Goal: Information Seeking & Learning: Learn about a topic

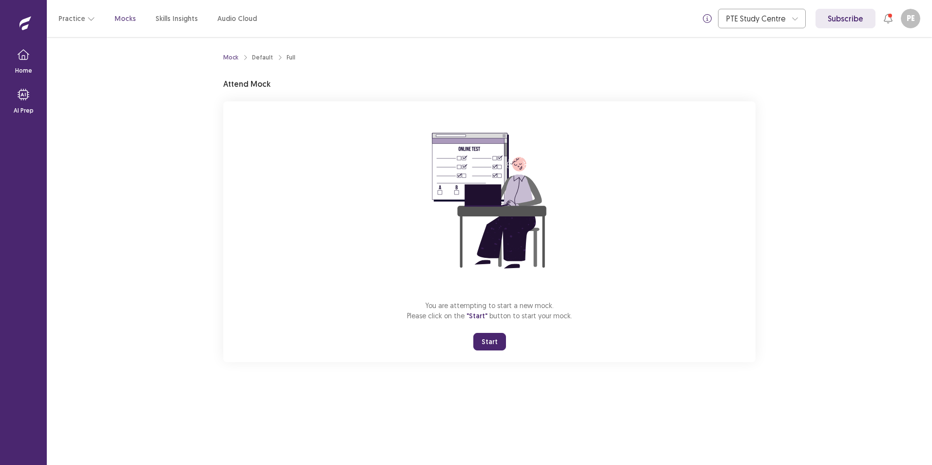
click at [492, 341] on button "Start" at bounding box center [489, 342] width 33 height 18
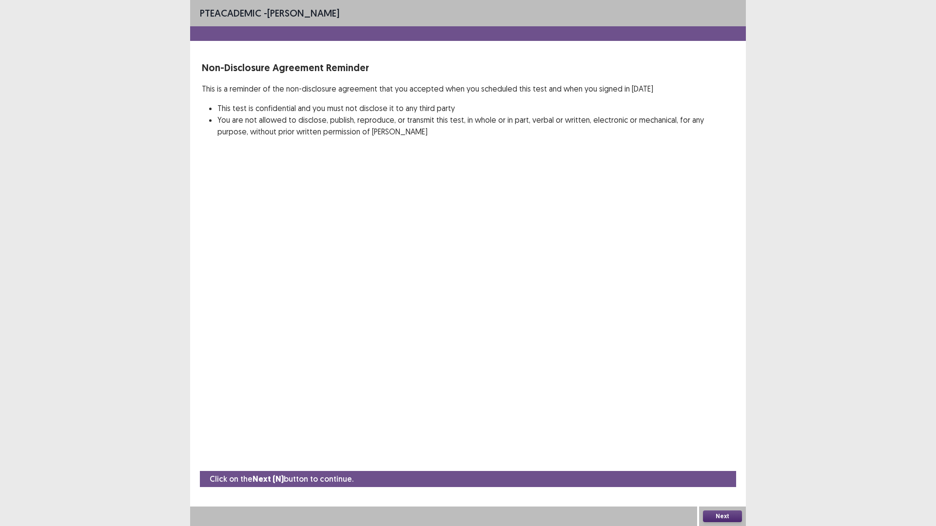
click at [723, 464] on button "Next" at bounding box center [722, 517] width 39 height 12
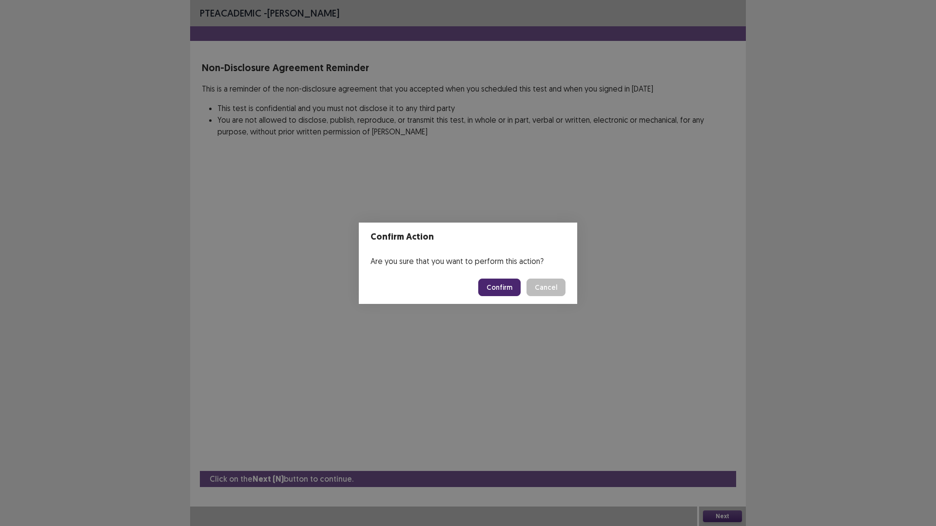
click at [506, 288] on button "Confirm" at bounding box center [499, 288] width 42 height 18
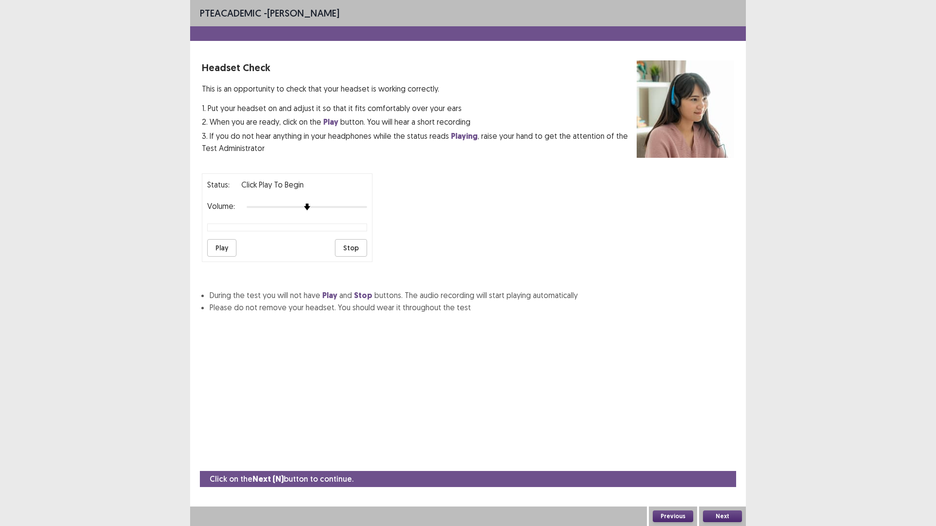
click at [215, 243] on button "Play" at bounding box center [221, 248] width 29 height 18
click at [326, 207] on div at bounding box center [307, 207] width 120 height 8
click at [719, 464] on button "Next" at bounding box center [722, 517] width 39 height 12
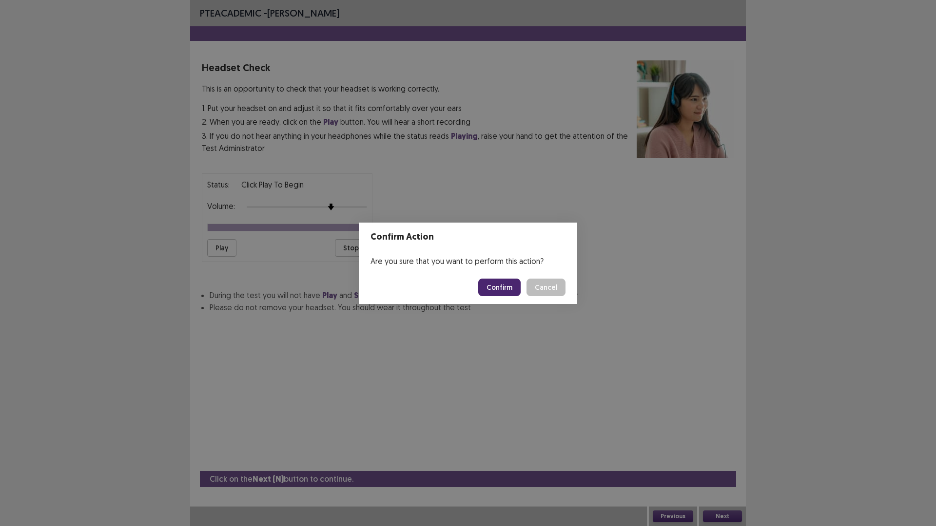
click at [502, 287] on button "Confirm" at bounding box center [499, 288] width 42 height 18
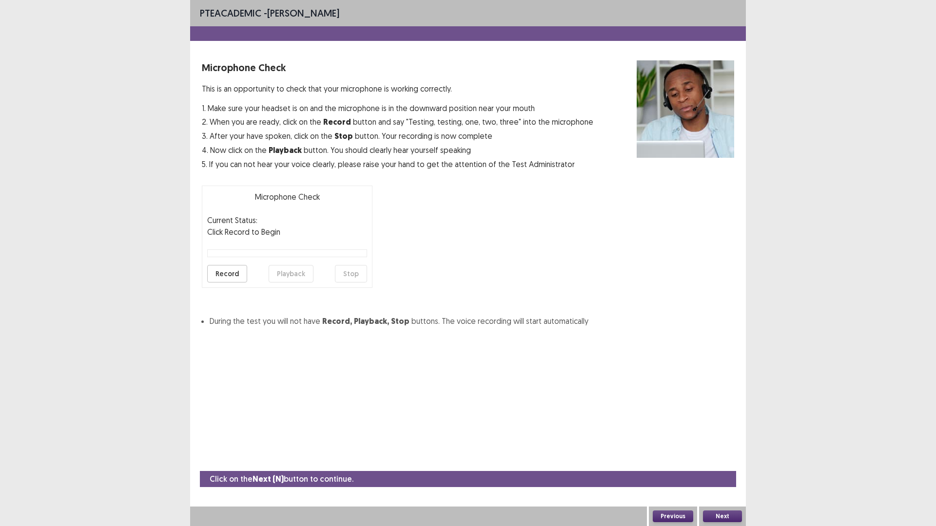
click at [233, 276] on button "Record" at bounding box center [227, 274] width 40 height 18
click at [290, 275] on button "Playback" at bounding box center [290, 274] width 45 height 18
click at [717, 464] on button "Next" at bounding box center [722, 517] width 39 height 12
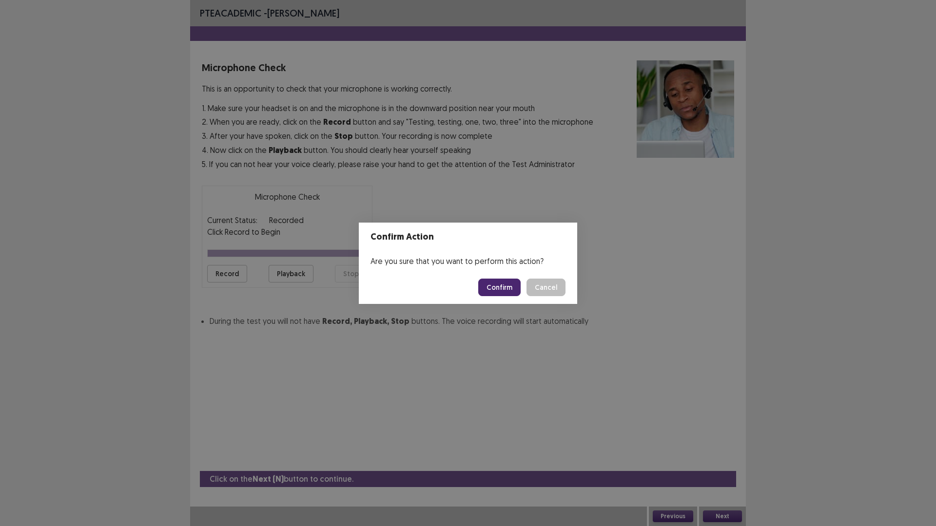
click at [495, 288] on button "Confirm" at bounding box center [499, 288] width 42 height 18
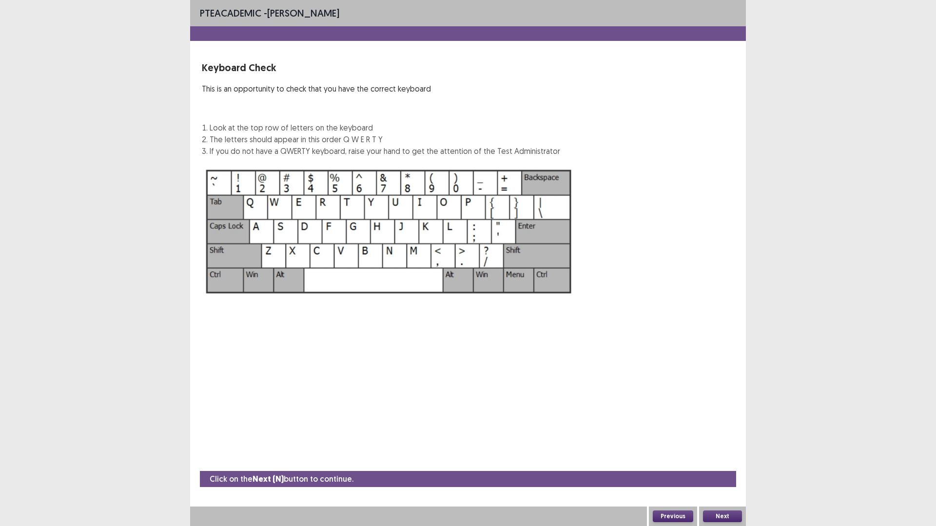
click at [731, 464] on button "Next" at bounding box center [722, 517] width 39 height 12
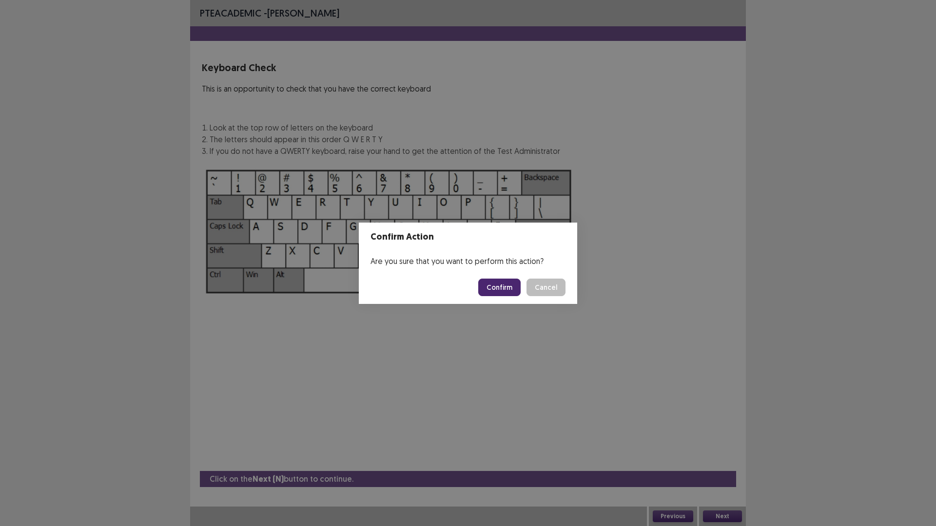
click at [503, 287] on button "Confirm" at bounding box center [499, 288] width 42 height 18
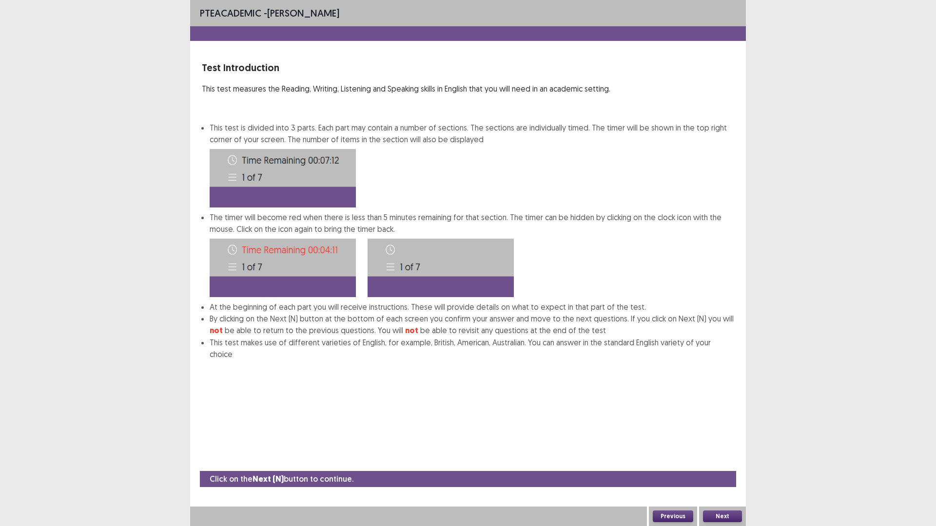
click at [716, 464] on button "Next" at bounding box center [722, 517] width 39 height 12
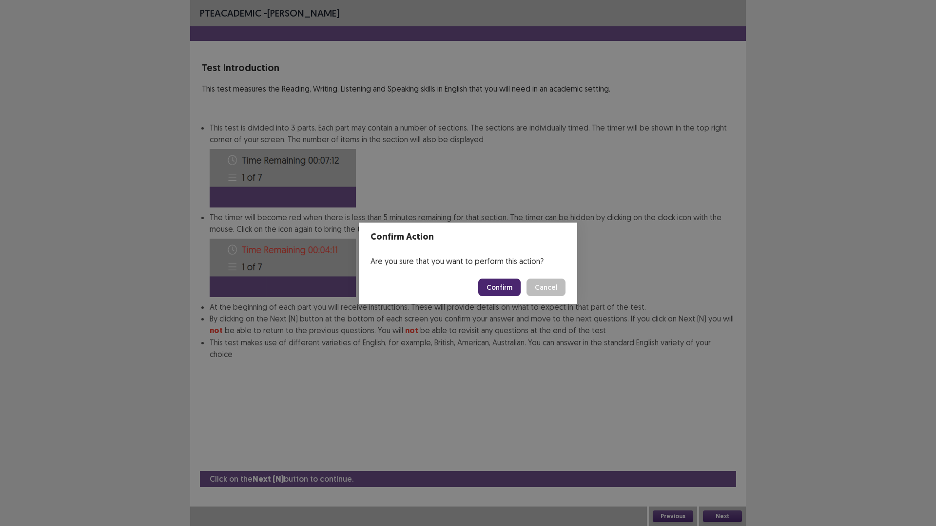
click at [501, 289] on button "Confirm" at bounding box center [499, 288] width 42 height 18
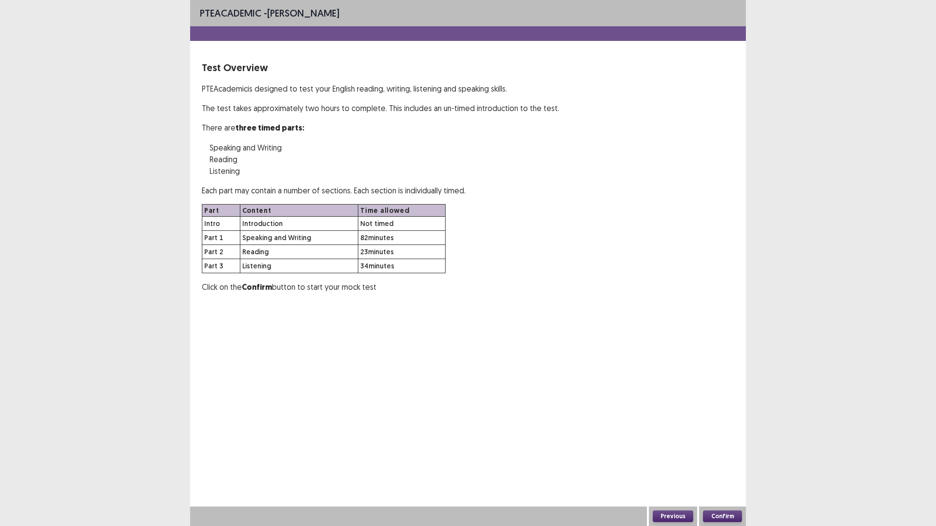
click at [712, 464] on button "Confirm" at bounding box center [722, 517] width 39 height 12
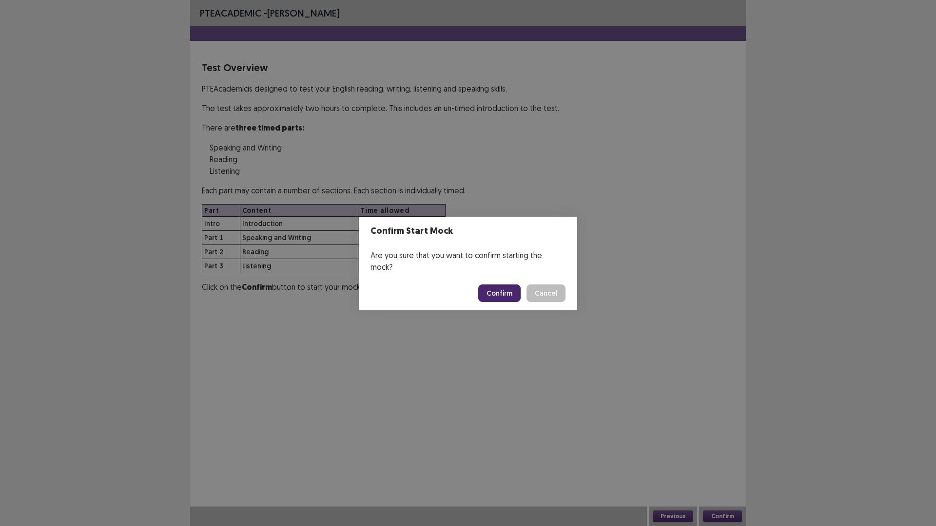
click at [501, 286] on button "Confirm" at bounding box center [499, 294] width 42 height 18
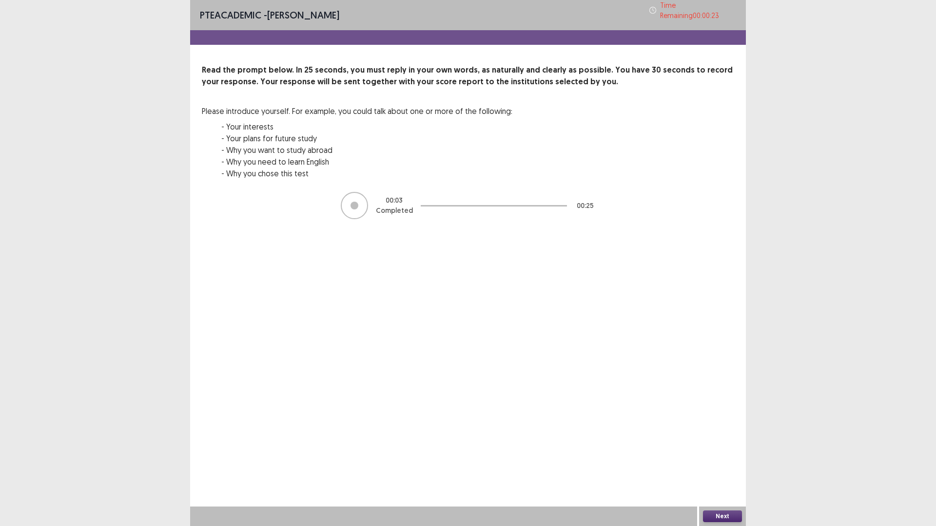
click at [353, 202] on div at bounding box center [354, 206] width 8 height 8
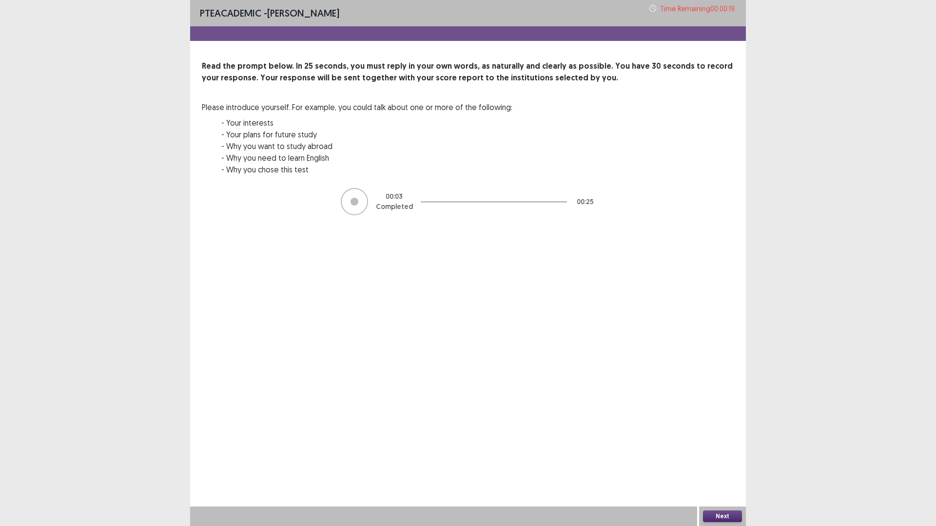
click at [456, 203] on div at bounding box center [494, 201] width 146 height 29
click at [720, 464] on button "Next" at bounding box center [722, 517] width 39 height 12
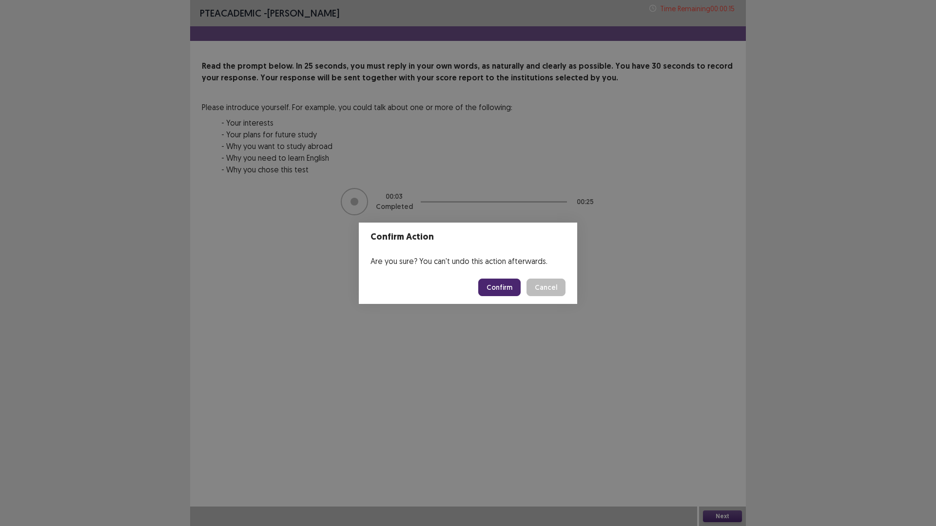
click at [496, 287] on button "Confirm" at bounding box center [499, 288] width 42 height 18
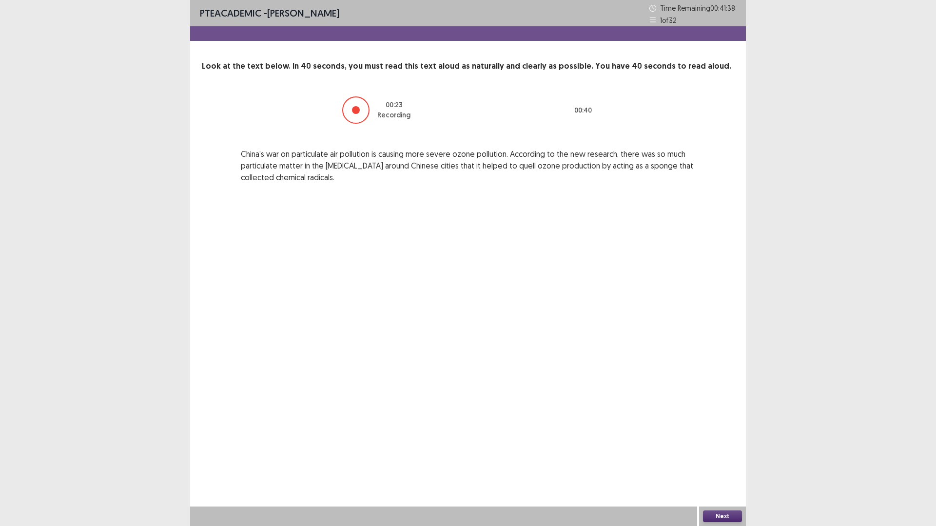
click at [728, 464] on button "Next" at bounding box center [722, 517] width 39 height 12
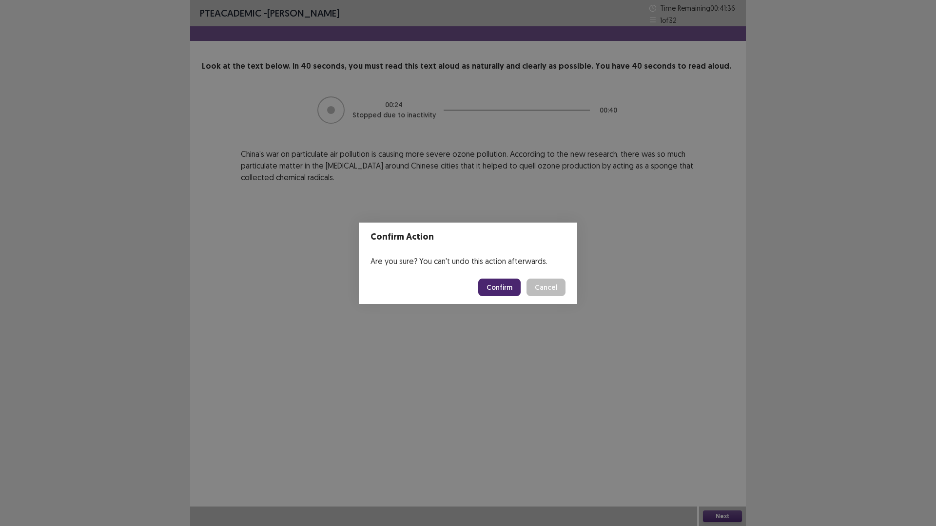
click at [496, 290] on button "Confirm" at bounding box center [499, 288] width 42 height 18
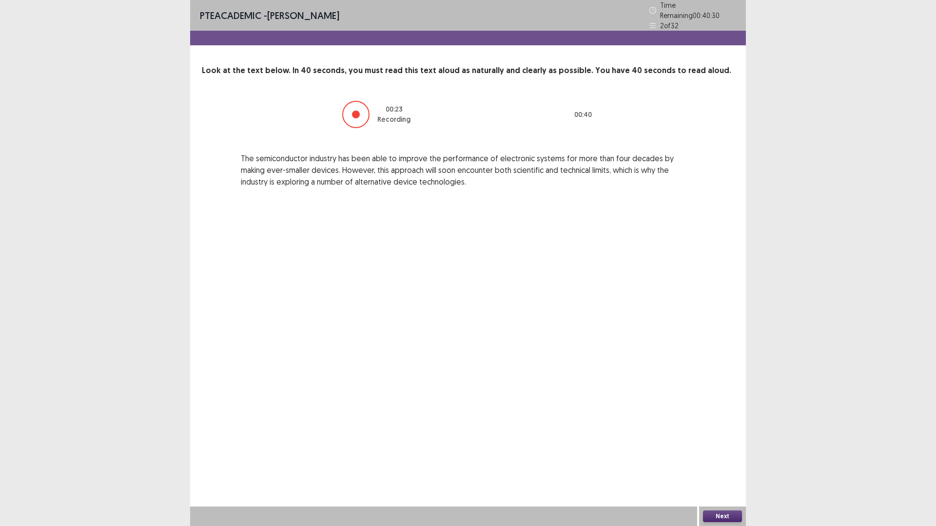
click at [717, 464] on button "Next" at bounding box center [722, 517] width 39 height 12
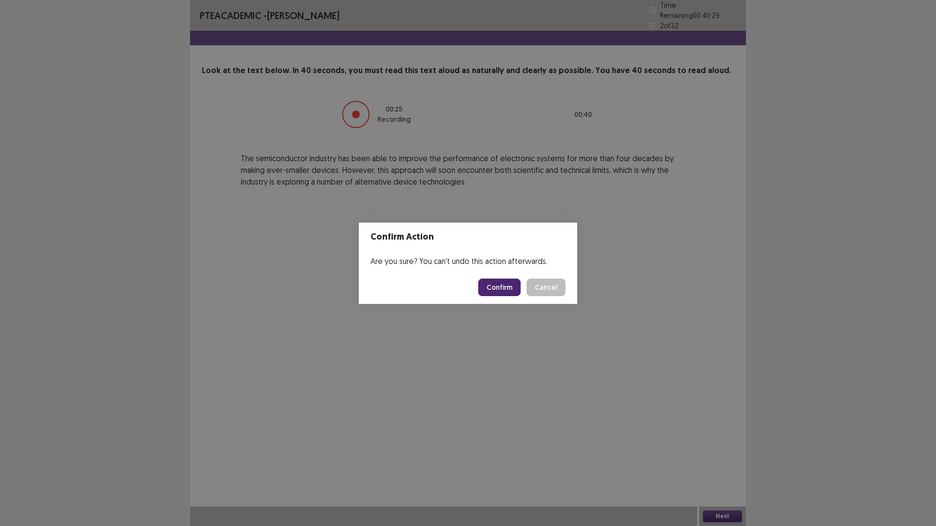
click at [514, 288] on button "Confirm" at bounding box center [499, 288] width 42 height 18
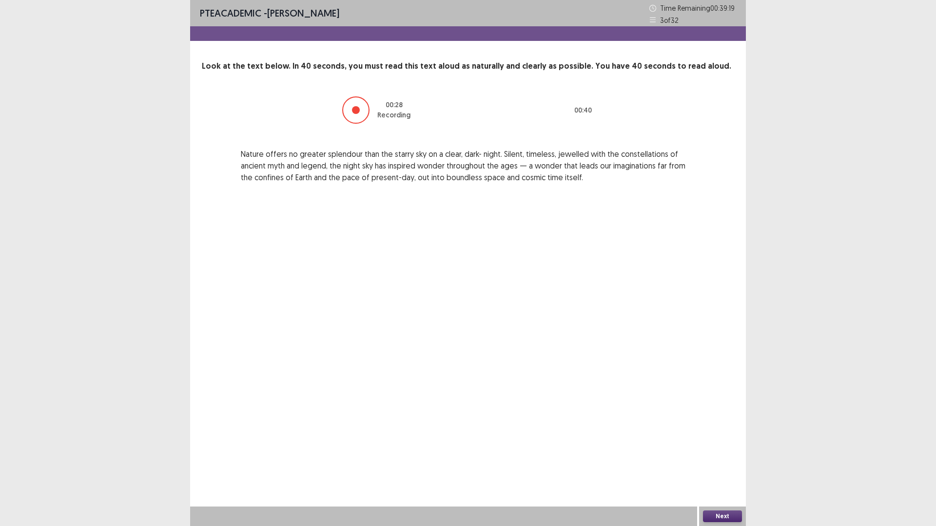
click at [711, 464] on button "Next" at bounding box center [722, 517] width 39 height 12
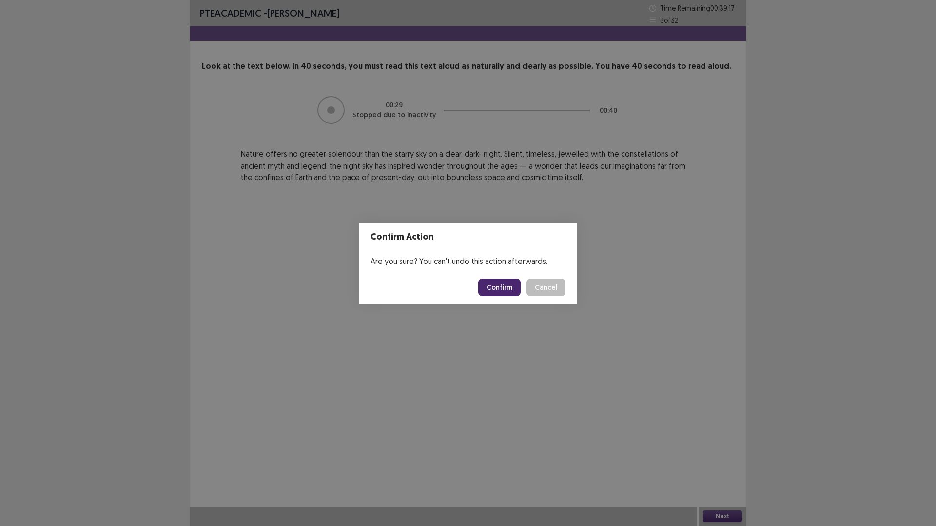
click at [498, 290] on button "Confirm" at bounding box center [499, 288] width 42 height 18
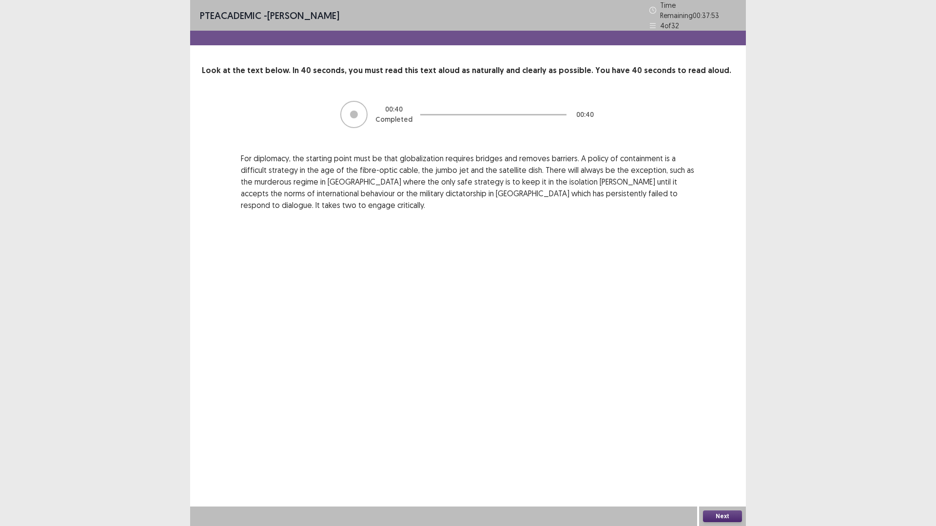
click at [736, 464] on button "Next" at bounding box center [722, 517] width 39 height 12
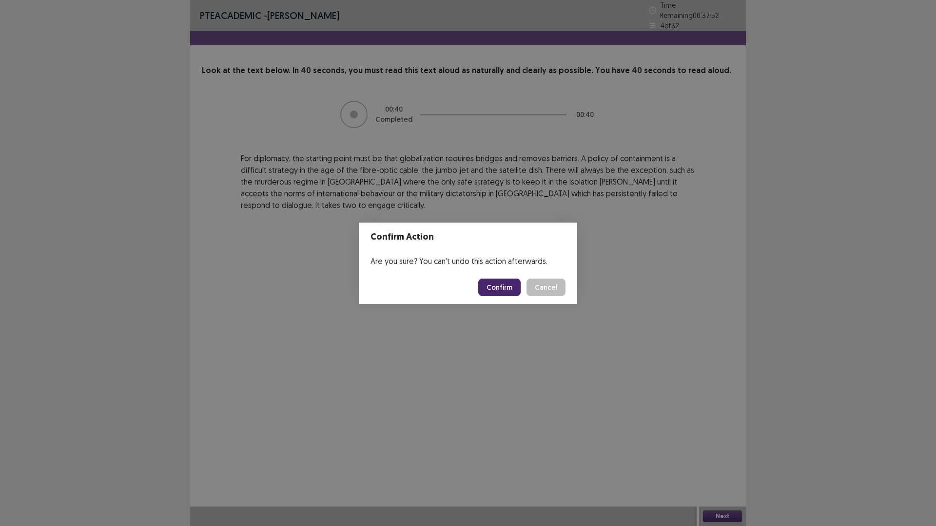
click at [503, 286] on button "Confirm" at bounding box center [499, 288] width 42 height 18
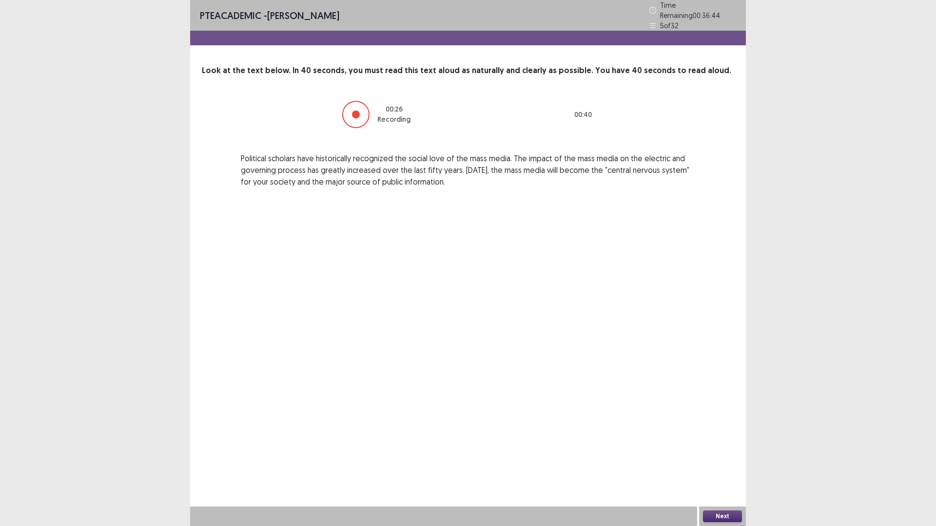
click at [724, 464] on button "Next" at bounding box center [722, 517] width 39 height 12
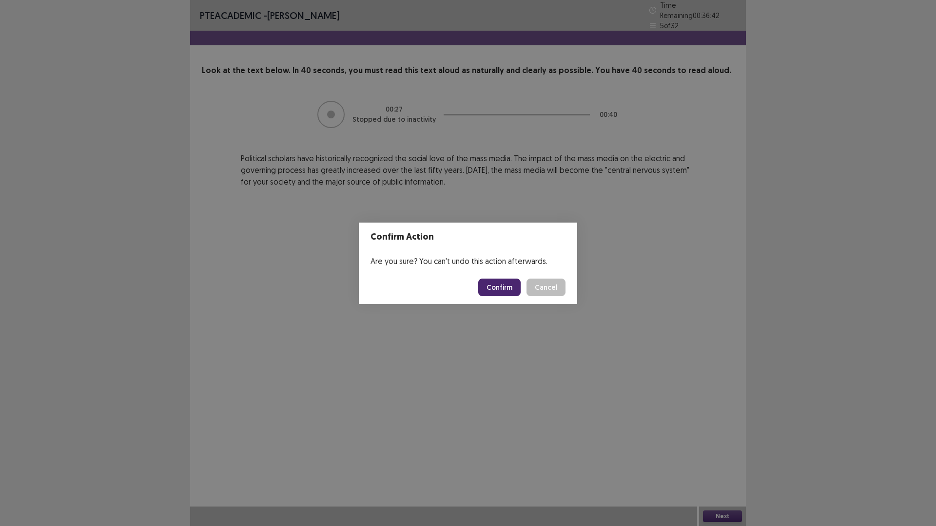
click at [496, 288] on button "Confirm" at bounding box center [499, 288] width 42 height 18
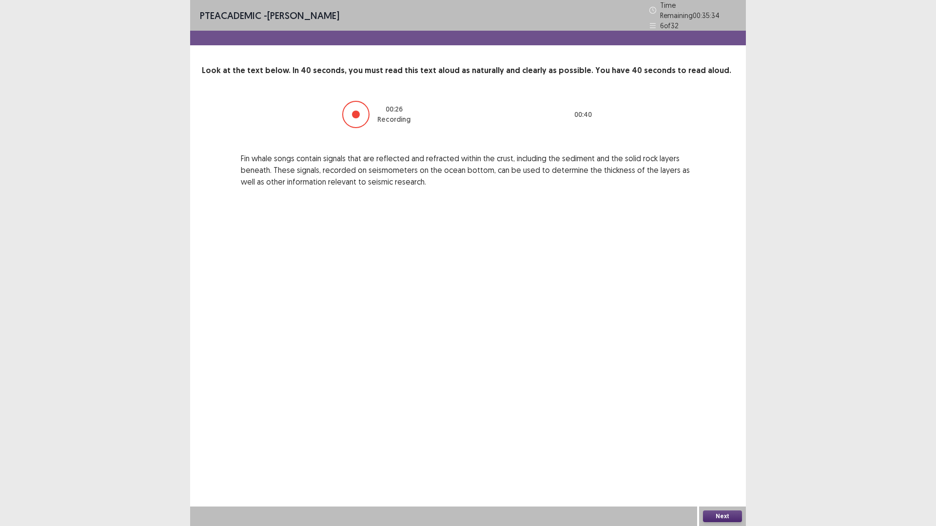
click at [709, 464] on button "Next" at bounding box center [722, 517] width 39 height 12
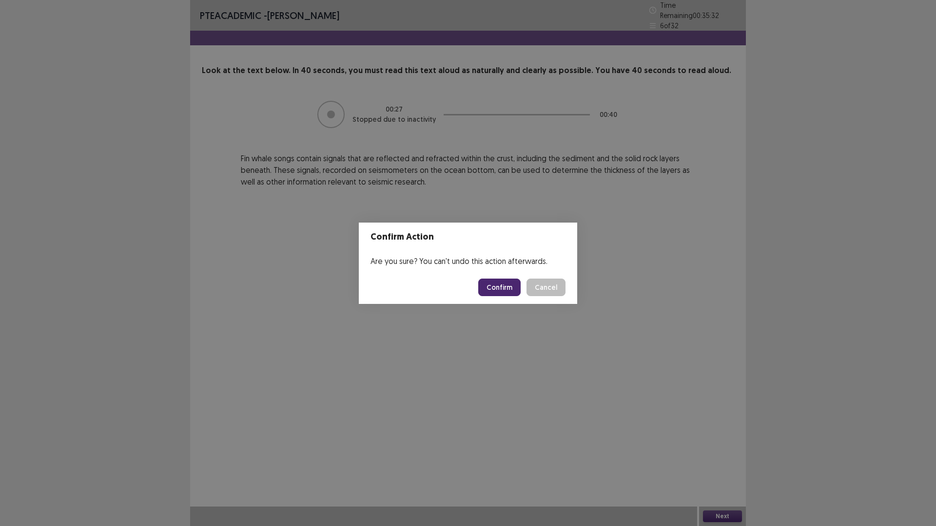
click at [493, 287] on button "Confirm" at bounding box center [499, 288] width 42 height 18
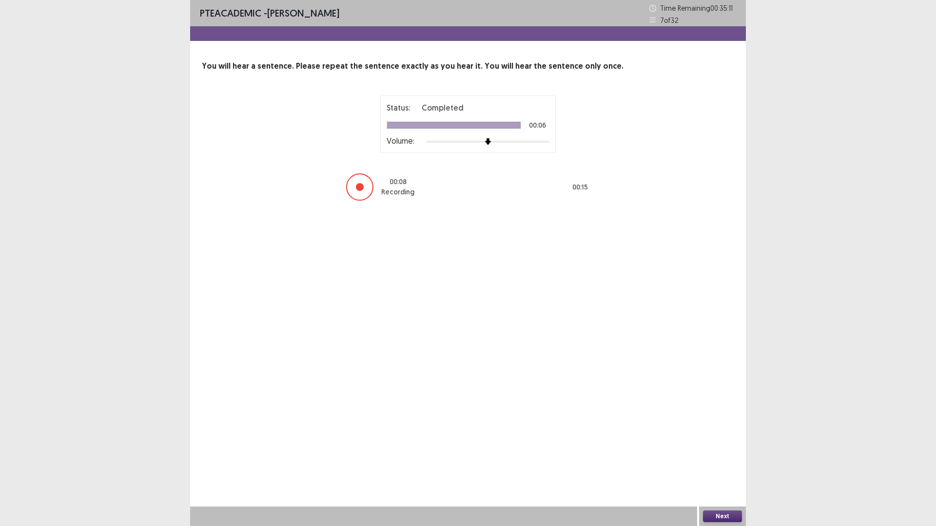
click at [717, 464] on button "Next" at bounding box center [722, 517] width 39 height 12
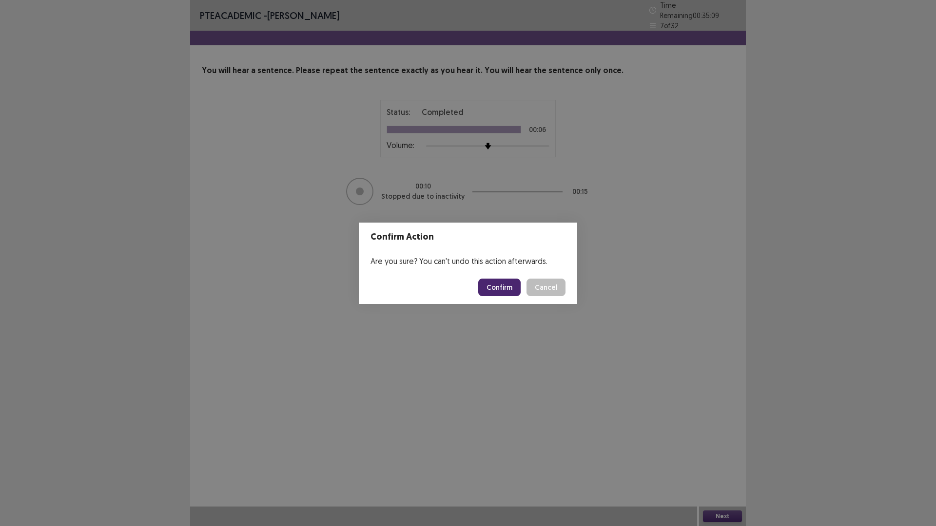
click at [498, 287] on button "Confirm" at bounding box center [499, 288] width 42 height 18
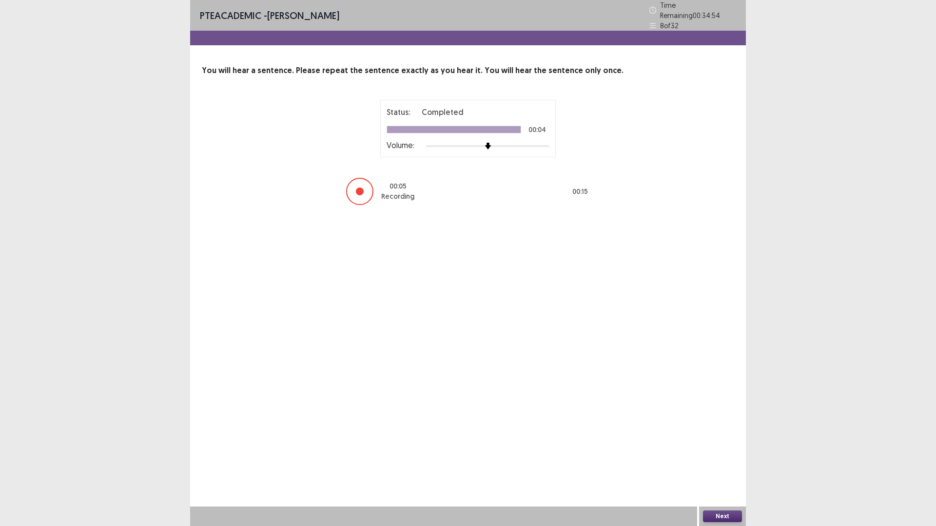
click at [709, 464] on button "Next" at bounding box center [722, 517] width 39 height 12
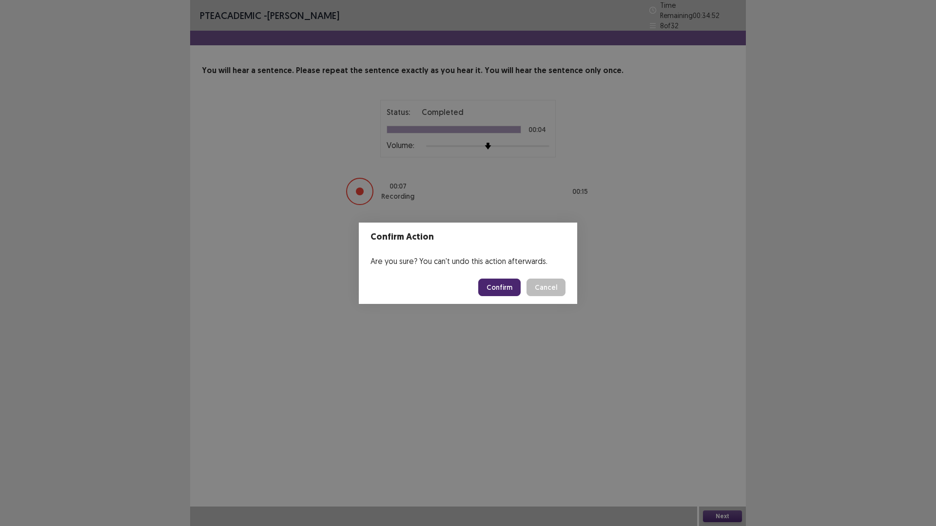
click at [505, 287] on button "Confirm" at bounding box center [499, 288] width 42 height 18
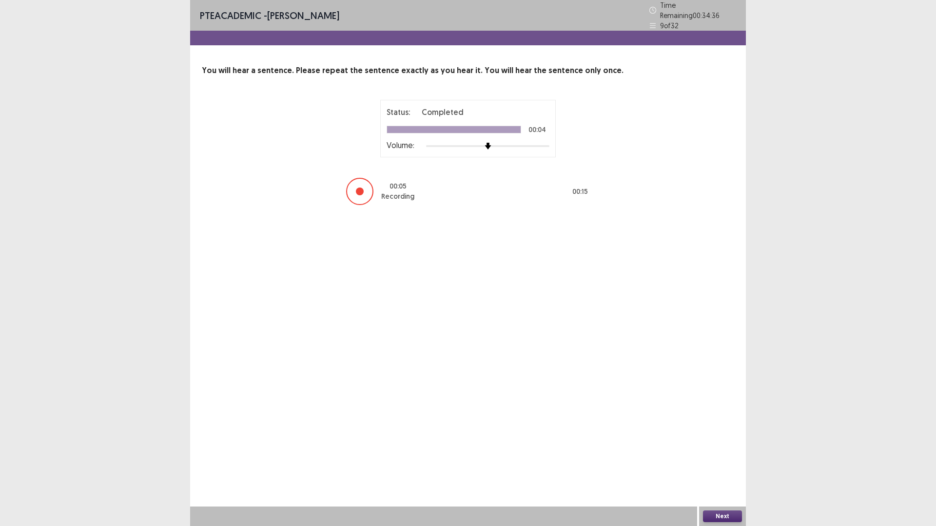
click at [728, 464] on button "Next" at bounding box center [722, 517] width 39 height 12
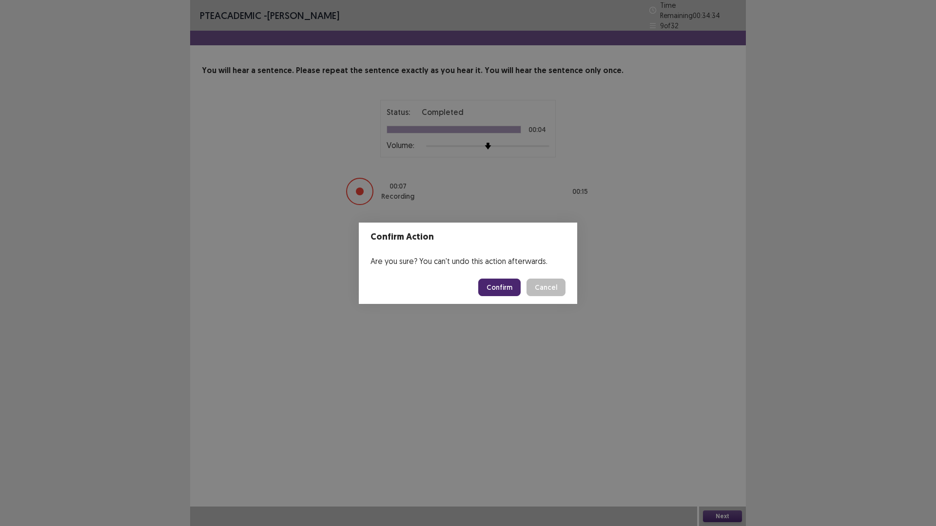
click at [511, 285] on button "Confirm" at bounding box center [499, 288] width 42 height 18
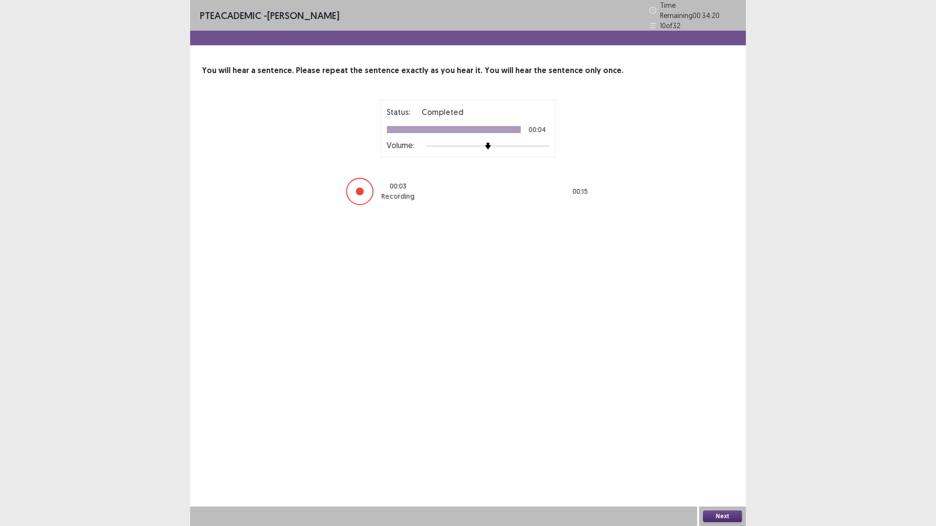
click at [724, 464] on button "Next" at bounding box center [722, 517] width 39 height 12
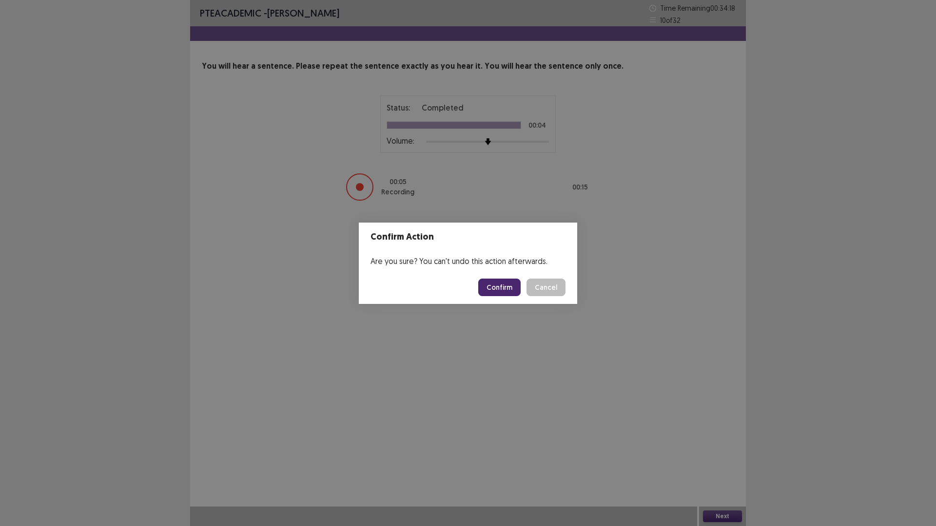
click at [501, 287] on button "Confirm" at bounding box center [499, 288] width 42 height 18
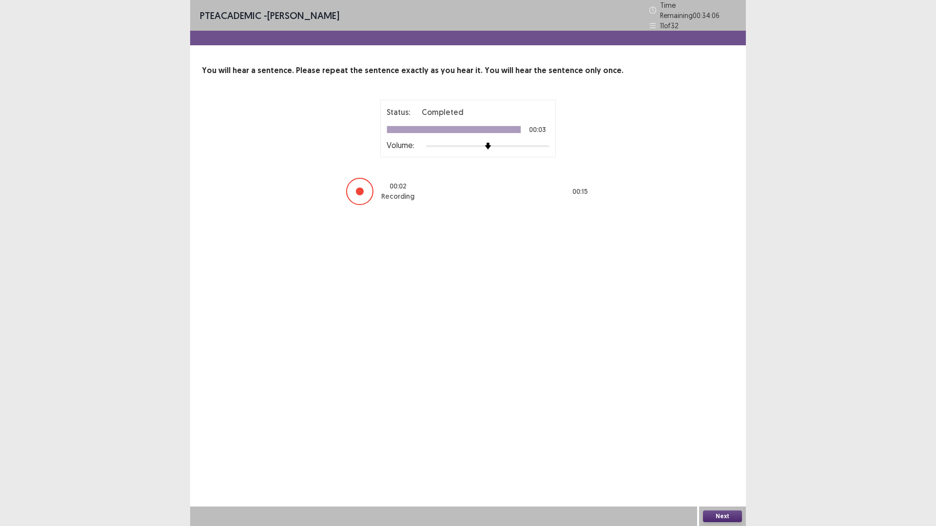
click at [711, 464] on button "Next" at bounding box center [722, 517] width 39 height 12
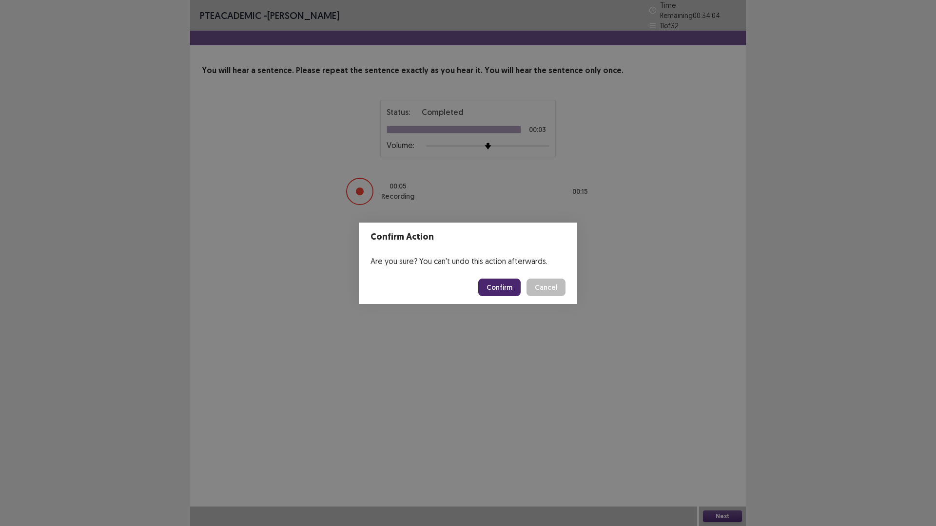
click at [497, 291] on button "Confirm" at bounding box center [499, 288] width 42 height 18
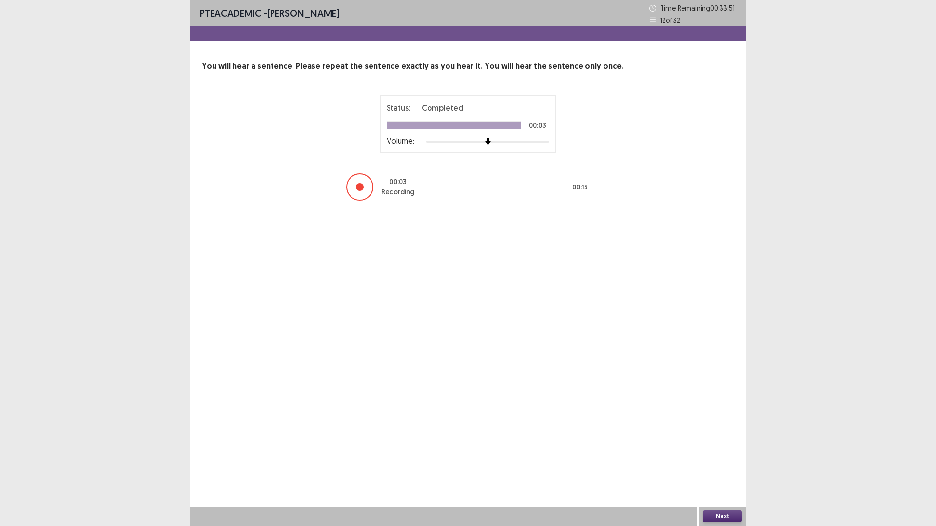
click at [727, 464] on button "Next" at bounding box center [722, 517] width 39 height 12
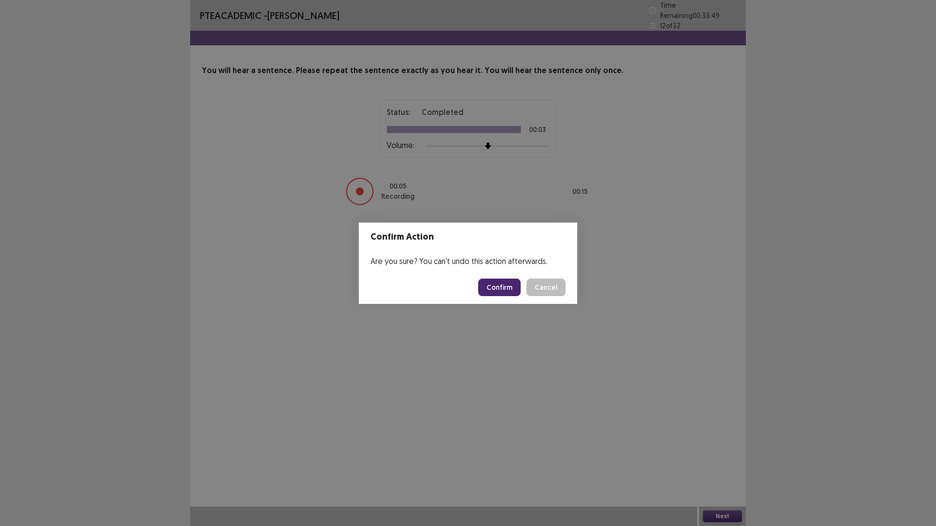
click at [501, 290] on button "Confirm" at bounding box center [499, 288] width 42 height 18
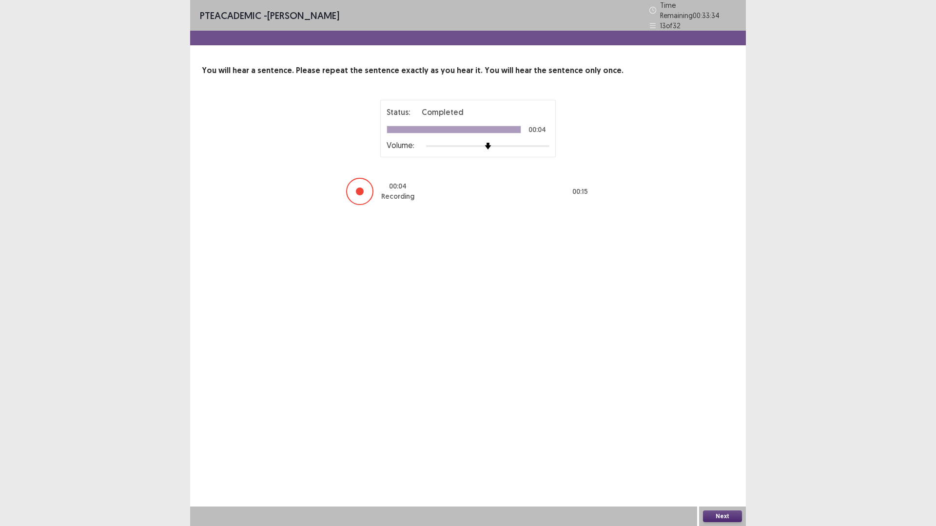
click at [710, 464] on button "Next" at bounding box center [722, 517] width 39 height 12
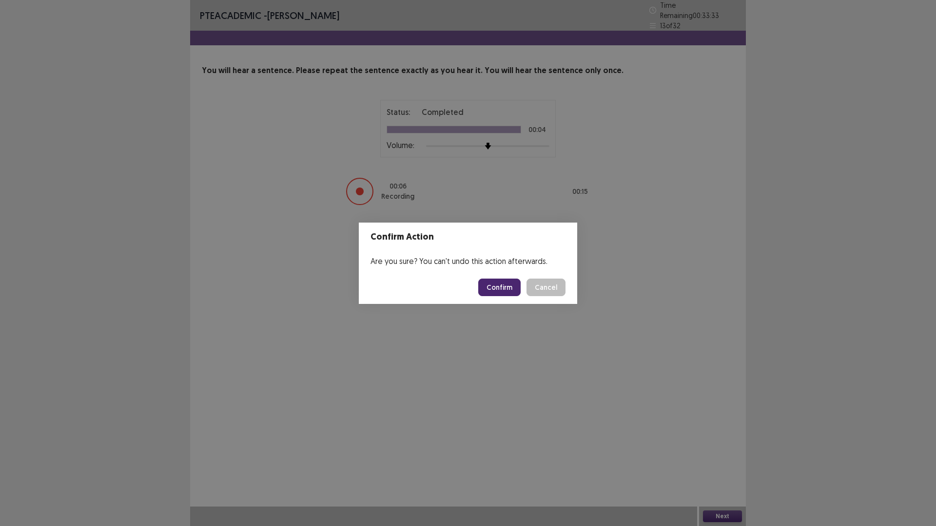
click at [498, 283] on button "Confirm" at bounding box center [499, 288] width 42 height 18
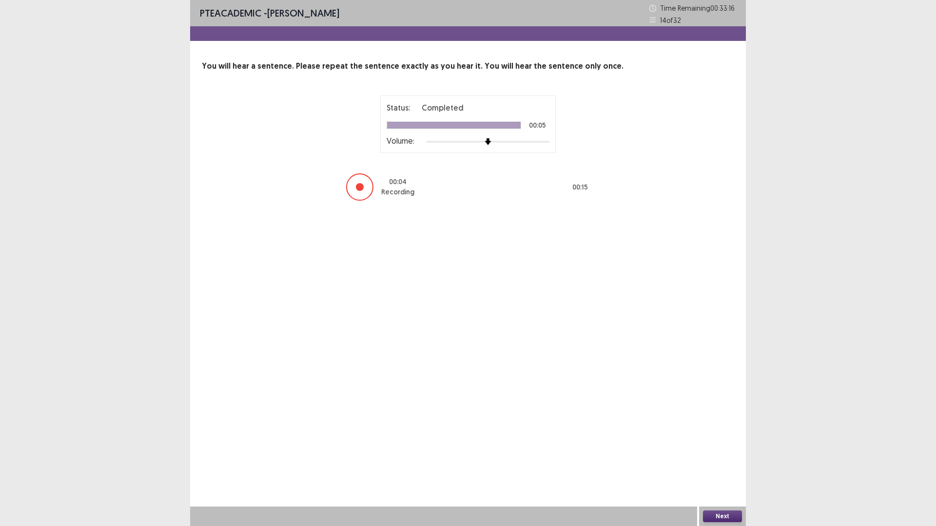
click at [716, 464] on button "Next" at bounding box center [722, 517] width 39 height 12
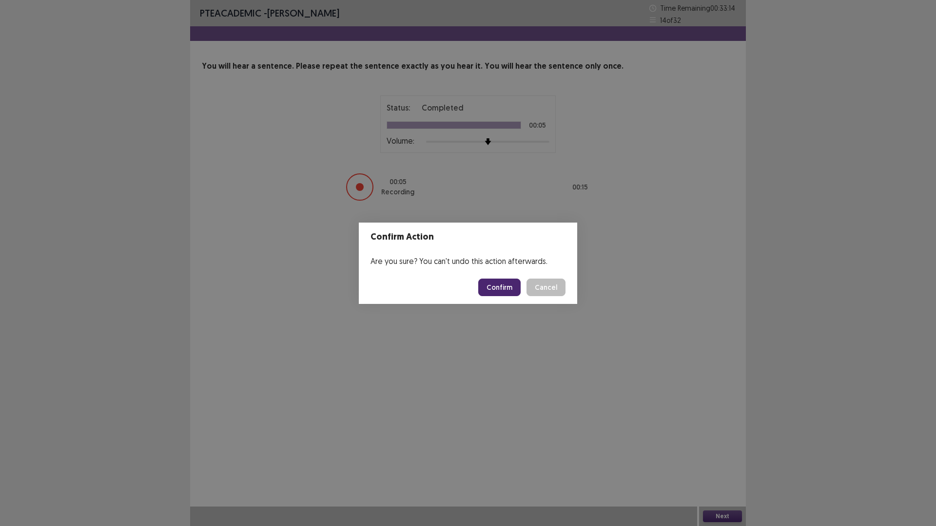
click at [507, 287] on button "Confirm" at bounding box center [499, 288] width 42 height 18
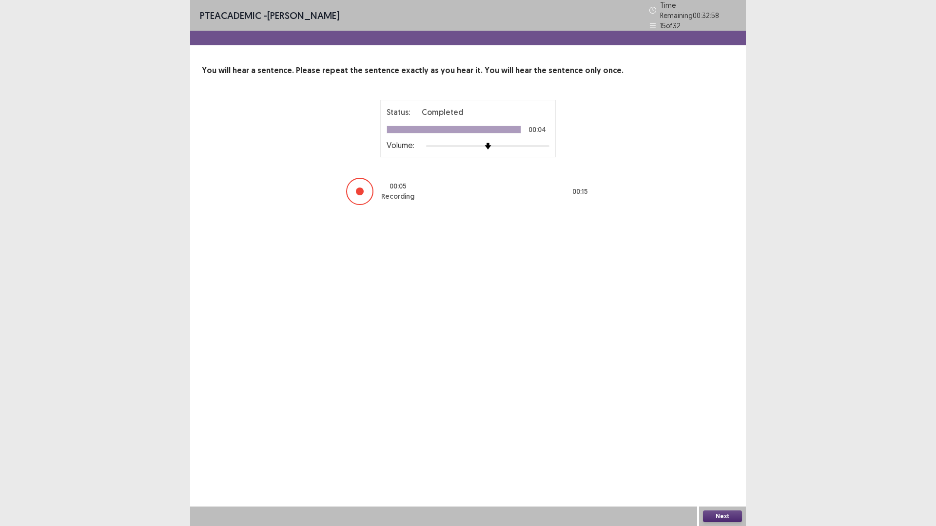
click at [718, 464] on button "Next" at bounding box center [722, 517] width 39 height 12
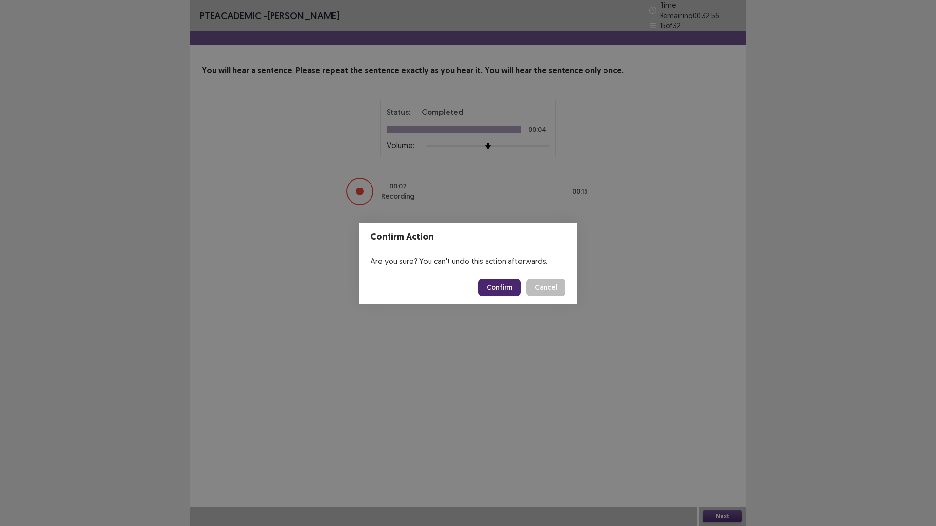
click at [501, 287] on button "Confirm" at bounding box center [499, 288] width 42 height 18
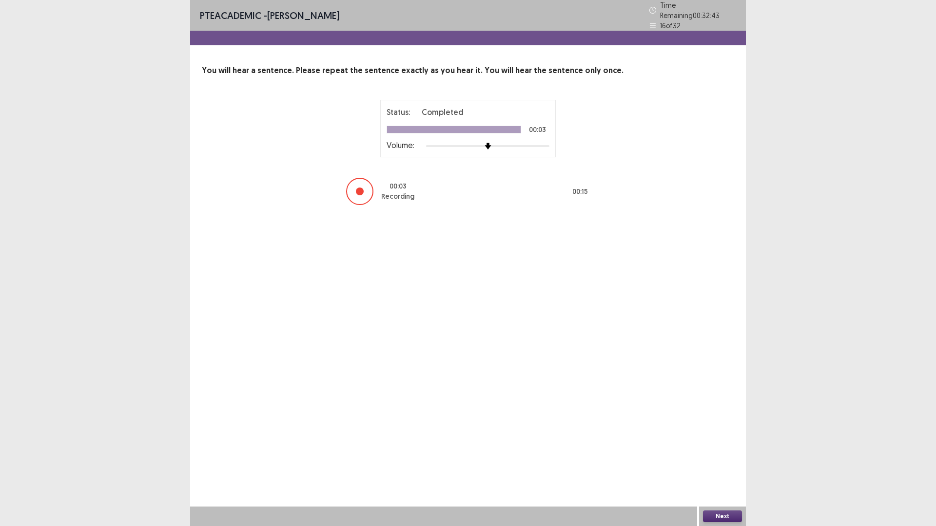
click at [720, 464] on button "Next" at bounding box center [722, 517] width 39 height 12
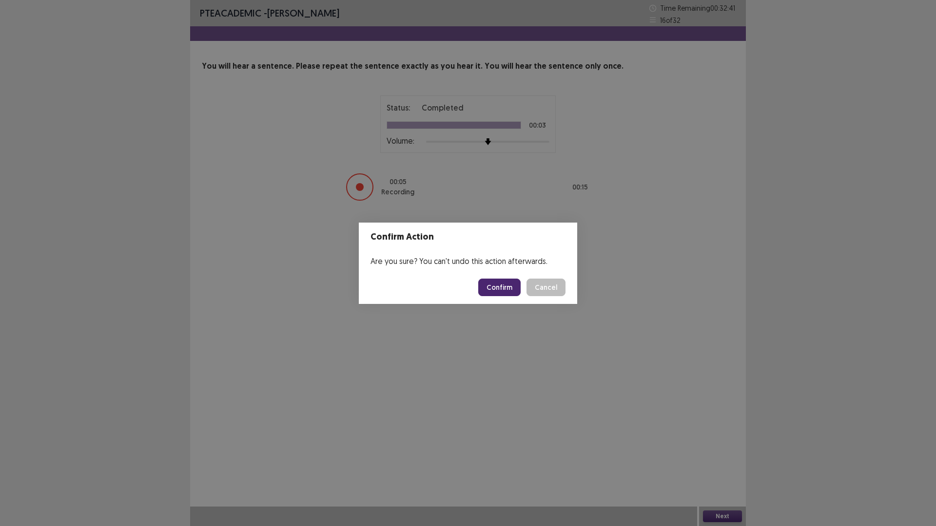
drag, startPoint x: 509, startPoint y: 289, endPoint x: 514, endPoint y: 309, distance: 20.5
click at [509, 291] on button "Confirm" at bounding box center [499, 288] width 42 height 18
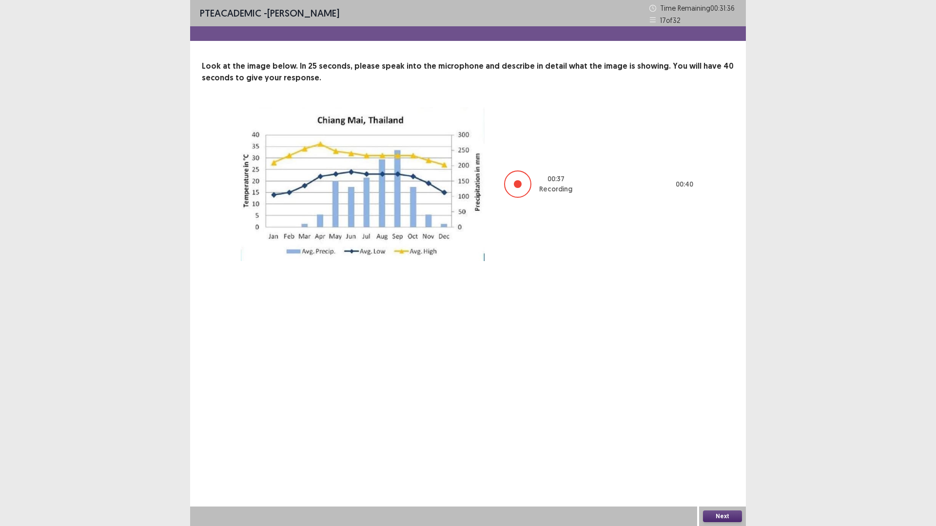
click at [721, 464] on button "Next" at bounding box center [722, 517] width 39 height 12
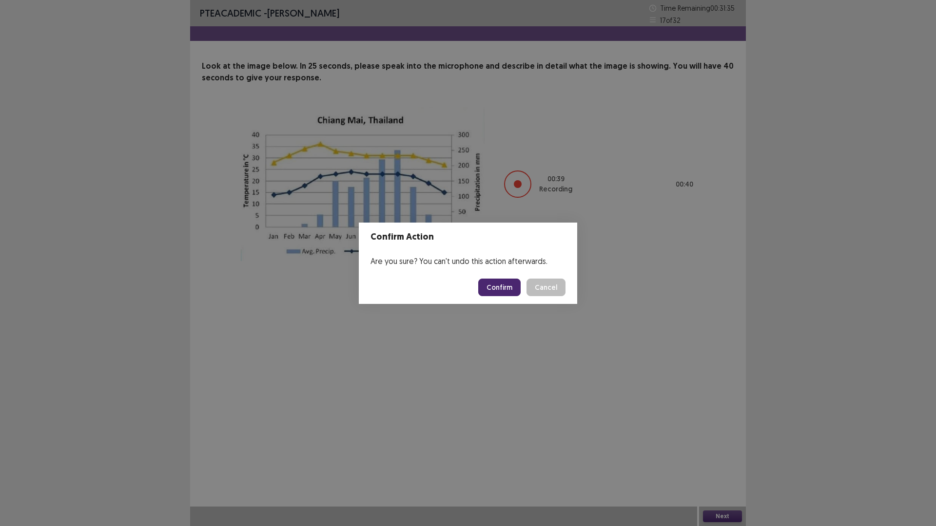
click at [500, 291] on button "Confirm" at bounding box center [499, 288] width 42 height 18
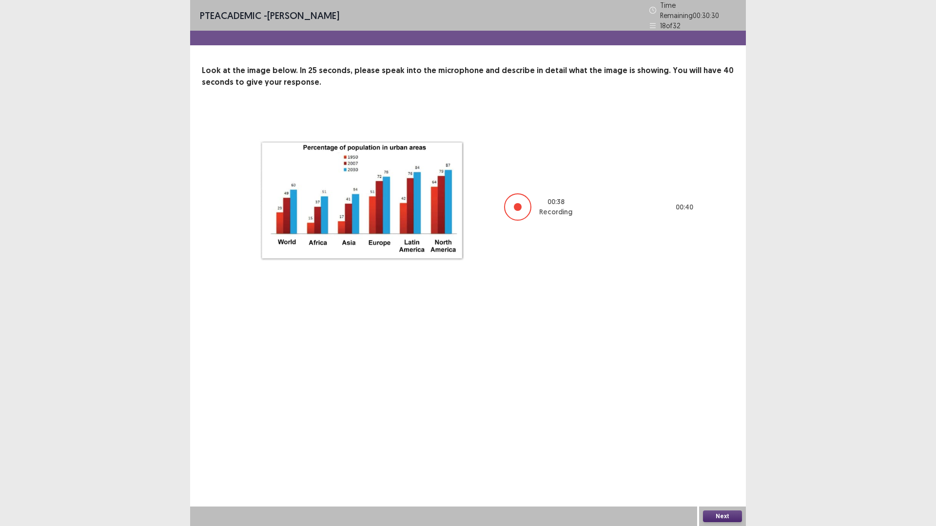
click at [717, 464] on button "Next" at bounding box center [722, 517] width 39 height 12
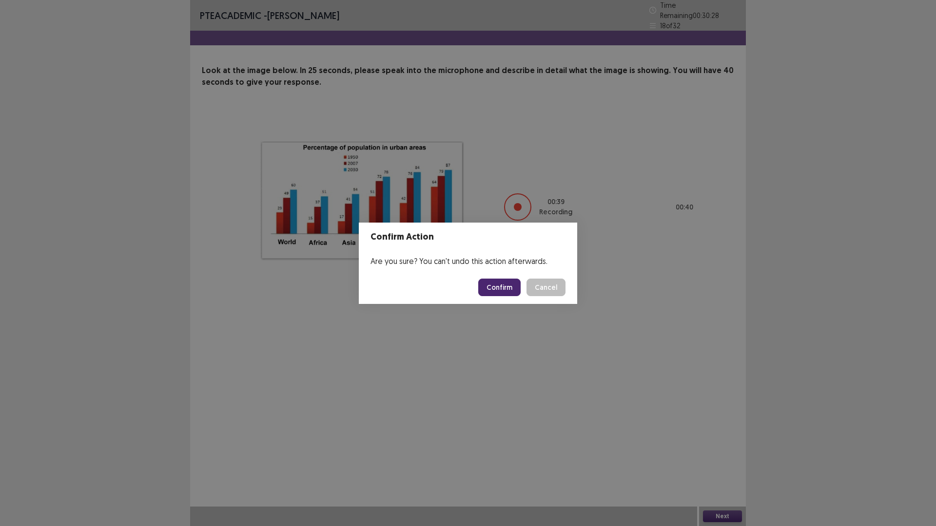
click at [496, 283] on button "Confirm" at bounding box center [499, 288] width 42 height 18
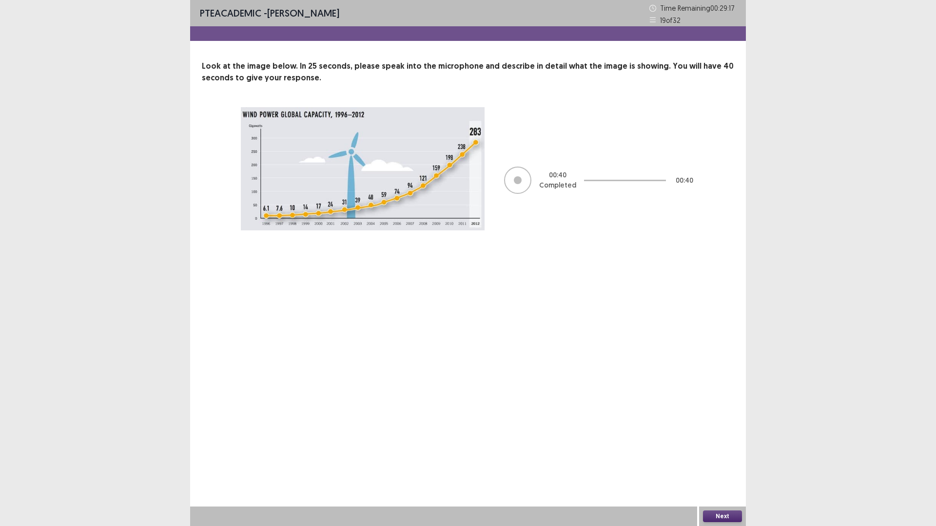
click at [717, 464] on button "Next" at bounding box center [722, 517] width 39 height 12
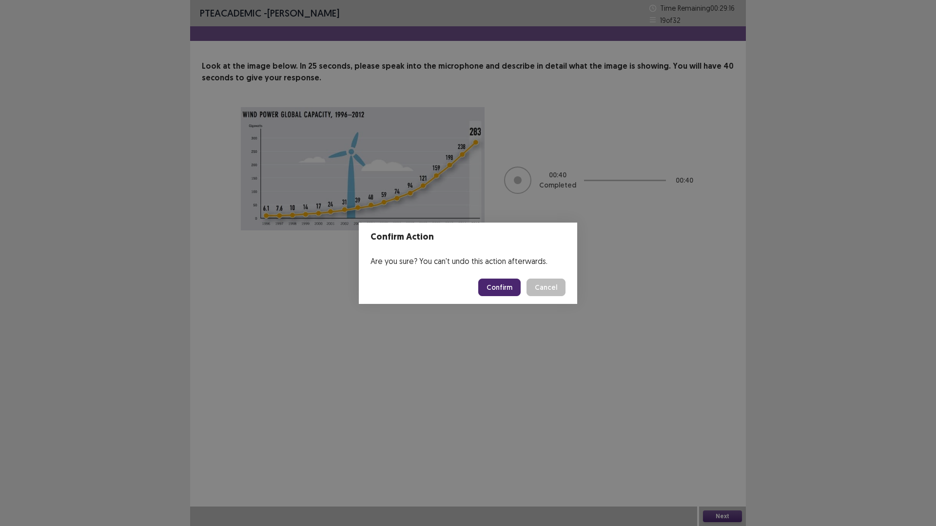
click at [492, 290] on button "Confirm" at bounding box center [499, 288] width 42 height 18
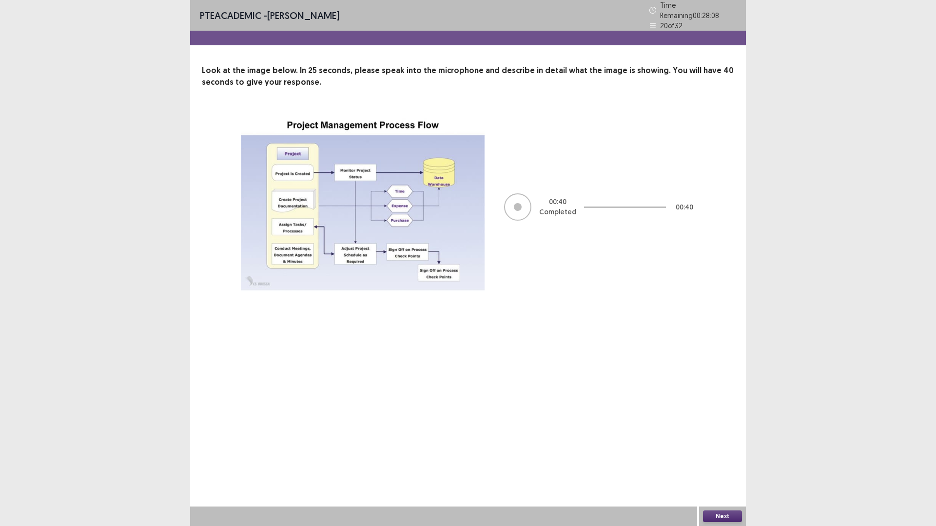
drag, startPoint x: 732, startPoint y: 518, endPoint x: 724, endPoint y: 513, distance: 10.1
click at [724, 464] on button "Next" at bounding box center [722, 517] width 39 height 12
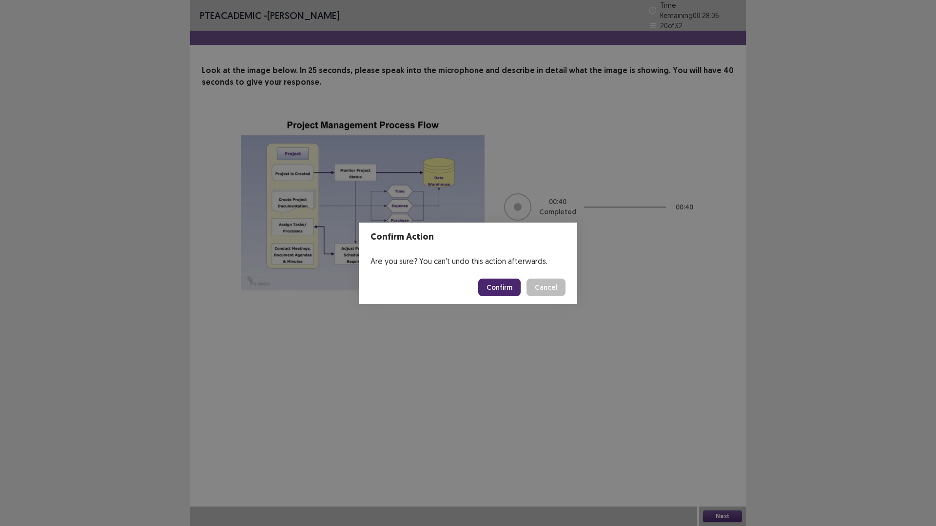
click at [503, 292] on button "Confirm" at bounding box center [499, 288] width 42 height 18
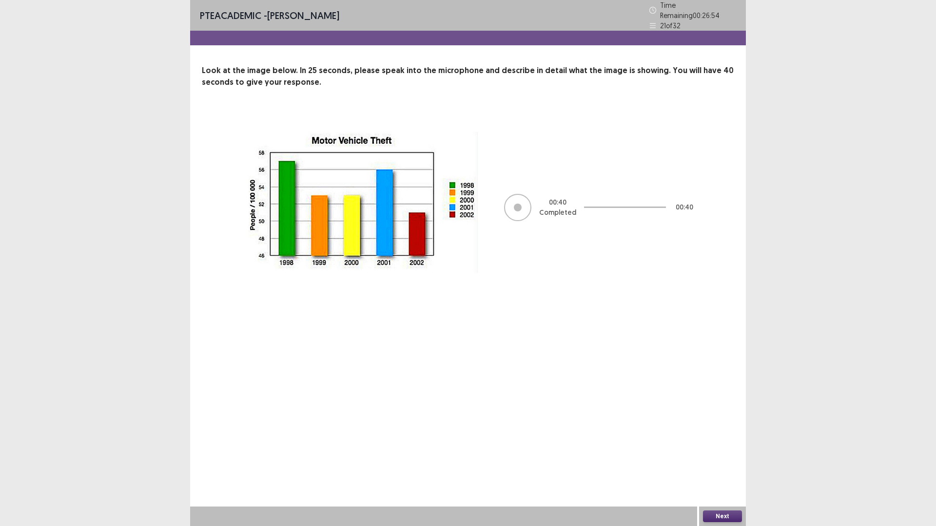
click at [720, 464] on button "Next" at bounding box center [722, 517] width 39 height 12
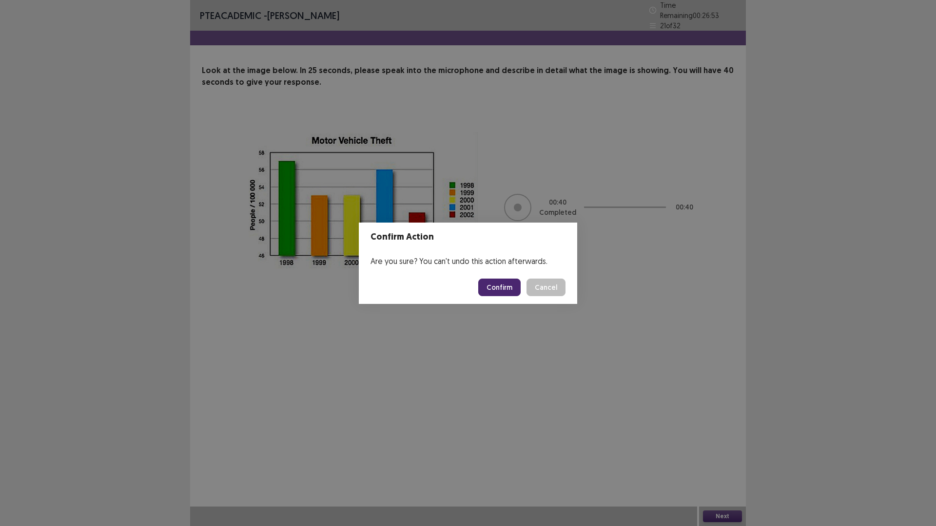
click at [500, 283] on button "Confirm" at bounding box center [499, 288] width 42 height 18
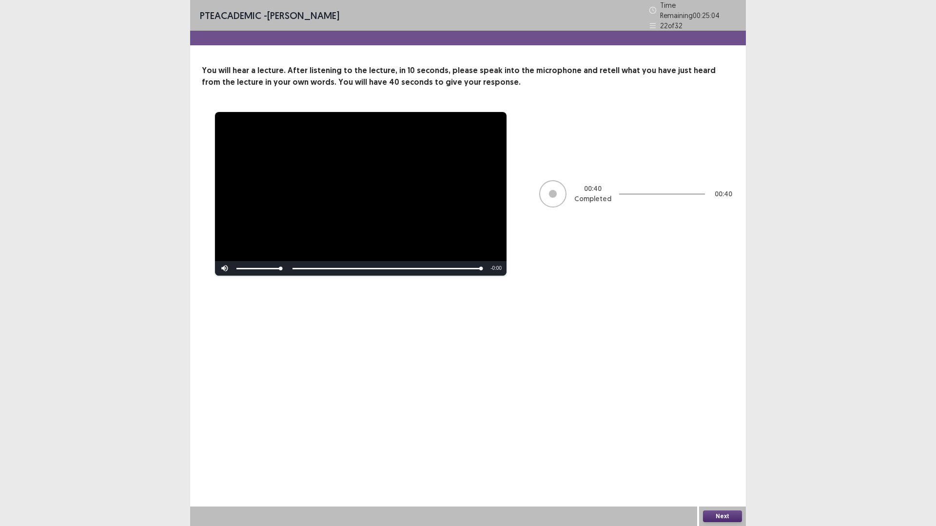
click at [725, 464] on button "Next" at bounding box center [722, 517] width 39 height 12
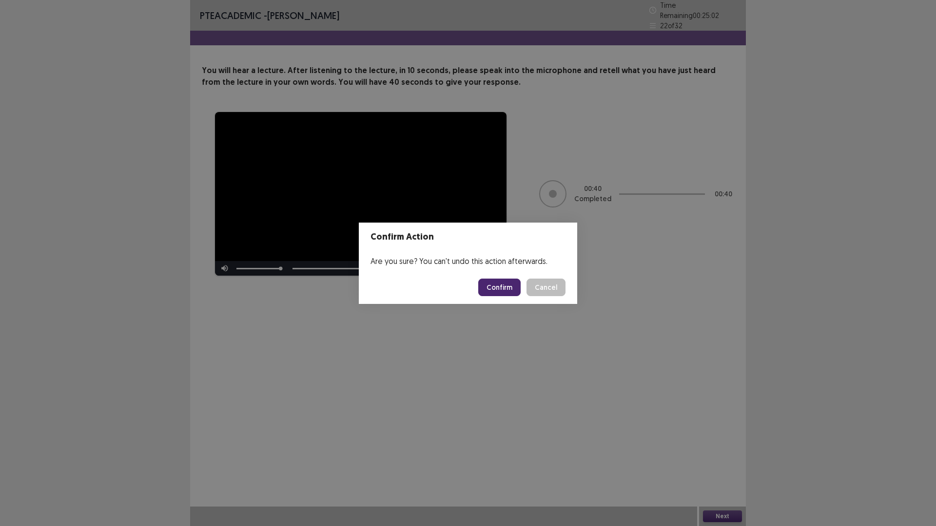
click at [487, 289] on button "Confirm" at bounding box center [499, 288] width 42 height 18
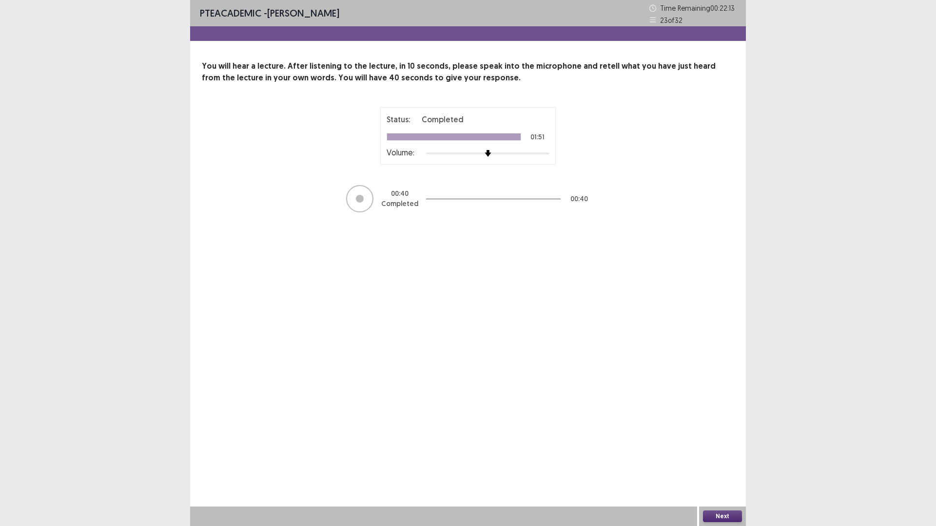
click at [727, 464] on button "Next" at bounding box center [722, 517] width 39 height 12
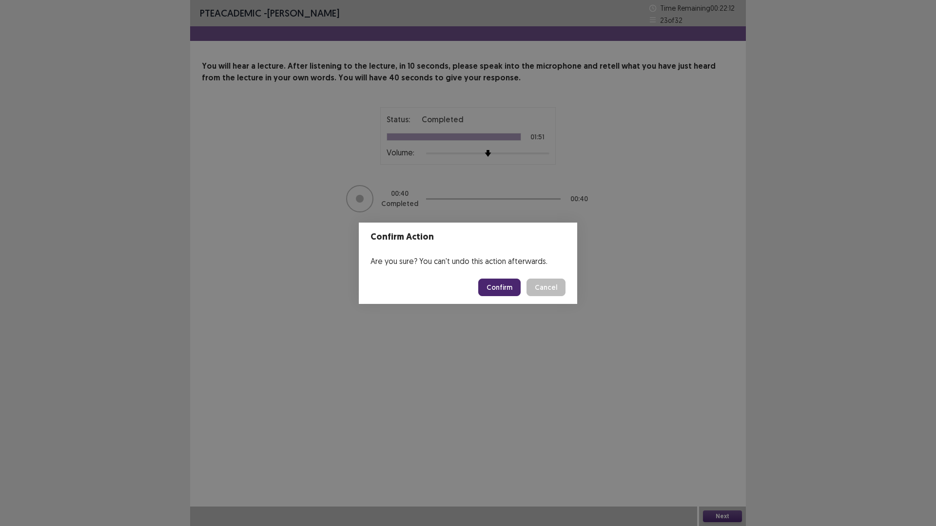
click at [494, 287] on button "Confirm" at bounding box center [499, 288] width 42 height 18
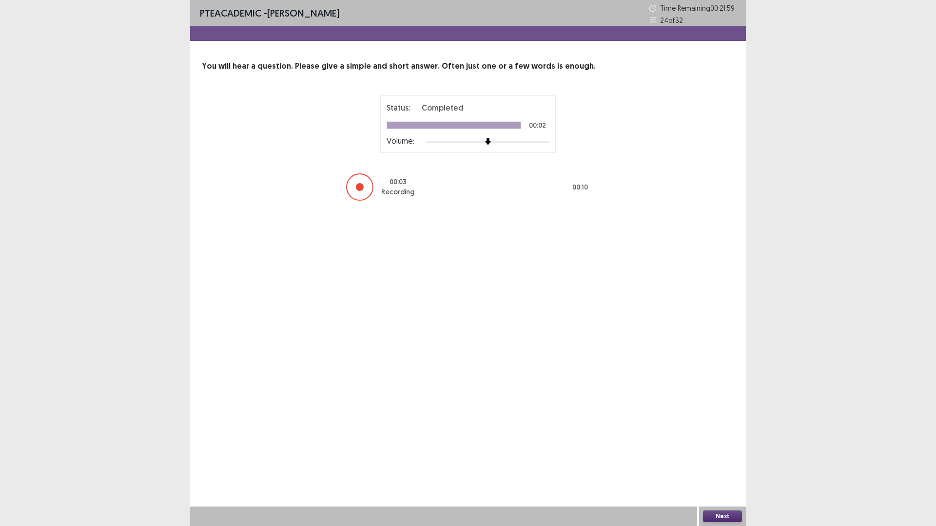
click at [727, 464] on button "Next" at bounding box center [722, 517] width 39 height 12
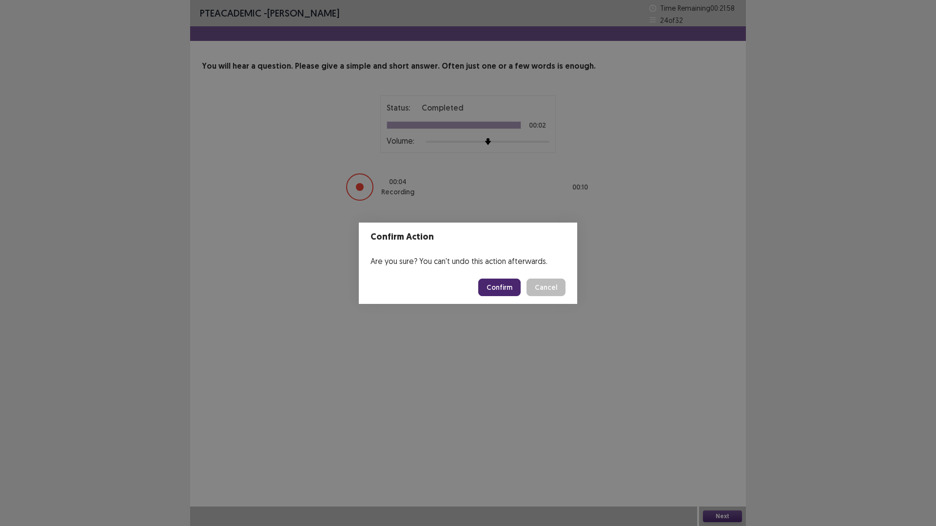
click at [503, 288] on button "Confirm" at bounding box center [499, 288] width 42 height 18
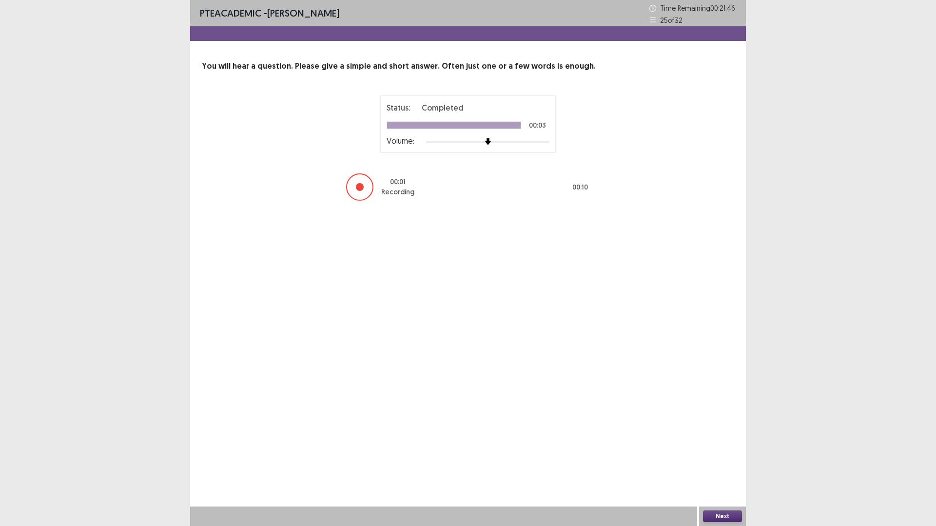
click at [715, 464] on button "Next" at bounding box center [722, 517] width 39 height 12
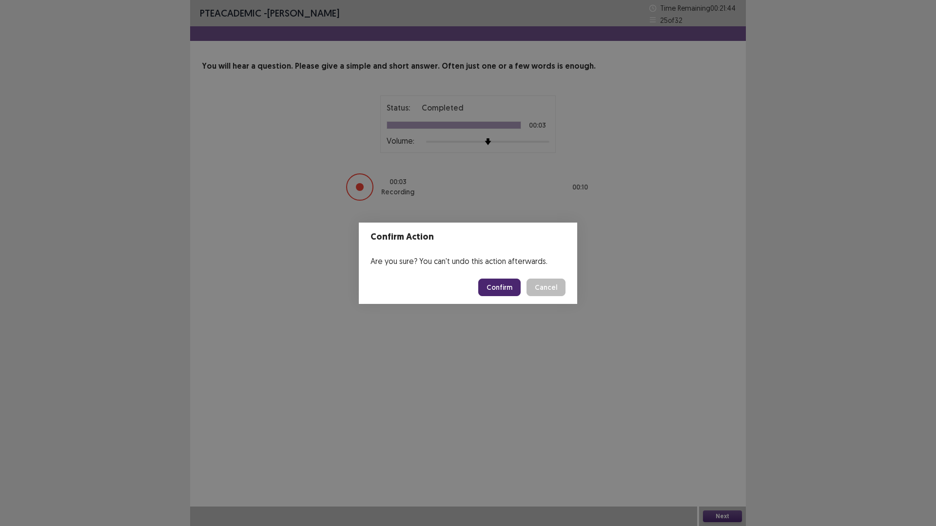
click at [496, 286] on button "Confirm" at bounding box center [499, 288] width 42 height 18
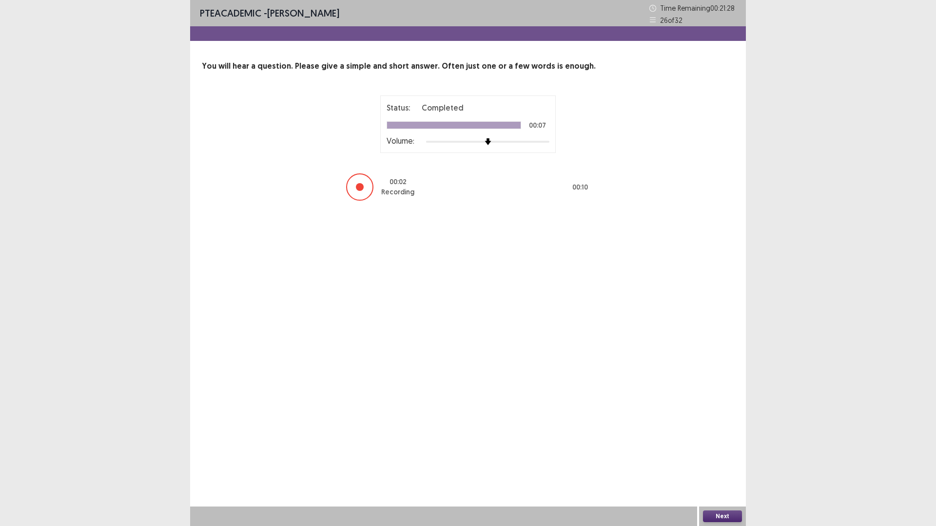
click at [723, 464] on button "Next" at bounding box center [722, 517] width 39 height 12
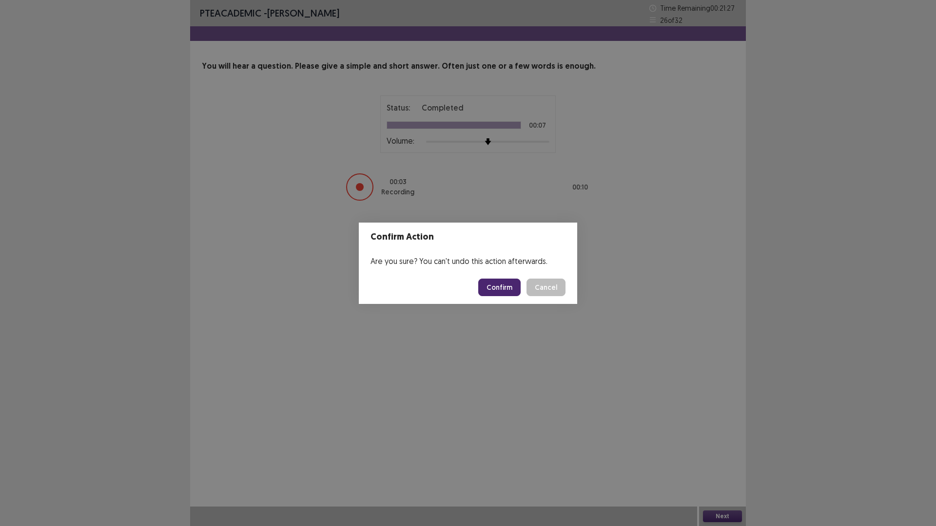
click at [505, 282] on button "Confirm" at bounding box center [499, 288] width 42 height 18
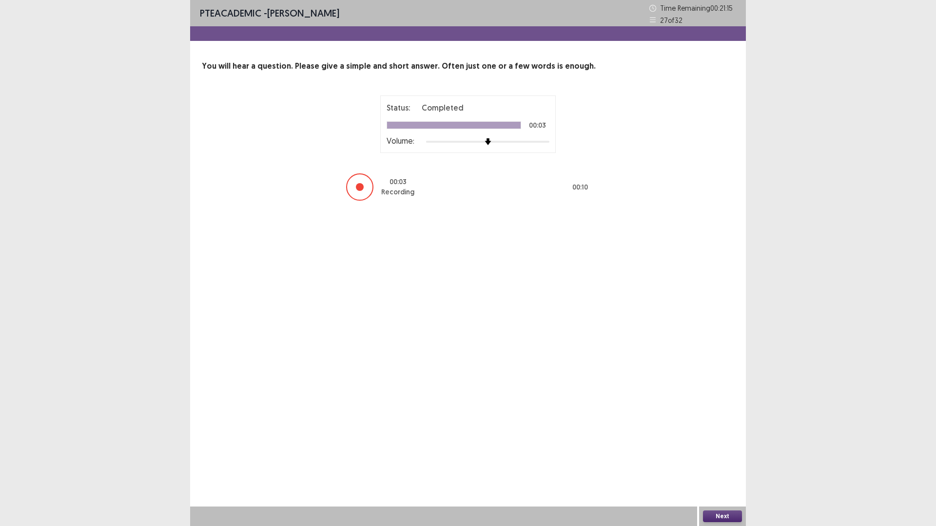
click at [713, 464] on button "Next" at bounding box center [722, 517] width 39 height 12
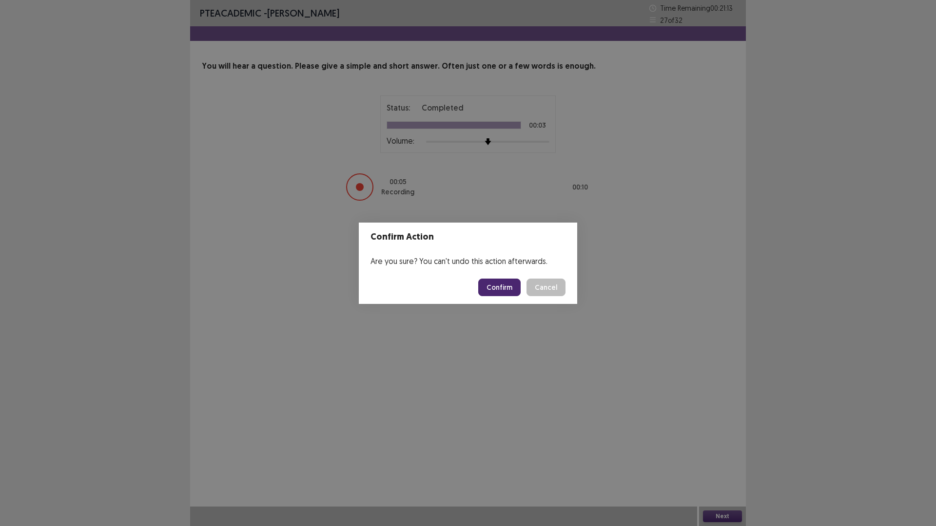
click at [505, 284] on button "Confirm" at bounding box center [499, 288] width 42 height 18
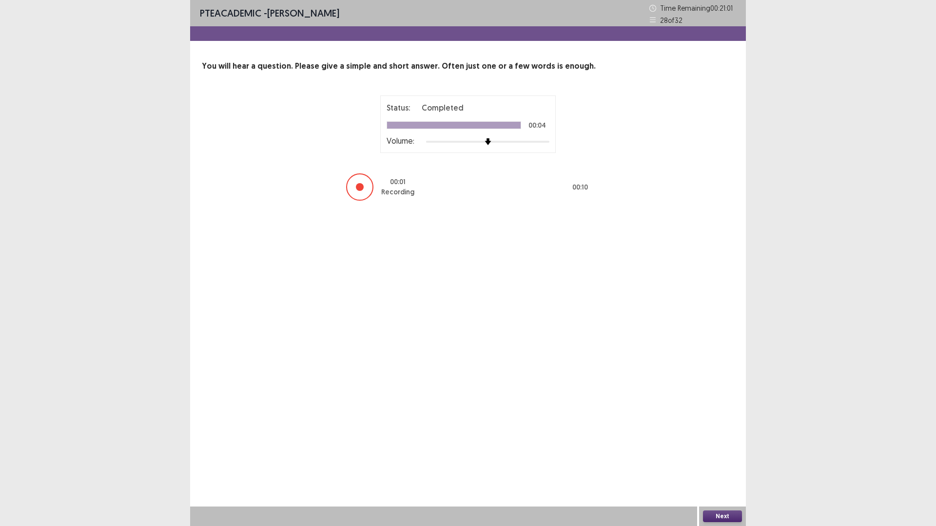
click at [719, 464] on button "Next" at bounding box center [722, 517] width 39 height 12
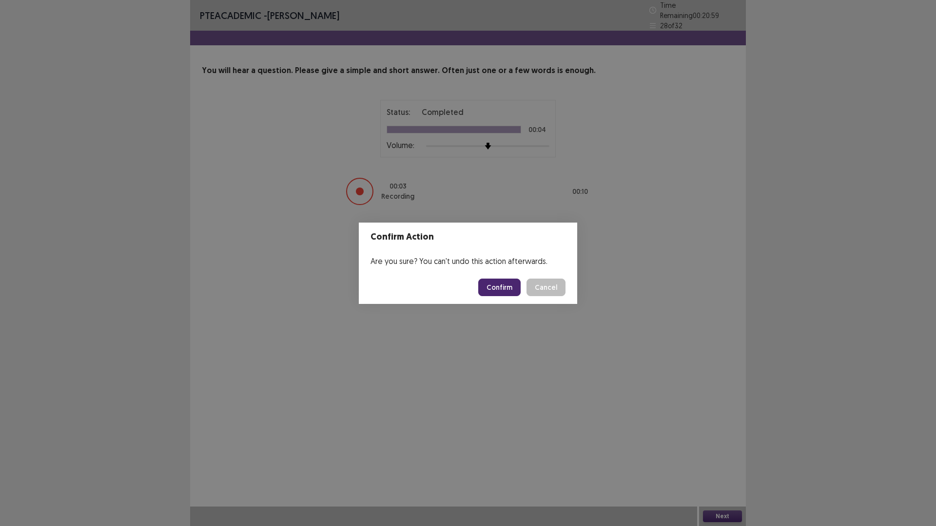
click at [505, 288] on button "Confirm" at bounding box center [499, 288] width 42 height 18
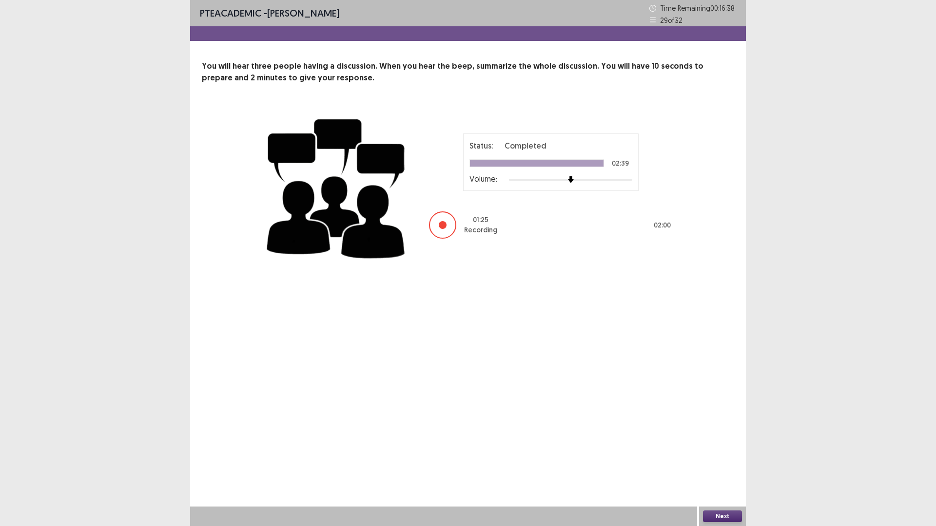
click at [718, 464] on button "Next" at bounding box center [722, 517] width 39 height 12
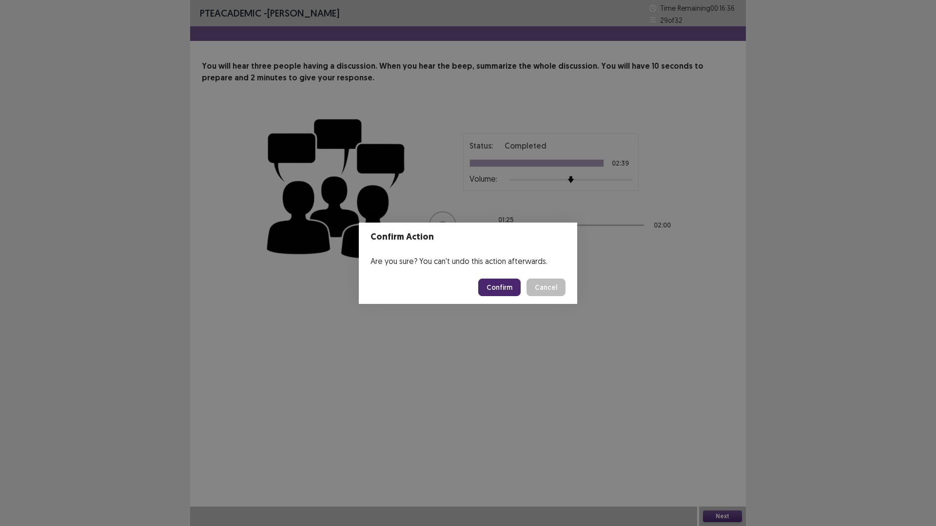
click at [497, 297] on footer "Confirm Cancel" at bounding box center [468, 287] width 218 height 33
click at [502, 294] on button "Confirm" at bounding box center [499, 288] width 42 height 18
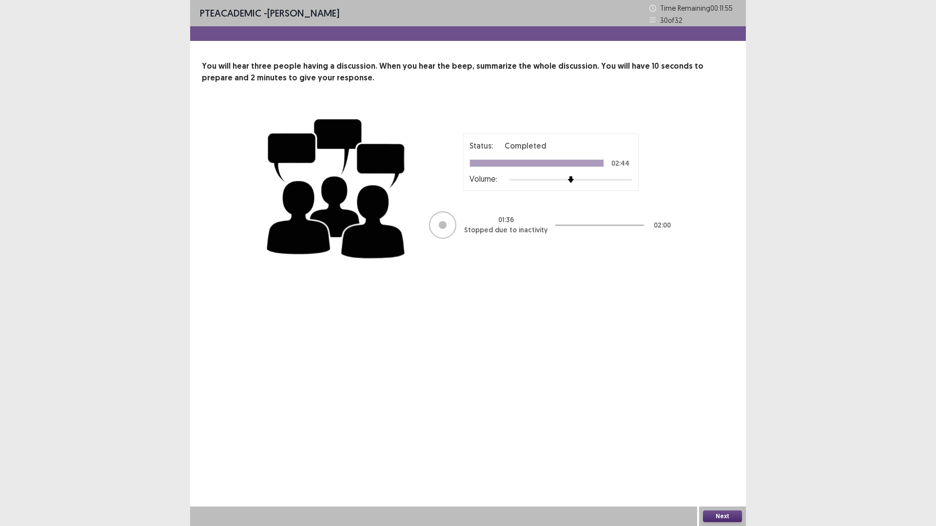
click at [722, 464] on button "Next" at bounding box center [722, 517] width 39 height 12
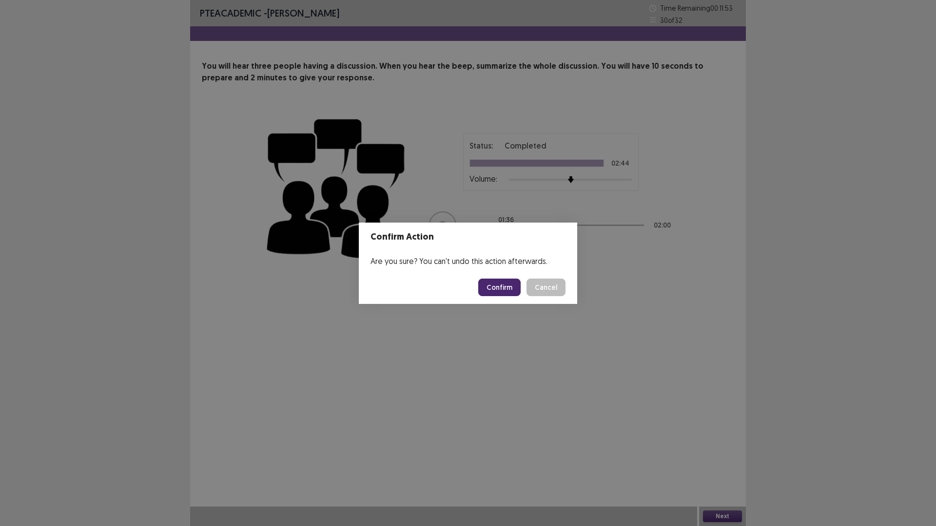
click at [491, 288] on button "Confirm" at bounding box center [499, 288] width 42 height 18
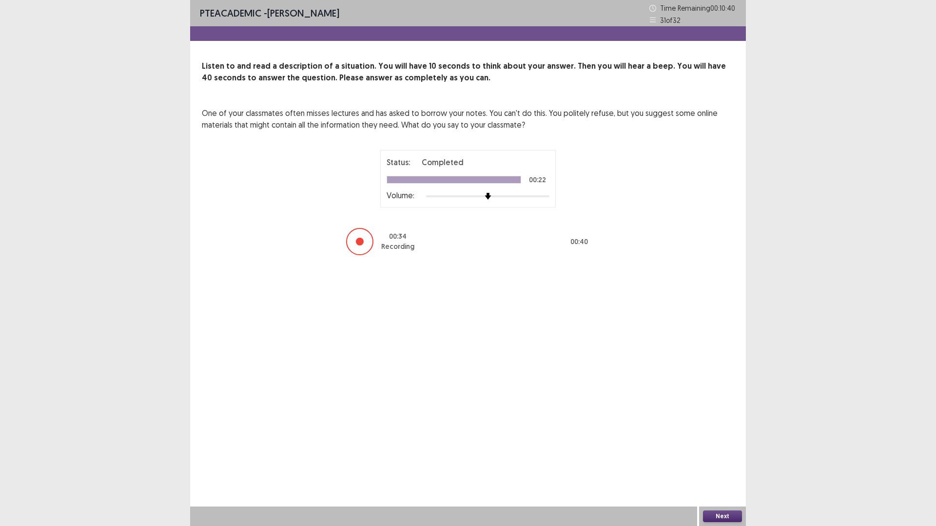
click at [730, 464] on button "Next" at bounding box center [722, 517] width 39 height 12
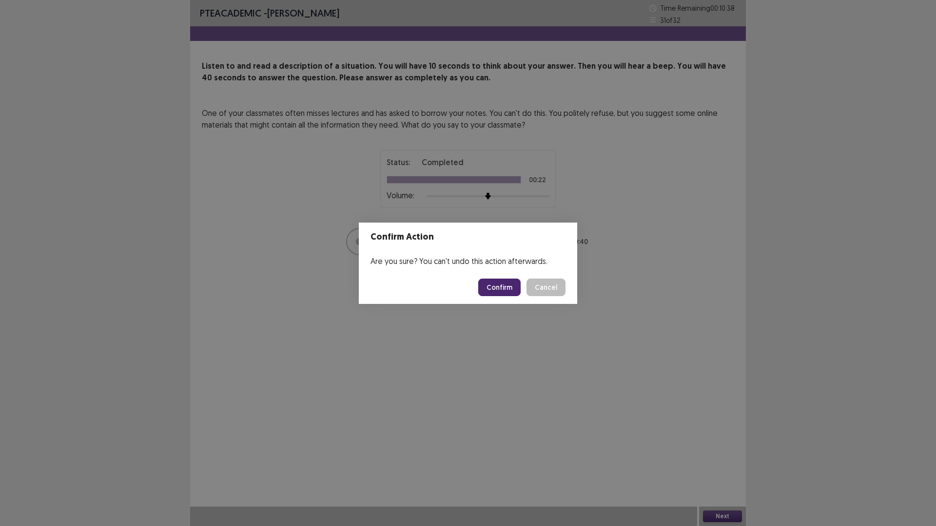
click at [493, 286] on button "Confirm" at bounding box center [499, 288] width 42 height 18
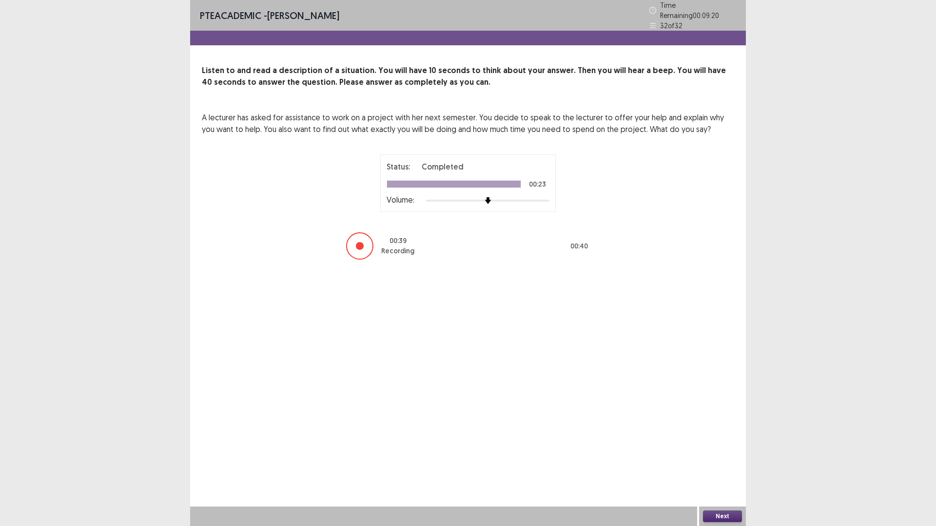
click at [718, 464] on button "Next" at bounding box center [722, 517] width 39 height 12
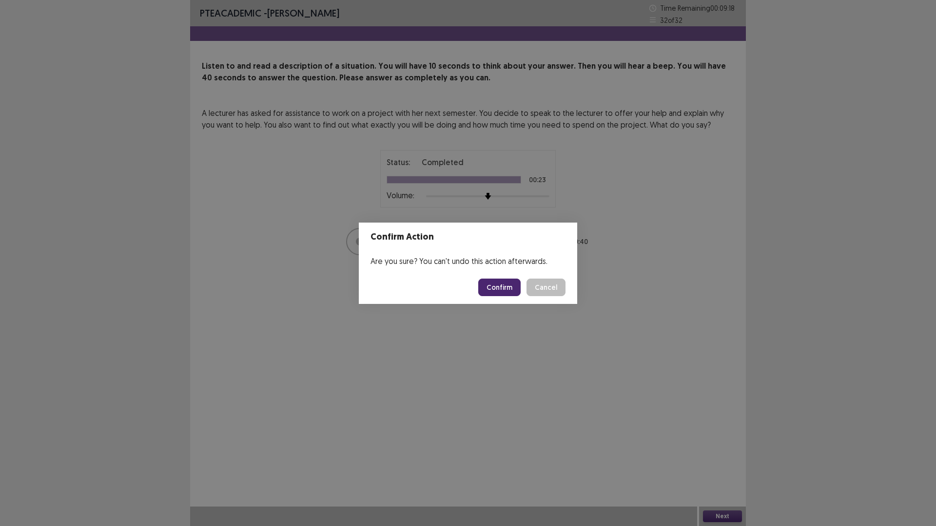
click at [509, 285] on button "Confirm" at bounding box center [499, 288] width 42 height 18
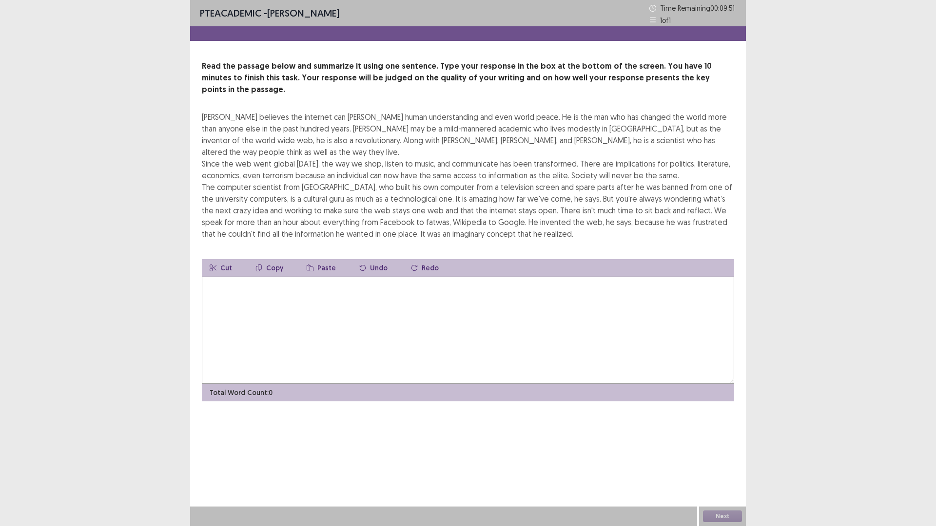
click at [304, 309] on textarea at bounding box center [468, 330] width 532 height 107
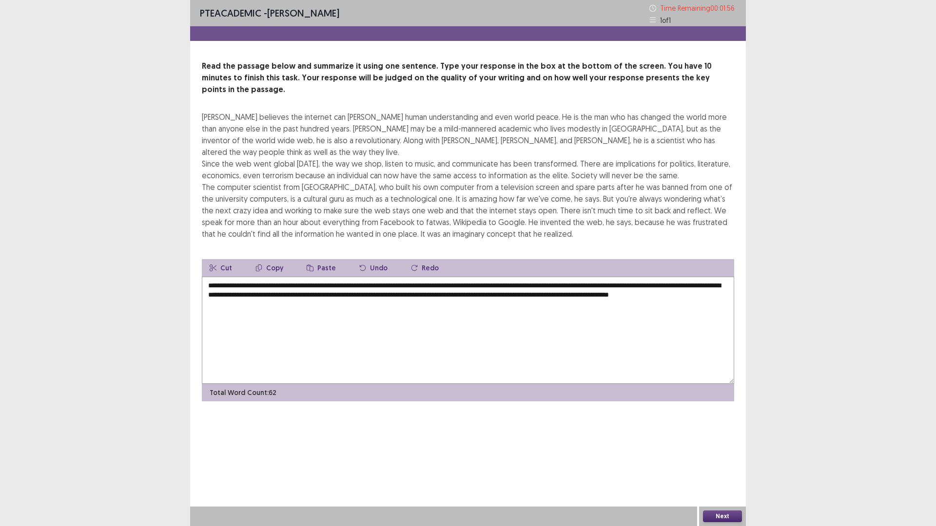
click at [589, 283] on textarea "**********" at bounding box center [468, 330] width 532 height 107
click at [727, 464] on button "Next" at bounding box center [722, 517] width 39 height 12
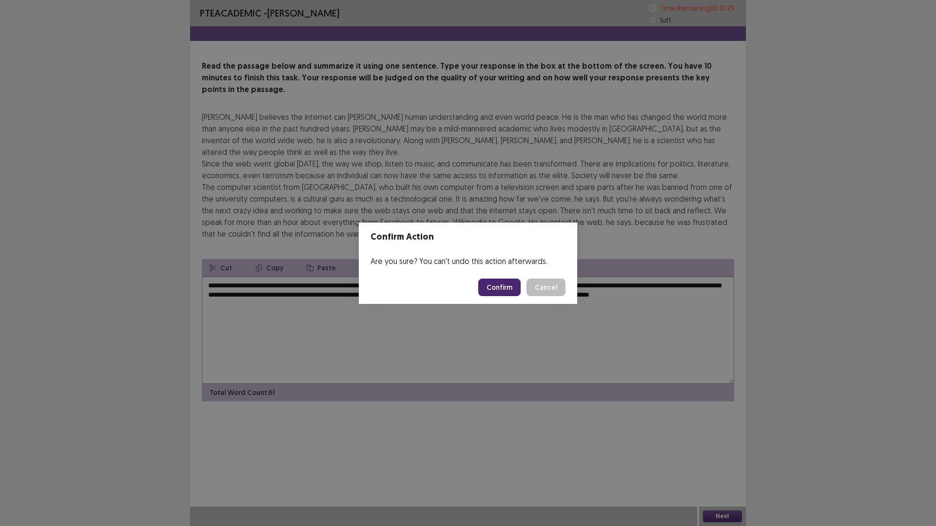
click at [466, 328] on div "Confirm Action Are you sure? You can't undo this action afterwards. Confirm Can…" at bounding box center [468, 263] width 936 height 526
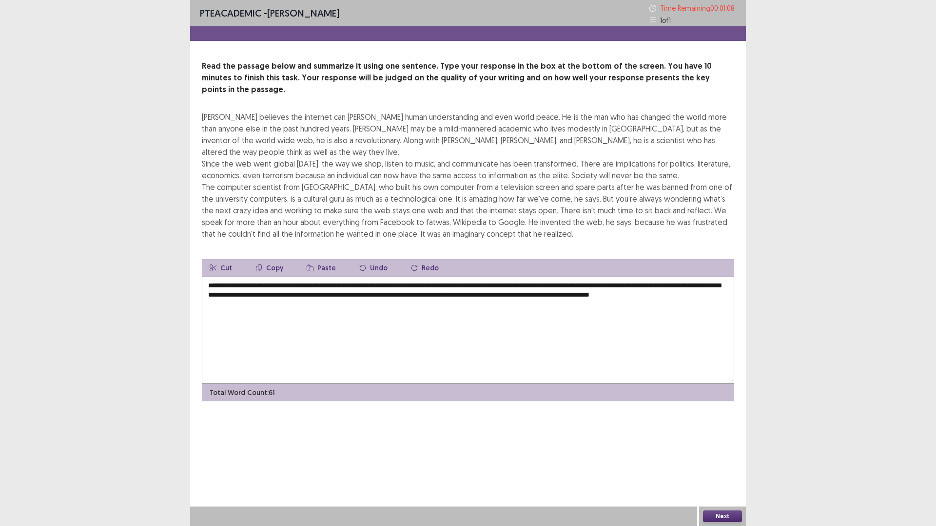
click at [368, 284] on textarea "**********" at bounding box center [468, 330] width 532 height 107
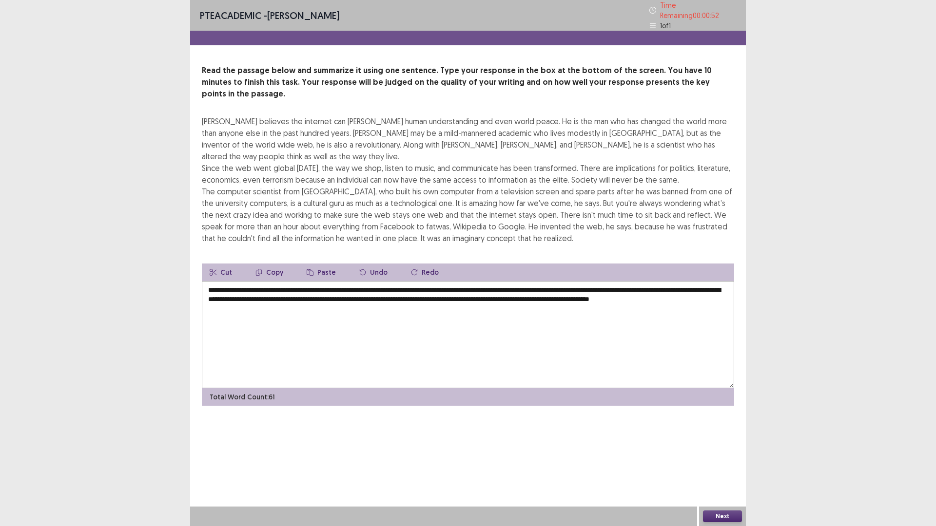
type textarea "**********"
click at [723, 464] on button "Next" at bounding box center [722, 517] width 39 height 12
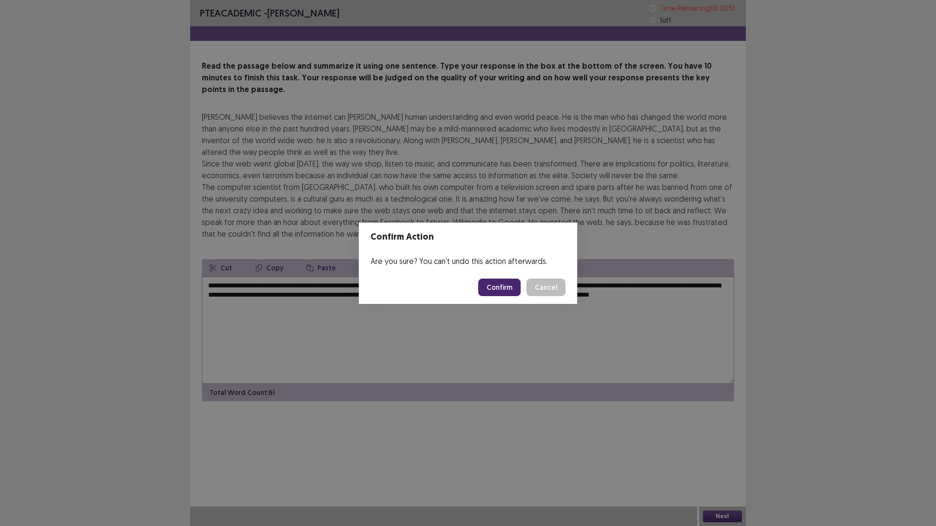
click at [498, 289] on button "Confirm" at bounding box center [499, 288] width 42 height 18
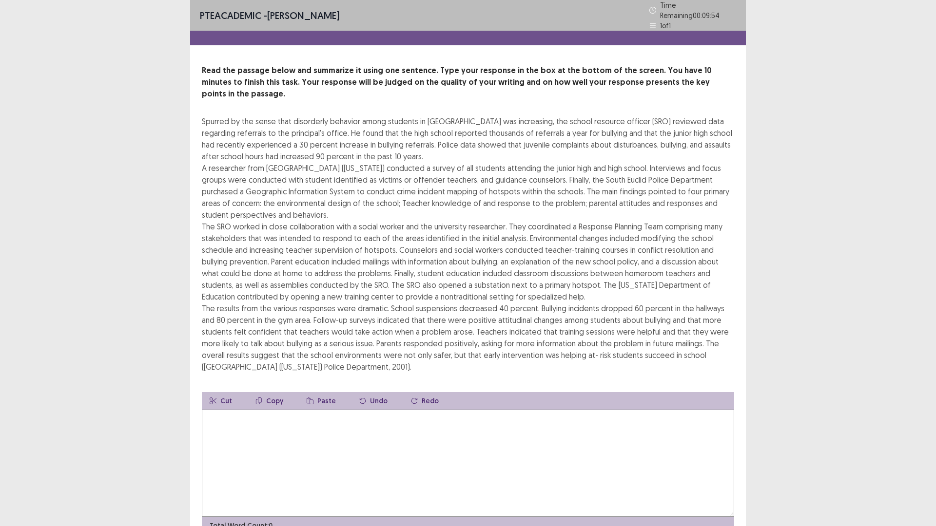
scroll to position [35, 0]
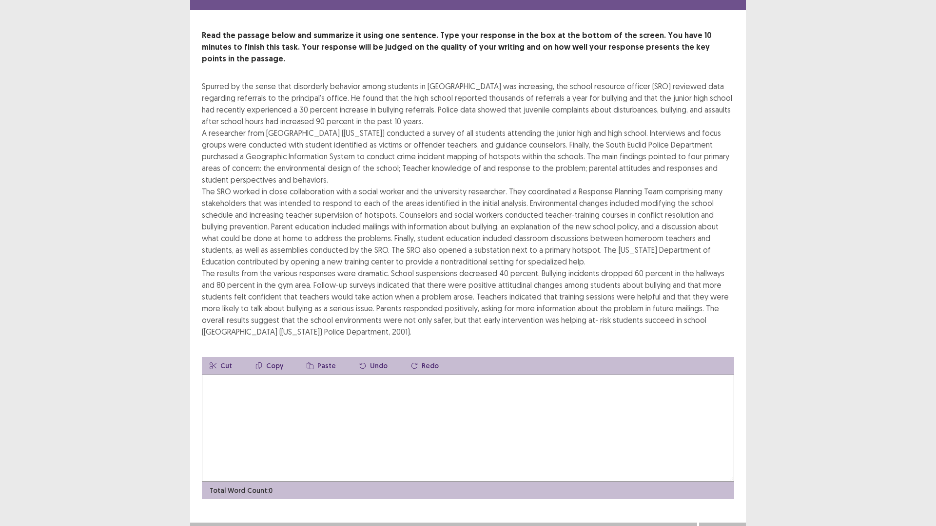
click at [359, 415] on textarea at bounding box center [468, 428] width 532 height 107
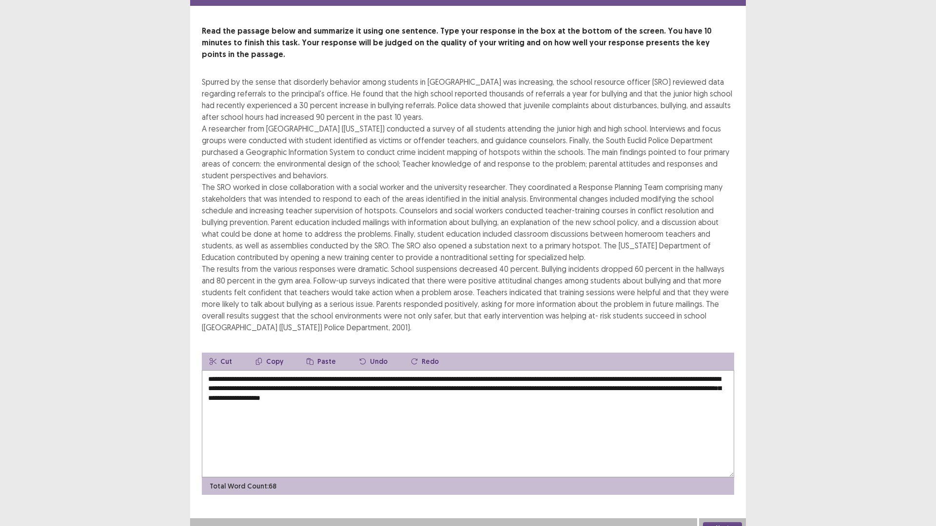
type textarea "**********"
click at [715, 464] on button "Next" at bounding box center [722, 528] width 39 height 12
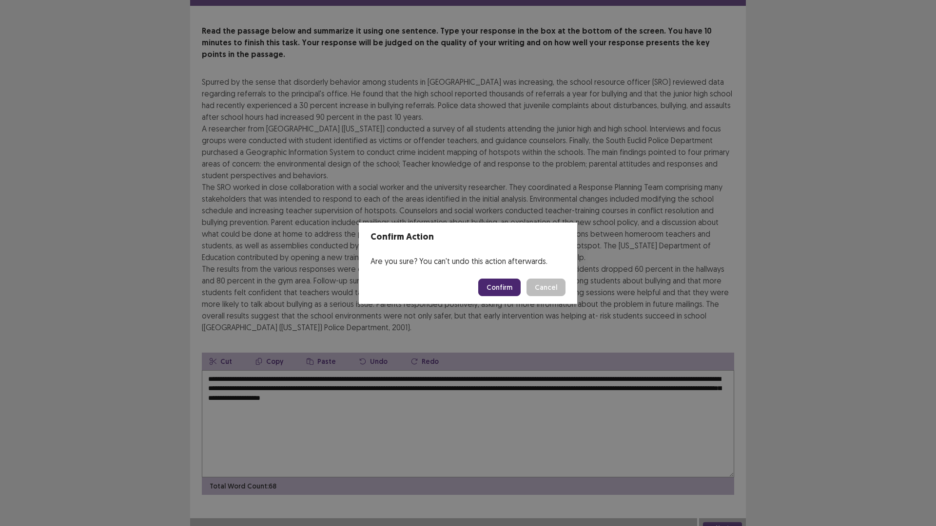
click at [496, 292] on button "Confirm" at bounding box center [499, 288] width 42 height 18
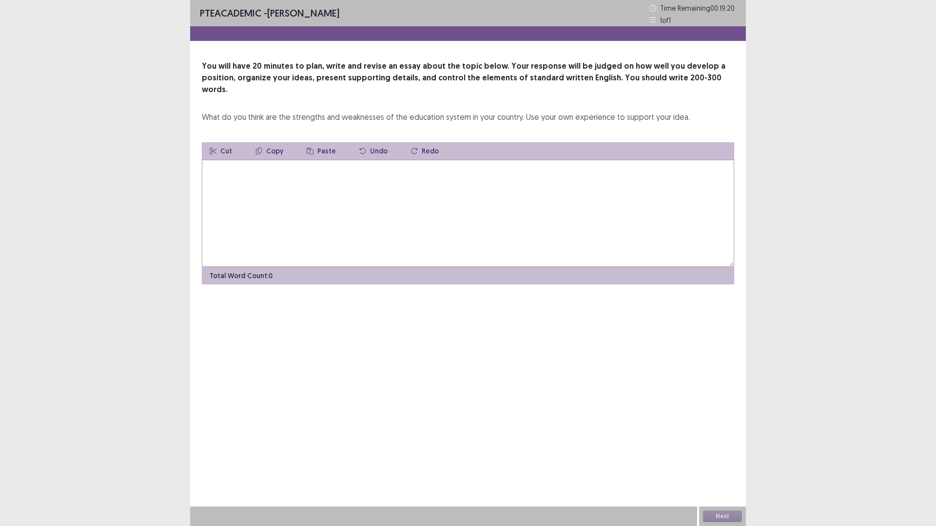
click at [352, 193] on textarea at bounding box center [468, 213] width 532 height 107
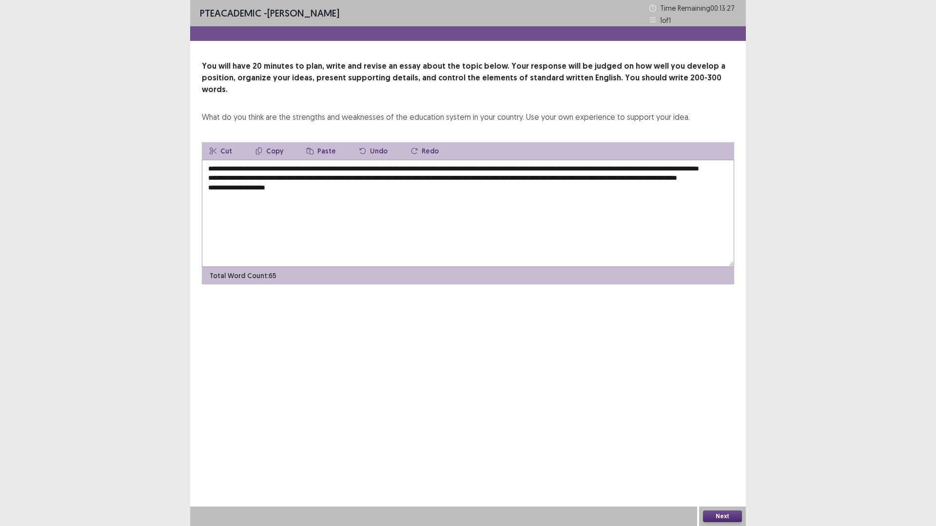
drag, startPoint x: 236, startPoint y: 196, endPoint x: 244, endPoint y: 210, distance: 15.7
click at [236, 196] on textarea "**********" at bounding box center [468, 213] width 532 height 107
click at [312, 192] on textarea "**********" at bounding box center [468, 213] width 532 height 107
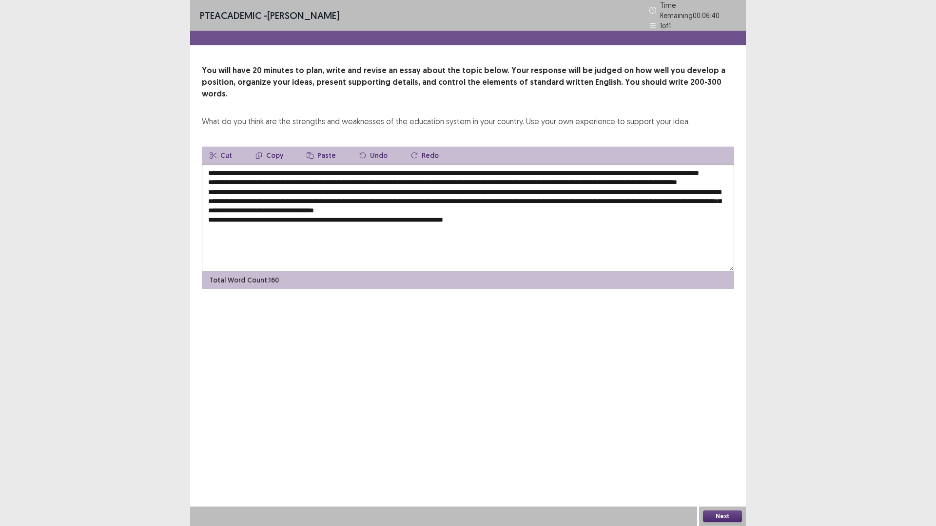
click at [470, 221] on textarea "**********" at bounding box center [468, 217] width 532 height 107
drag, startPoint x: 674, startPoint y: 224, endPoint x: 711, endPoint y: 212, distance: 38.8
click at [674, 223] on textarea at bounding box center [468, 217] width 532 height 107
click at [727, 221] on textarea at bounding box center [468, 217] width 532 height 107
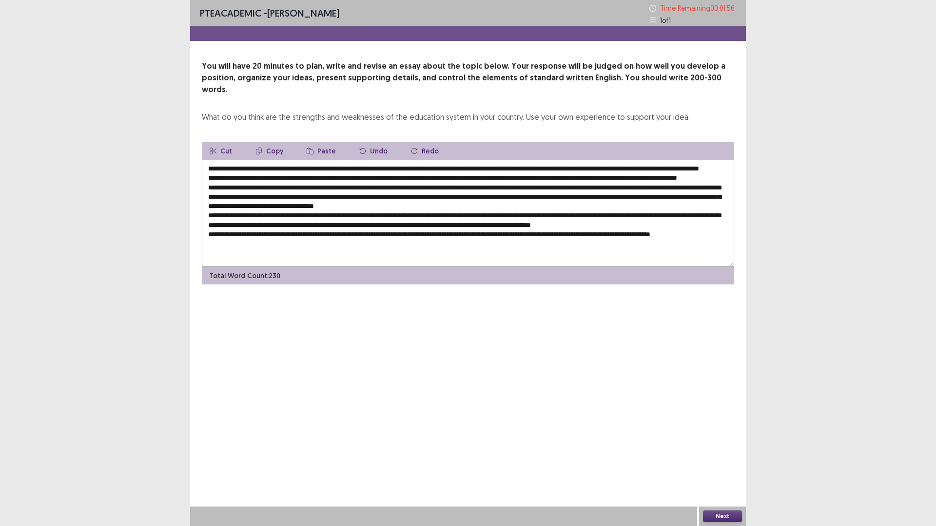
scroll to position [0, 0]
type textarea "**********"
click at [729, 464] on button "Next" at bounding box center [722, 517] width 39 height 12
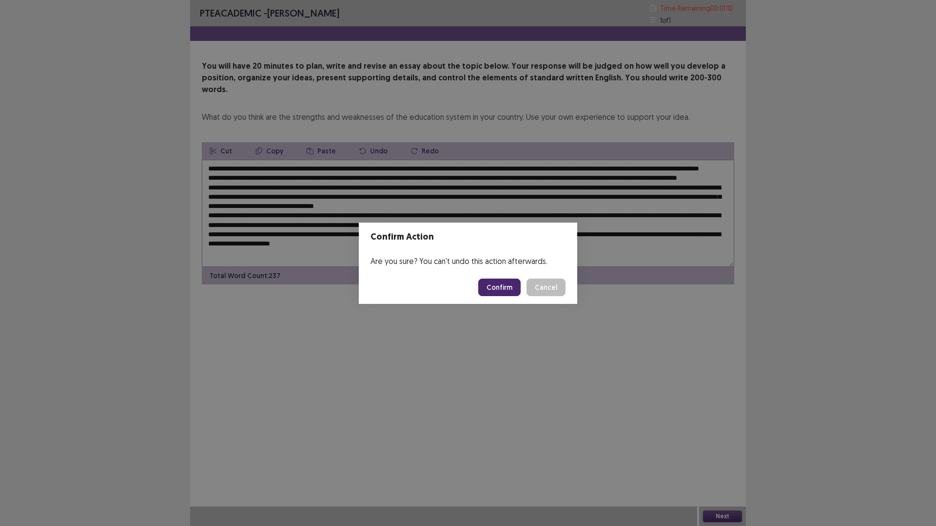
click at [553, 285] on button "Cancel" at bounding box center [545, 288] width 39 height 18
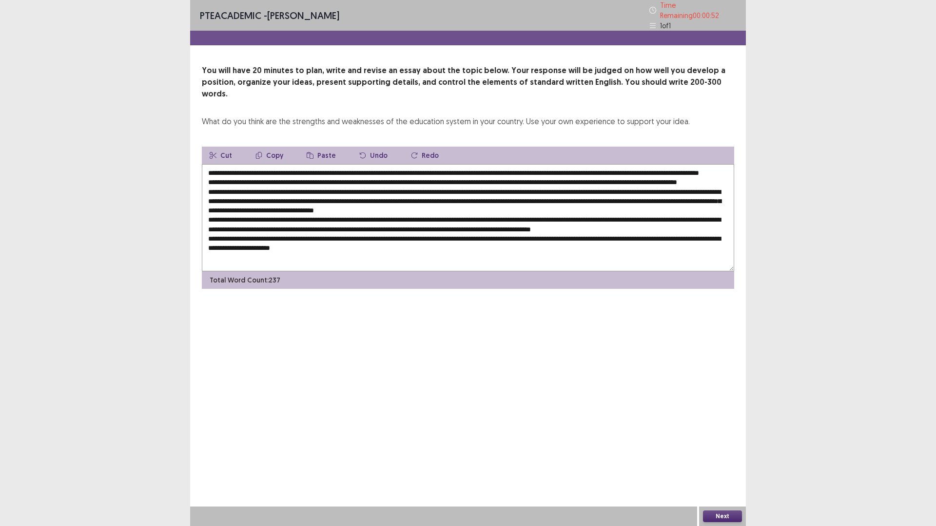
click at [715, 464] on button "Next" at bounding box center [722, 517] width 39 height 12
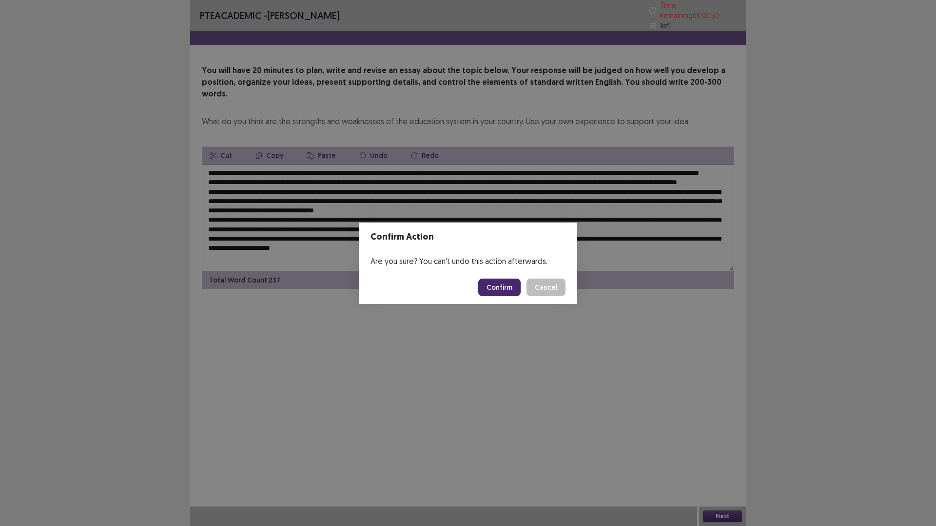
click at [500, 287] on button "Confirm" at bounding box center [499, 288] width 42 height 18
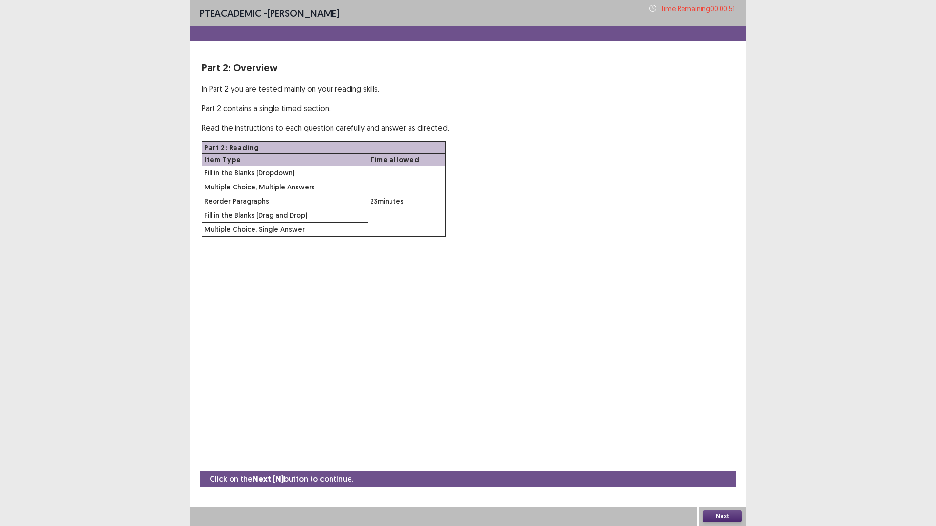
click at [715, 464] on button "Next" at bounding box center [722, 517] width 39 height 12
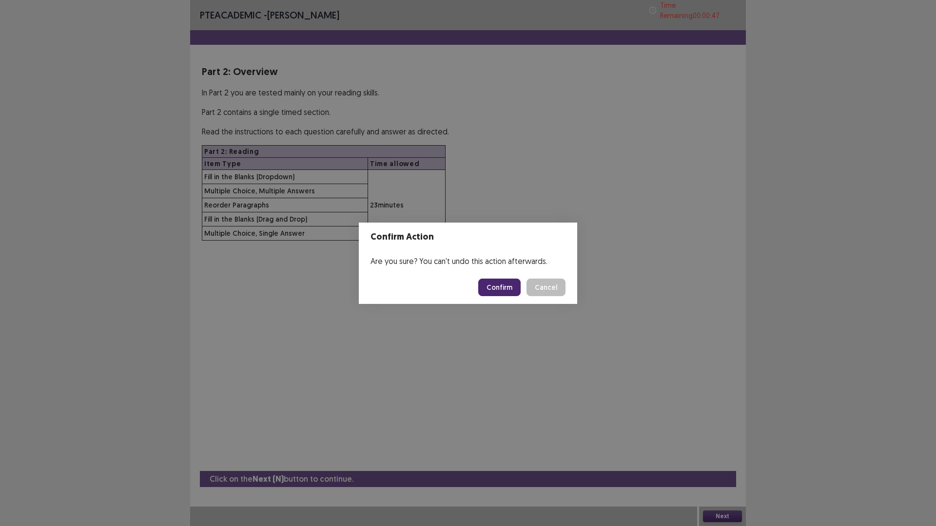
click at [505, 287] on button "Confirm" at bounding box center [499, 288] width 42 height 18
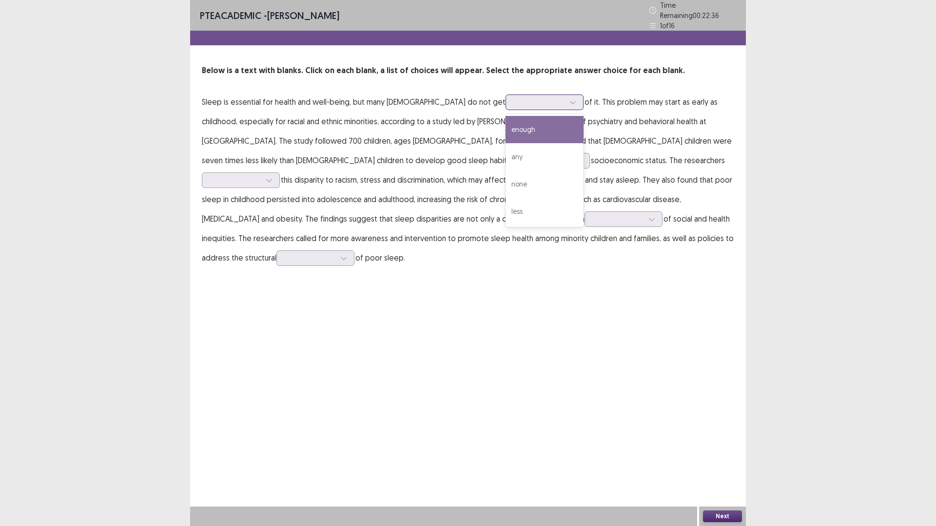
click at [514, 100] on div at bounding box center [539, 101] width 51 height 9
click at [505, 127] on div "enough" at bounding box center [544, 129] width 78 height 27
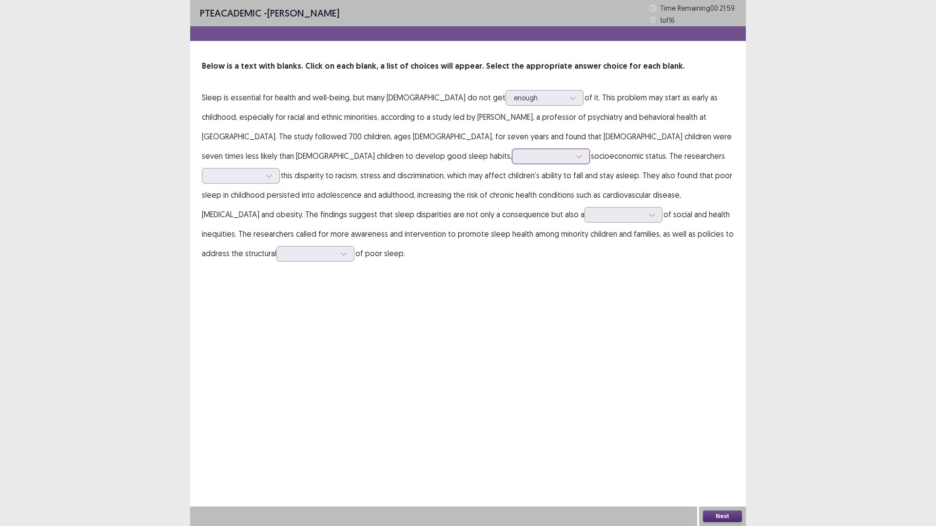
click at [520, 158] on div at bounding box center [545, 156] width 51 height 9
click at [512, 236] on div "due to" at bounding box center [551, 238] width 78 height 27
click at [261, 171] on div at bounding box center [235, 175] width 51 height 9
click at [280, 244] on div "attributed" at bounding box center [241, 257] width 78 height 27
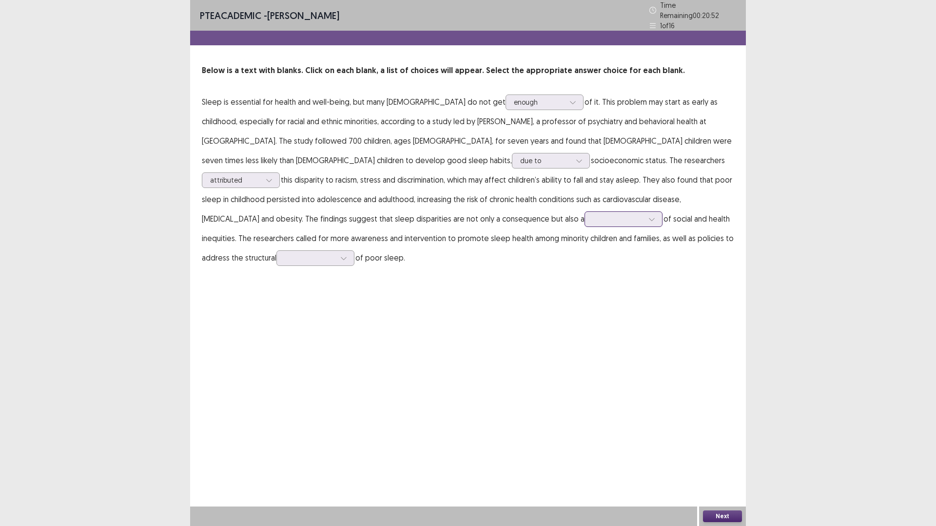
click at [593, 217] on div at bounding box center [618, 218] width 51 height 9
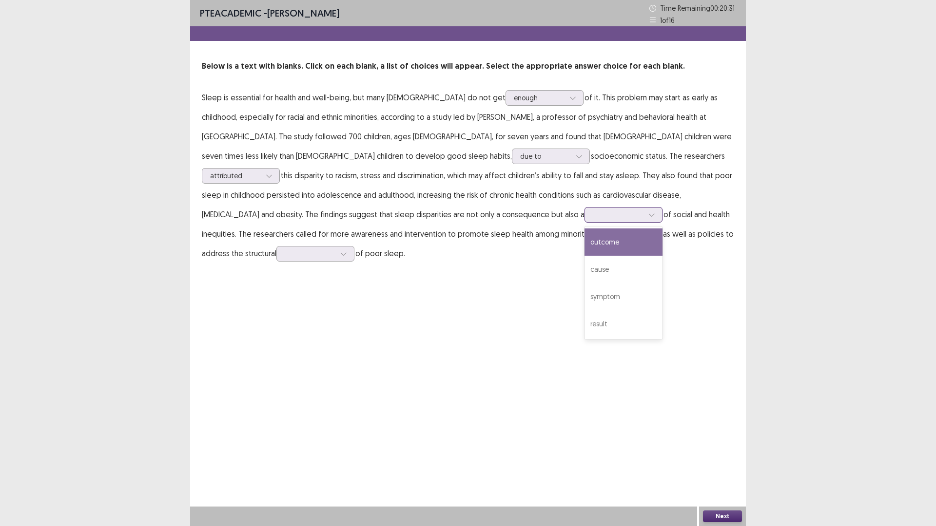
click at [584, 243] on div "outcome" at bounding box center [623, 242] width 78 height 27
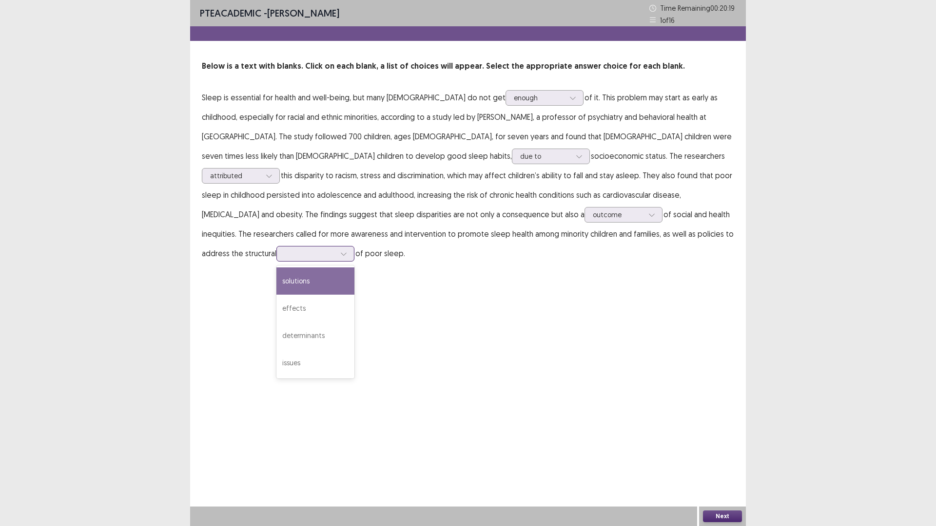
click at [335, 249] on div at bounding box center [310, 253] width 51 height 9
click at [354, 268] on div "solutions" at bounding box center [315, 281] width 78 height 27
click at [730, 464] on button "Next" at bounding box center [722, 517] width 39 height 12
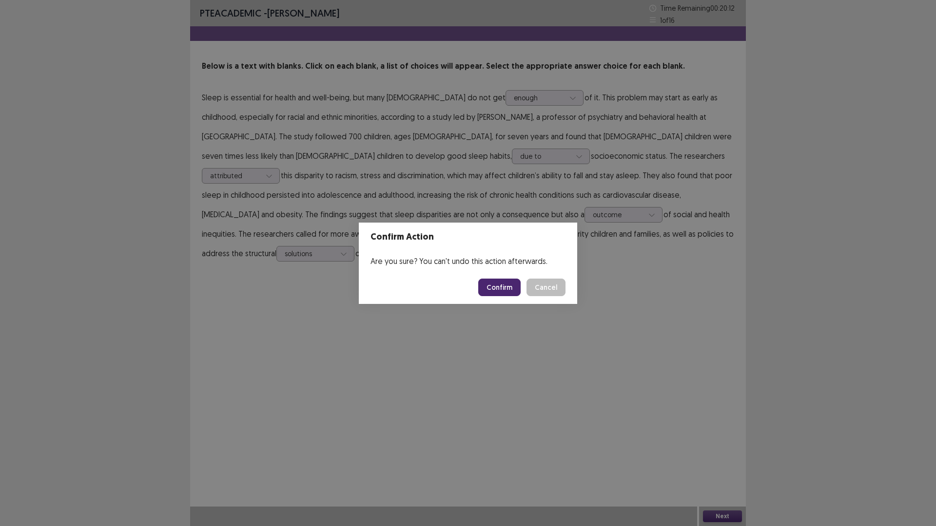
click at [502, 283] on button "Confirm" at bounding box center [499, 288] width 42 height 18
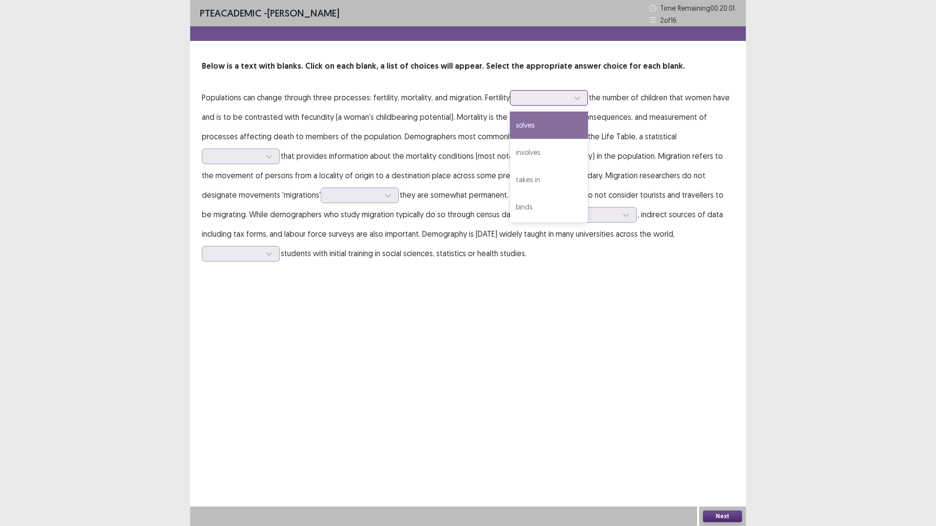
click at [530, 96] on div at bounding box center [543, 97] width 51 height 9
click at [556, 149] on div "involves" at bounding box center [549, 152] width 78 height 27
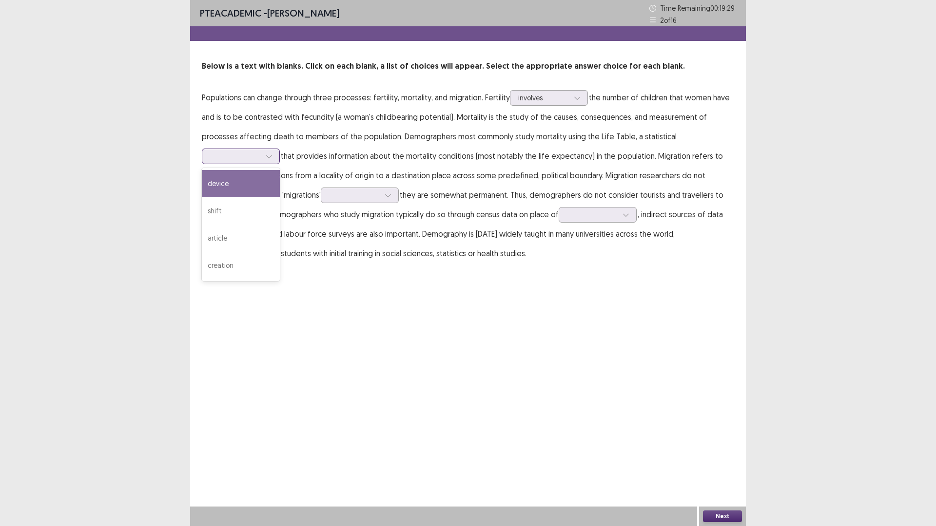
click at [245, 154] on div at bounding box center [235, 156] width 51 height 9
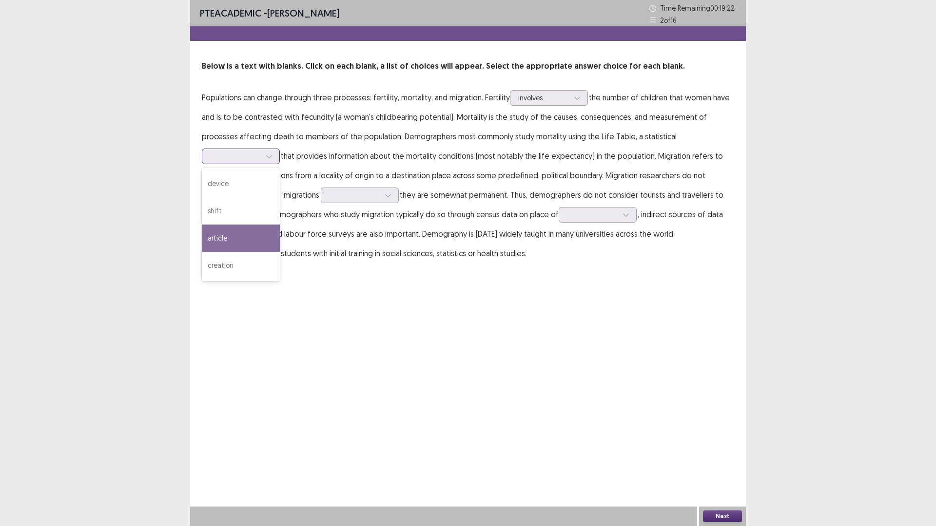
click at [237, 232] on div "article" at bounding box center [241, 238] width 78 height 27
click at [332, 194] on div at bounding box center [354, 195] width 51 height 9
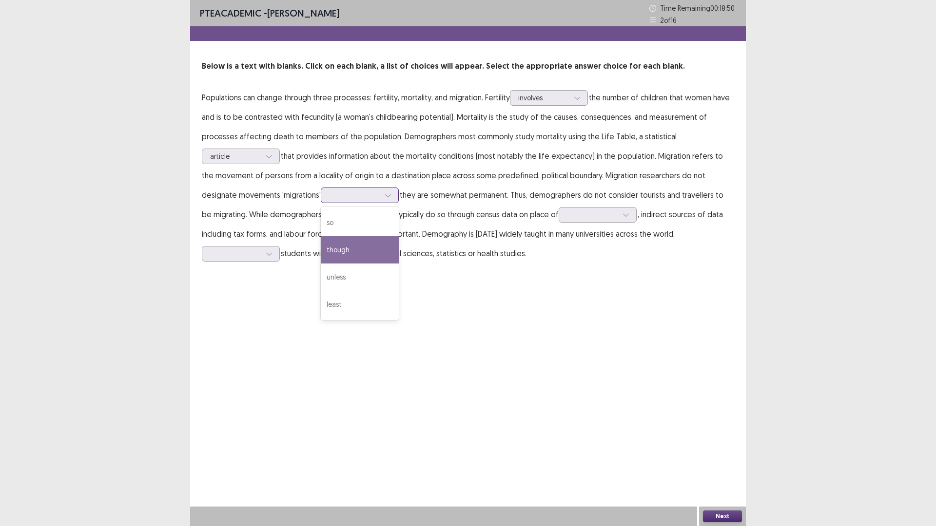
click at [321, 252] on div "though" at bounding box center [360, 249] width 78 height 27
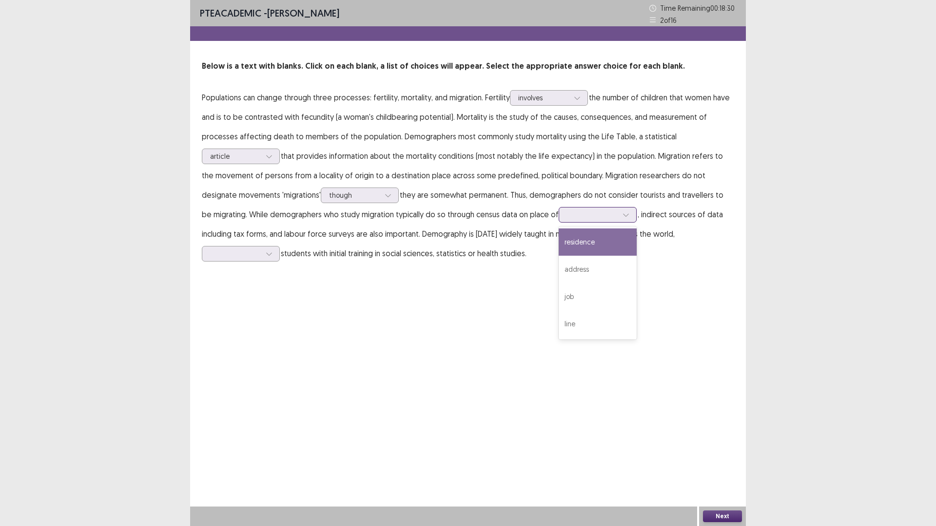
click at [567, 217] on div at bounding box center [592, 214] width 51 height 9
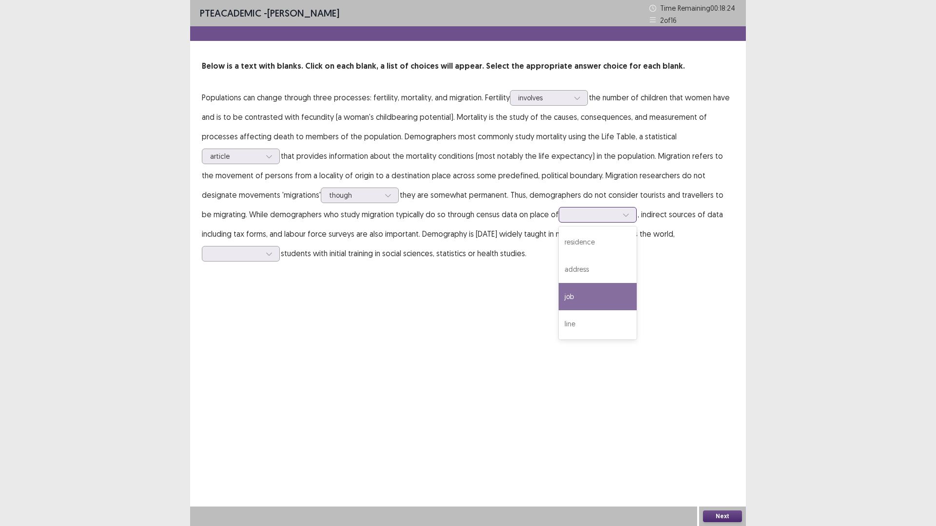
click at [558, 301] on div "job" at bounding box center [597, 296] width 78 height 27
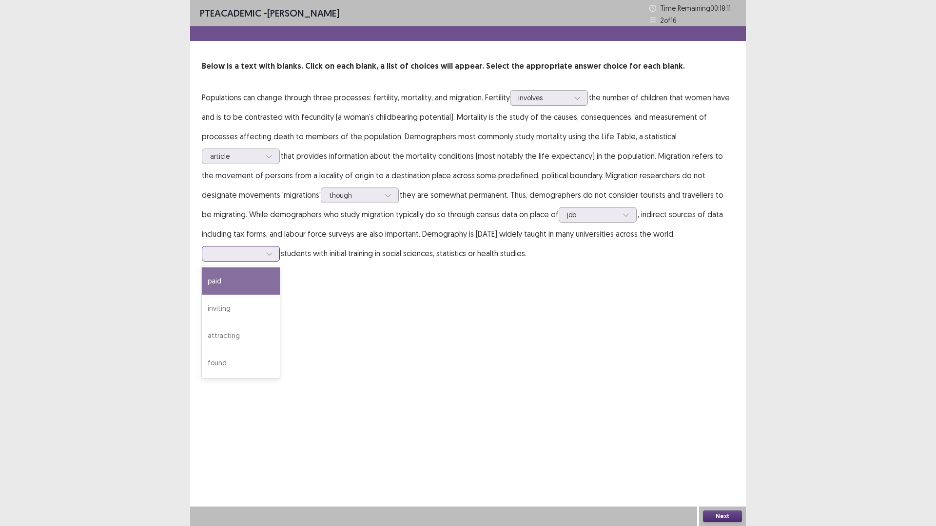
click at [261, 249] on div at bounding box center [235, 253] width 51 height 9
click at [280, 295] on div "inviting" at bounding box center [241, 308] width 78 height 27
click at [722, 464] on button "Next" at bounding box center [722, 517] width 39 height 12
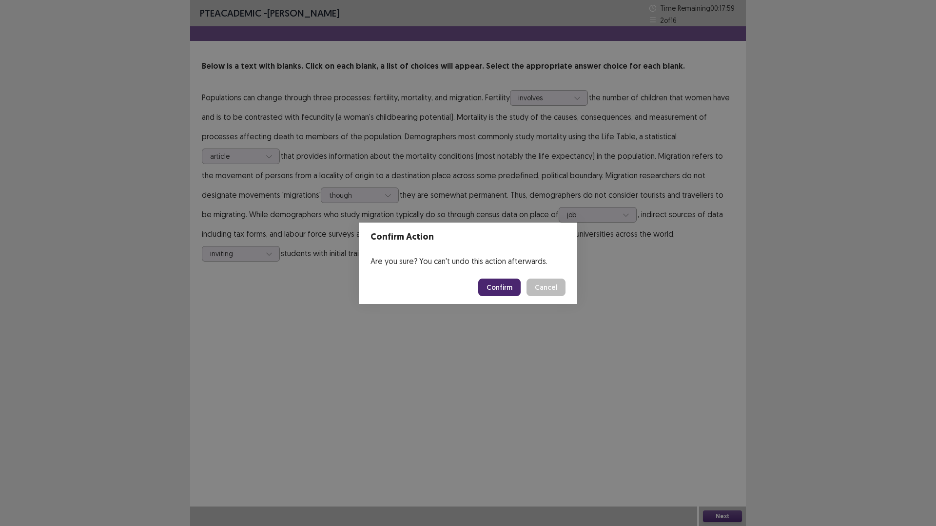
click at [491, 288] on button "Confirm" at bounding box center [499, 288] width 42 height 18
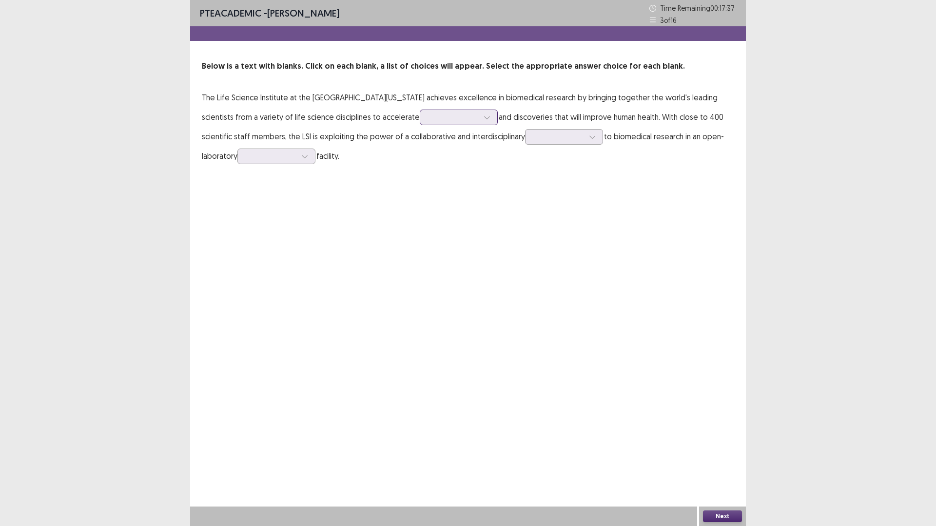
click at [428, 117] on div at bounding box center [453, 117] width 51 height 9
click at [420, 170] on div "barriers" at bounding box center [459, 171] width 78 height 27
click at [533, 138] on div at bounding box center [558, 136] width 51 height 9
click at [525, 220] on div "assignment" at bounding box center [564, 218] width 78 height 27
click at [533, 136] on div at bounding box center [558, 136] width 51 height 9
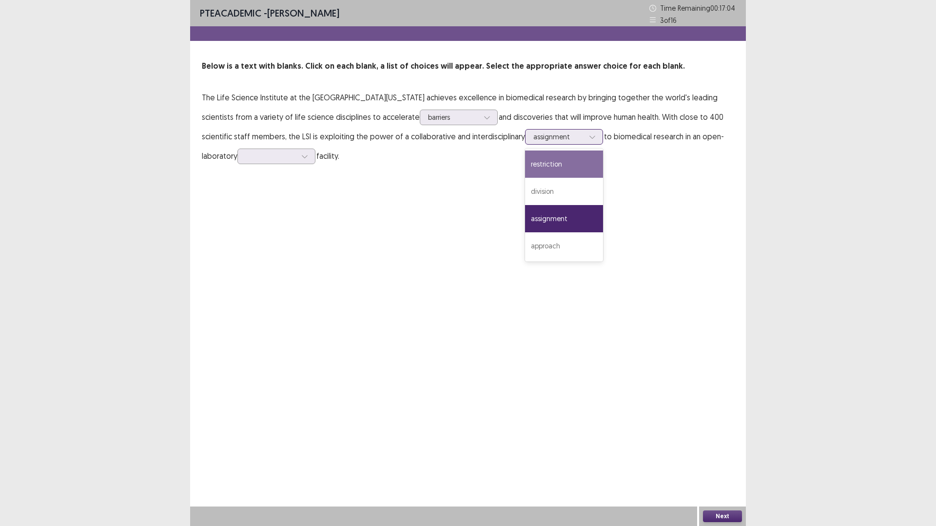
click at [525, 168] on div "restriction" at bounding box center [564, 164] width 78 height 27
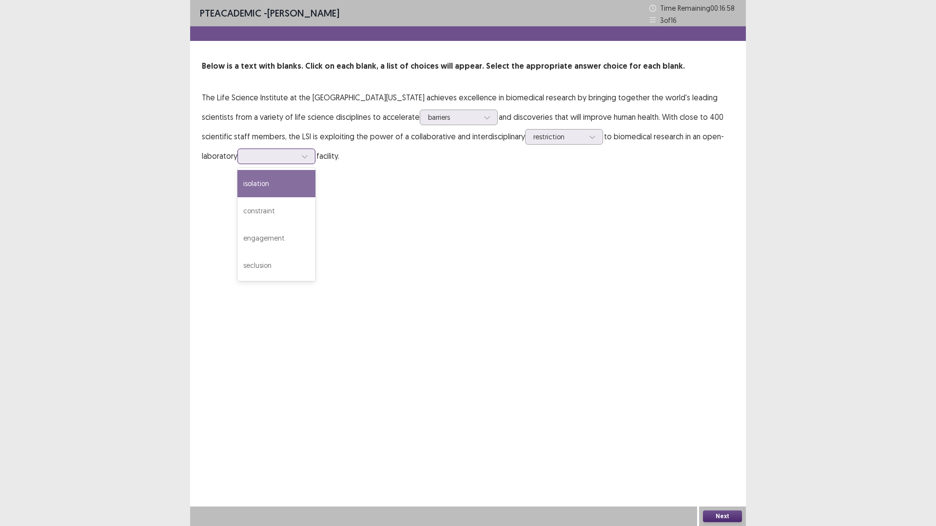
click at [246, 161] on div at bounding box center [271, 156] width 51 height 9
click at [237, 188] on div "isolation" at bounding box center [276, 183] width 78 height 27
click at [734, 464] on button "Next" at bounding box center [722, 517] width 39 height 12
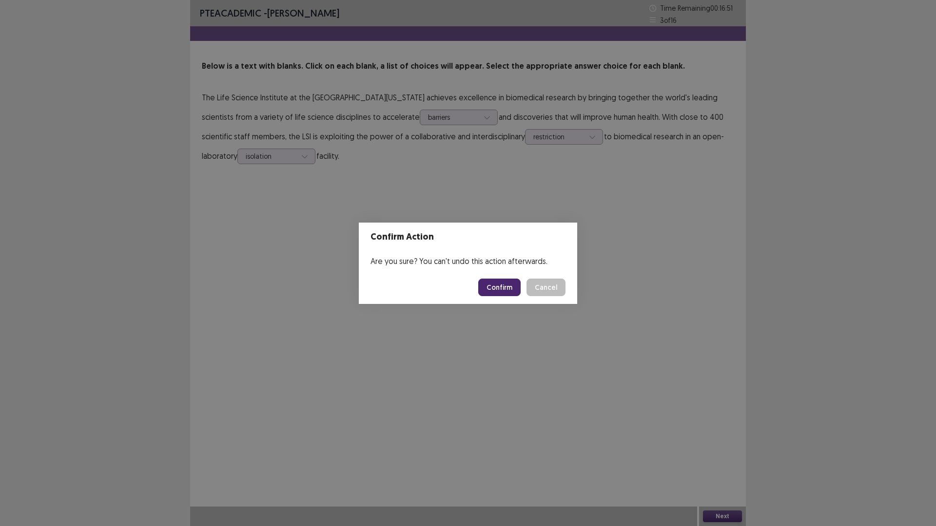
click at [509, 293] on button "Confirm" at bounding box center [499, 288] width 42 height 18
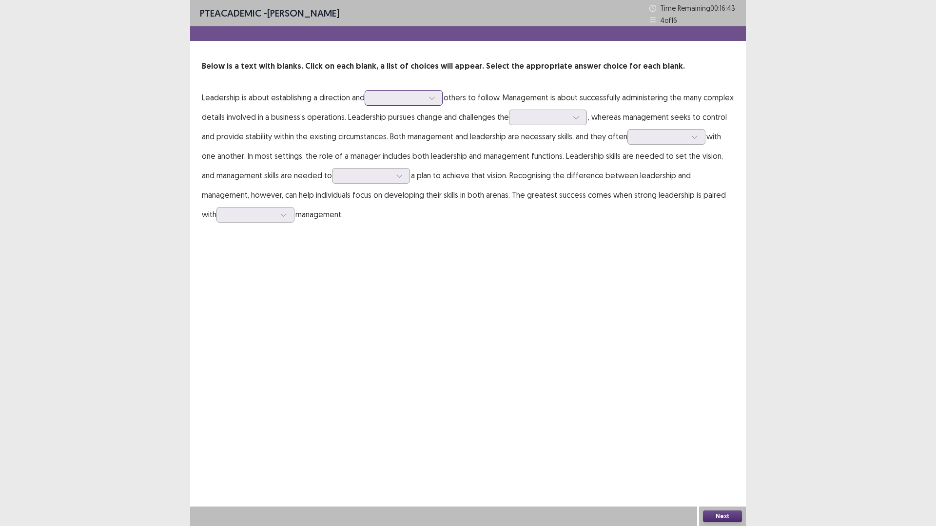
click at [410, 99] on div at bounding box center [398, 97] width 51 height 9
click at [402, 127] on div "influencing" at bounding box center [403, 125] width 78 height 27
click at [568, 117] on div at bounding box center [542, 117] width 51 height 9
click at [565, 202] on div "process" at bounding box center [548, 199] width 78 height 27
click at [686, 137] on div at bounding box center [660, 136] width 51 height 9
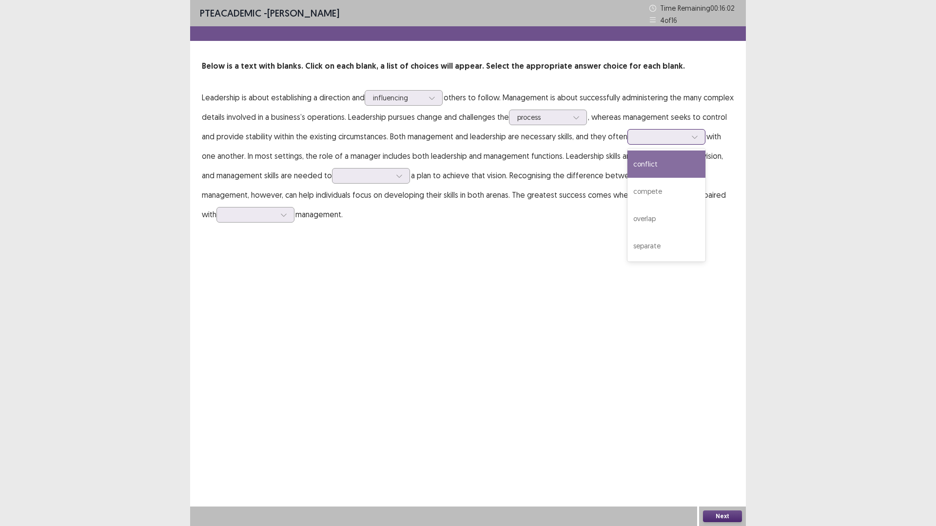
click at [680, 161] on div "conflict" at bounding box center [666, 164] width 78 height 27
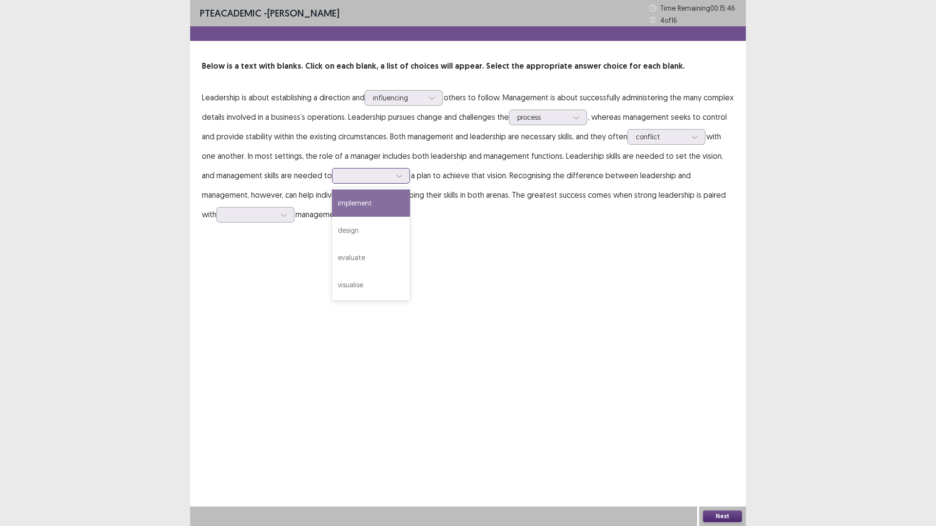
click at [381, 175] on div at bounding box center [365, 175] width 51 height 9
click at [377, 211] on div "implement" at bounding box center [371, 203] width 78 height 27
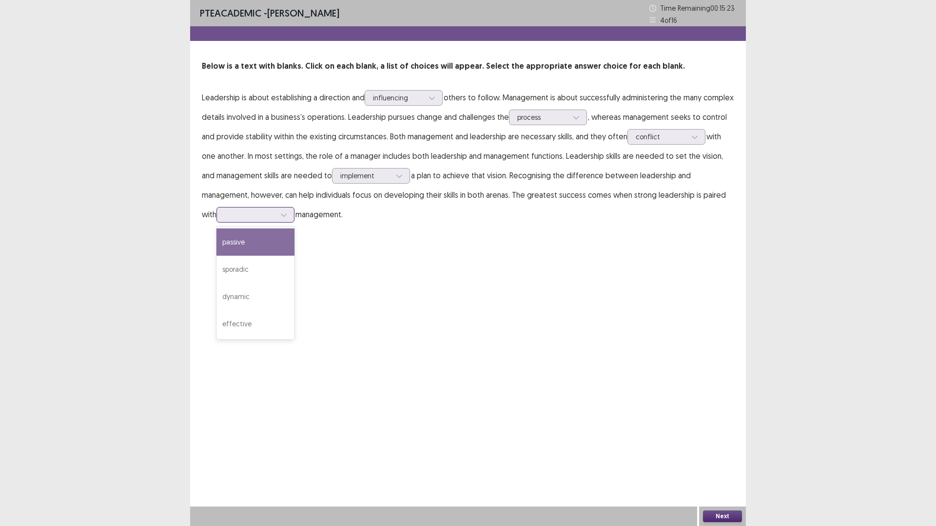
click at [253, 218] on div at bounding box center [250, 214] width 51 height 9
click at [249, 328] on div "effective" at bounding box center [255, 323] width 78 height 27
click at [732, 464] on button "Next" at bounding box center [722, 517] width 39 height 12
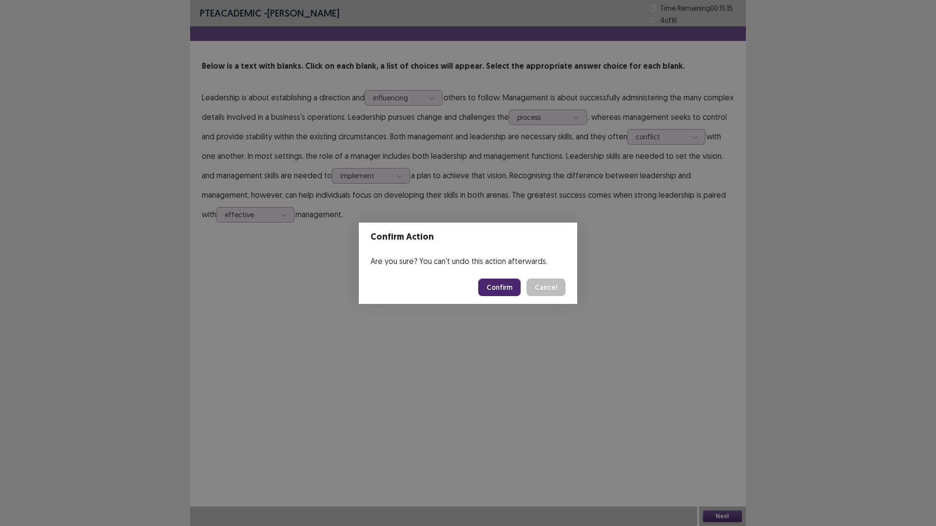
click at [506, 291] on button "Confirm" at bounding box center [499, 288] width 42 height 18
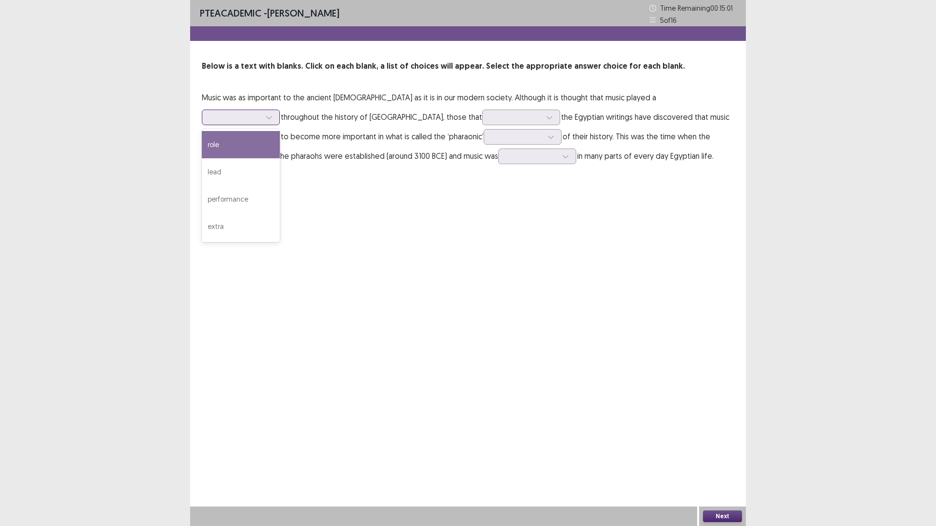
click at [261, 113] on div at bounding box center [235, 117] width 51 height 9
click at [280, 131] on div "role" at bounding box center [241, 144] width 78 height 27
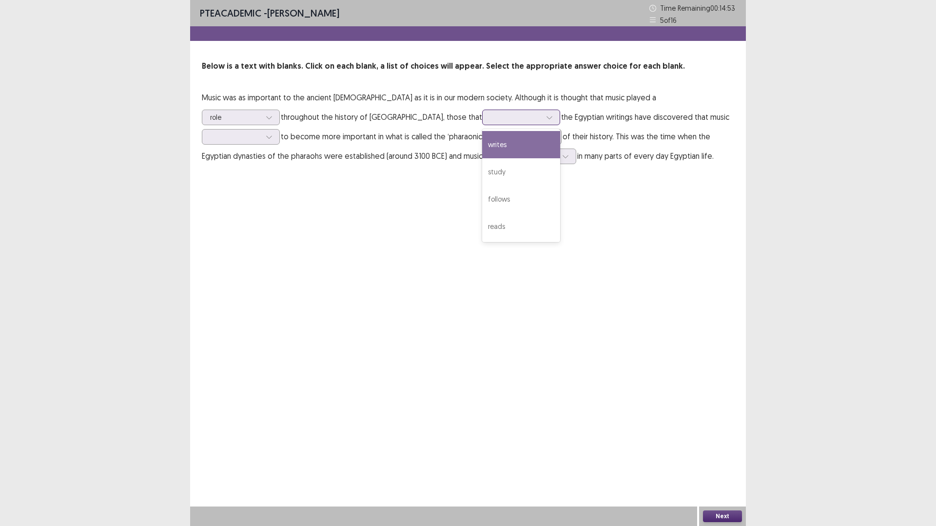
click at [490, 117] on div at bounding box center [515, 117] width 51 height 9
click at [482, 182] on div "study" at bounding box center [521, 171] width 78 height 27
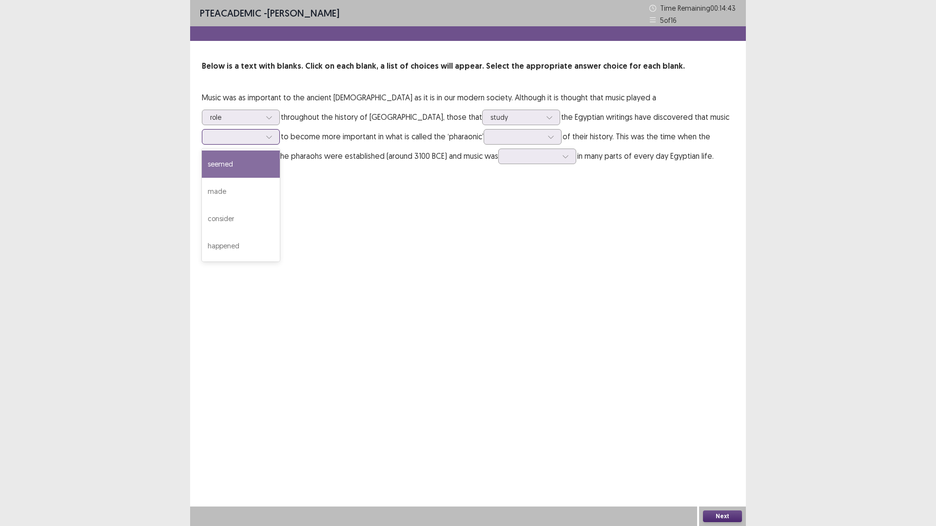
click at [261, 132] on div at bounding box center [235, 136] width 51 height 9
click at [280, 151] on div "seemed" at bounding box center [241, 164] width 78 height 27
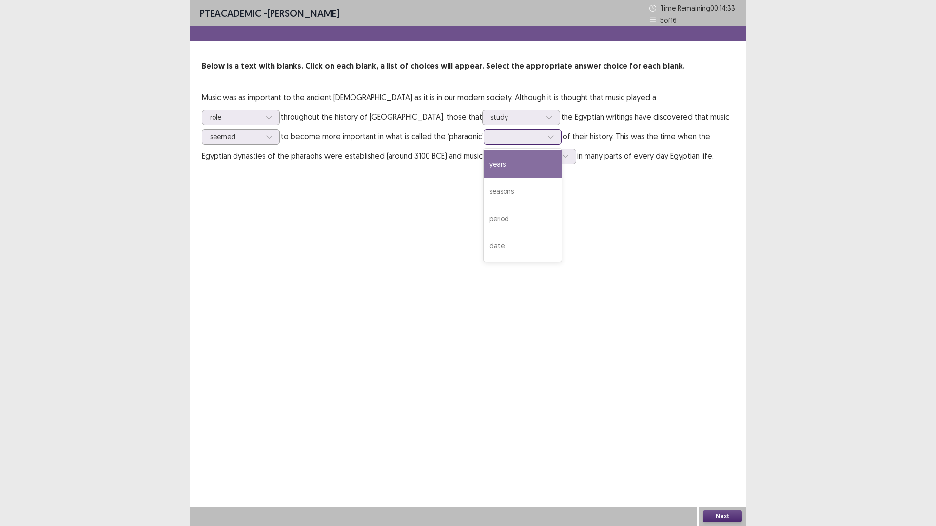
click at [492, 137] on div at bounding box center [517, 136] width 51 height 9
click at [483, 165] on div "years" at bounding box center [522, 164] width 78 height 27
click at [506, 159] on div at bounding box center [531, 156] width 51 height 9
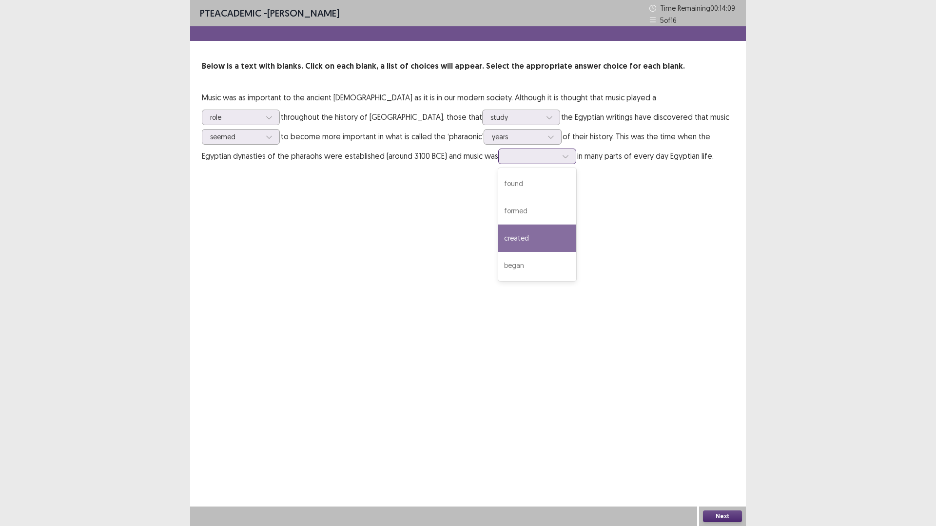
click at [498, 245] on div "created" at bounding box center [537, 238] width 78 height 27
click at [713, 464] on button "Next" at bounding box center [722, 517] width 39 height 12
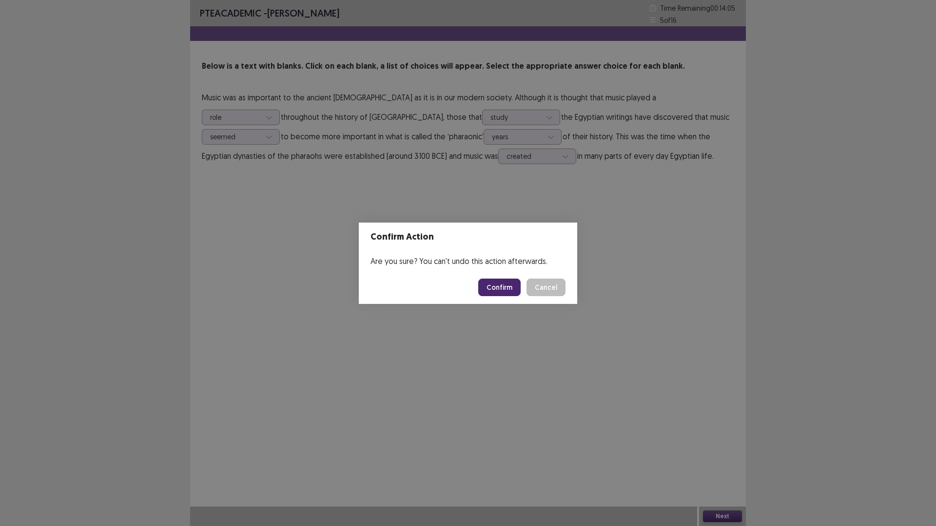
click at [500, 291] on button "Confirm" at bounding box center [499, 288] width 42 height 18
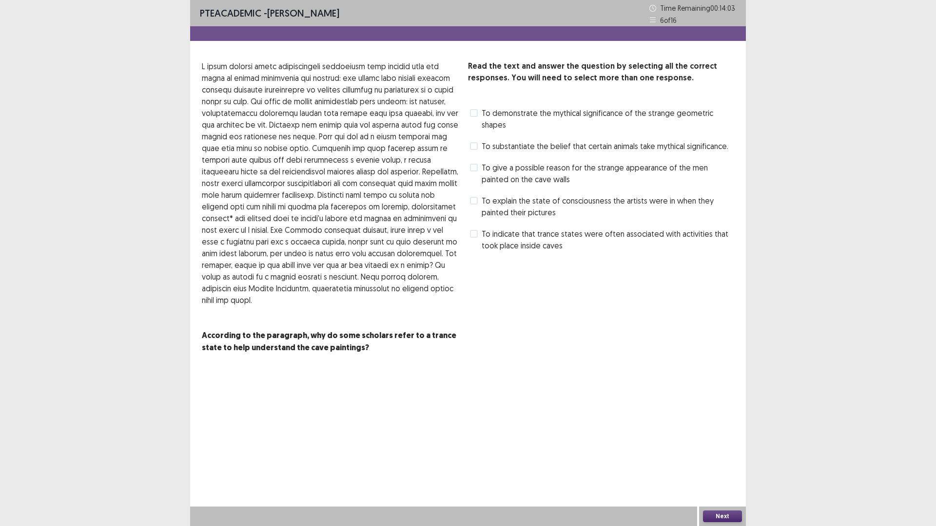
click at [469, 166] on div "To give a possible reason for the strange appearance of the men painted on the …" at bounding box center [601, 173] width 266 height 27
click at [472, 168] on span at bounding box center [474, 168] width 8 height 8
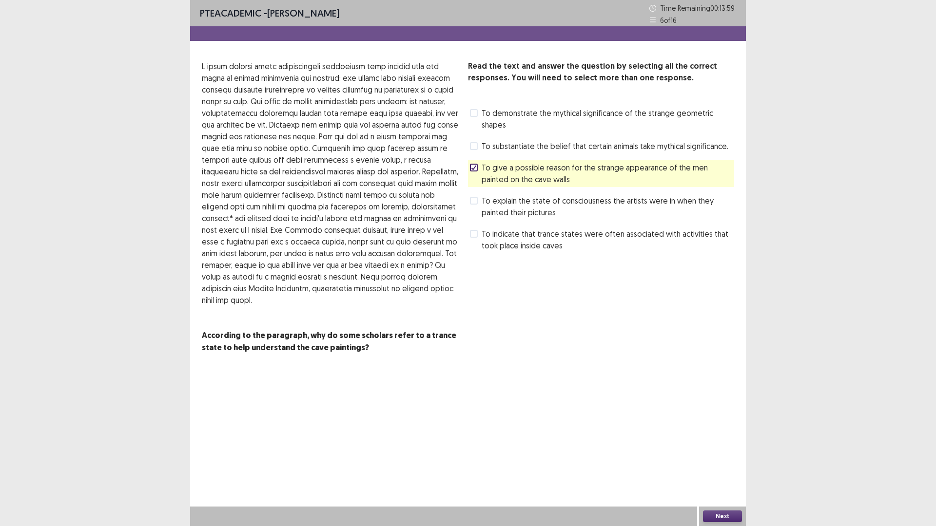
click at [721, 464] on button "Next" at bounding box center [722, 517] width 39 height 12
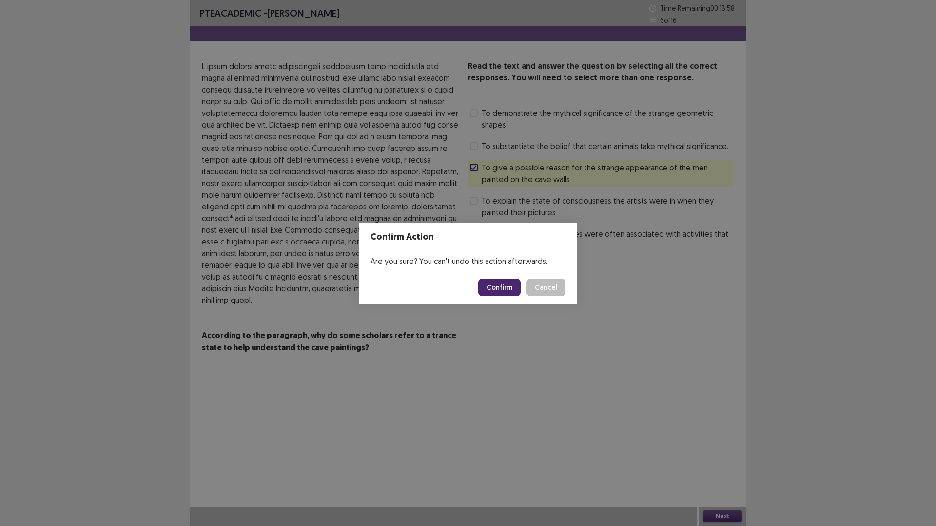
click at [494, 285] on button "Confirm" at bounding box center [499, 288] width 42 height 18
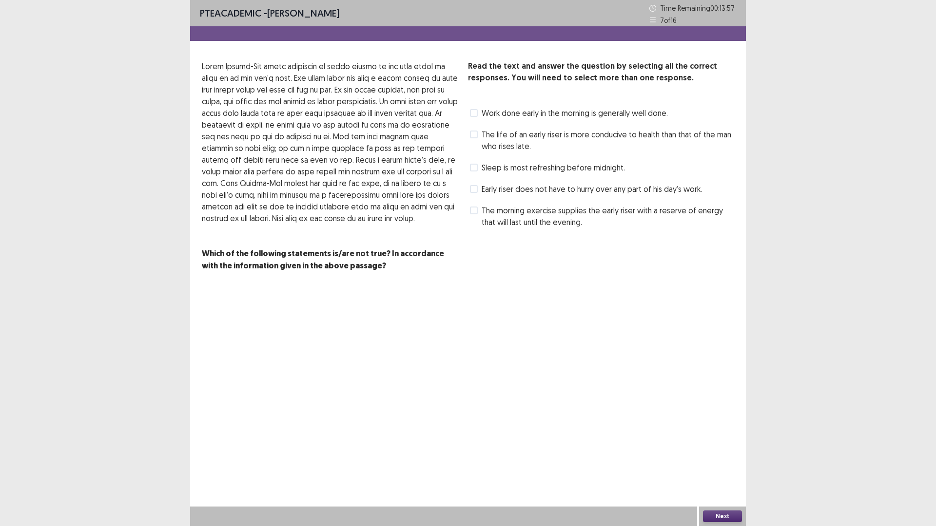
click at [473, 186] on span at bounding box center [474, 189] width 8 height 8
click at [723, 464] on button "Next" at bounding box center [722, 517] width 39 height 12
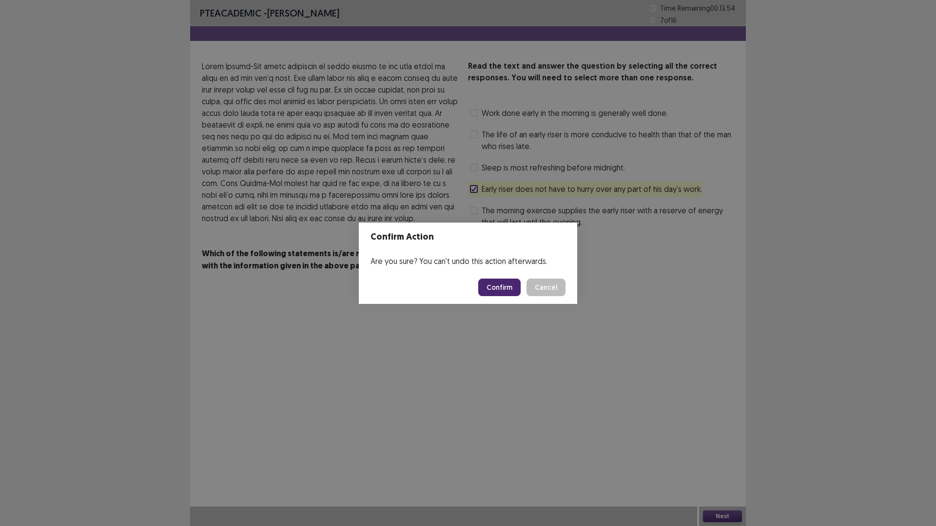
click at [491, 286] on button "Confirm" at bounding box center [499, 288] width 42 height 18
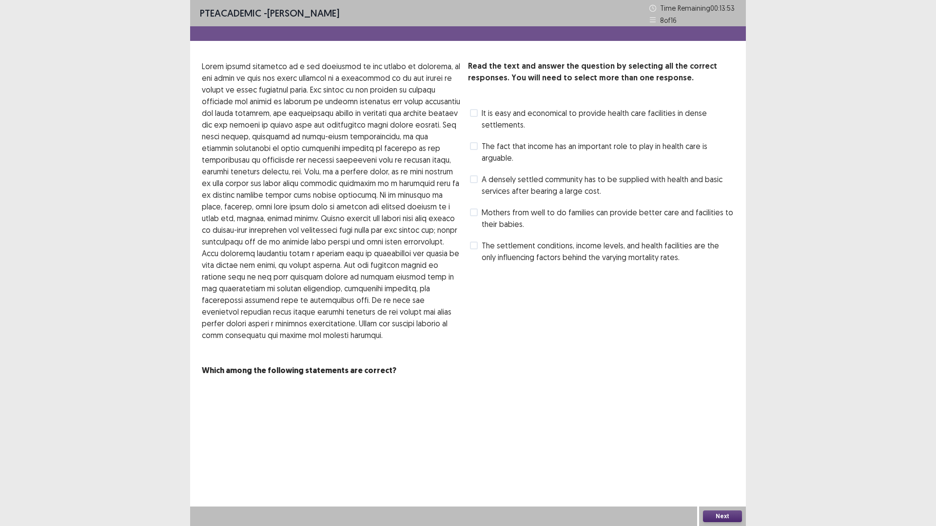
click at [473, 179] on span at bounding box center [474, 179] width 8 height 8
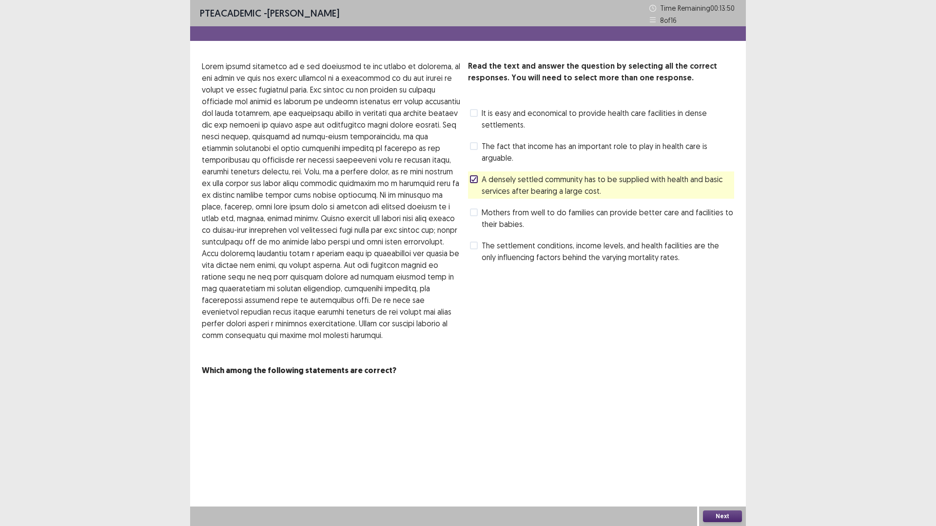
click at [711, 464] on button "Next" at bounding box center [722, 517] width 39 height 12
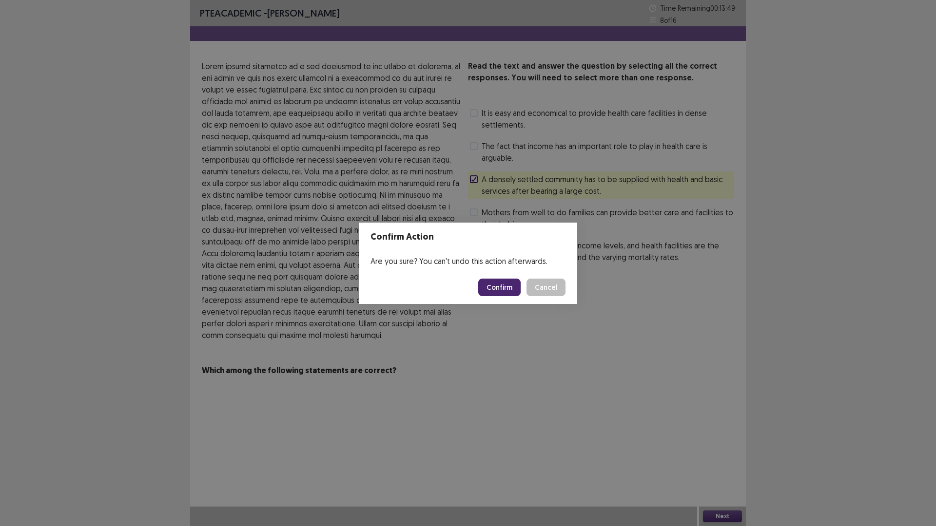
click at [507, 289] on button "Confirm" at bounding box center [499, 288] width 42 height 18
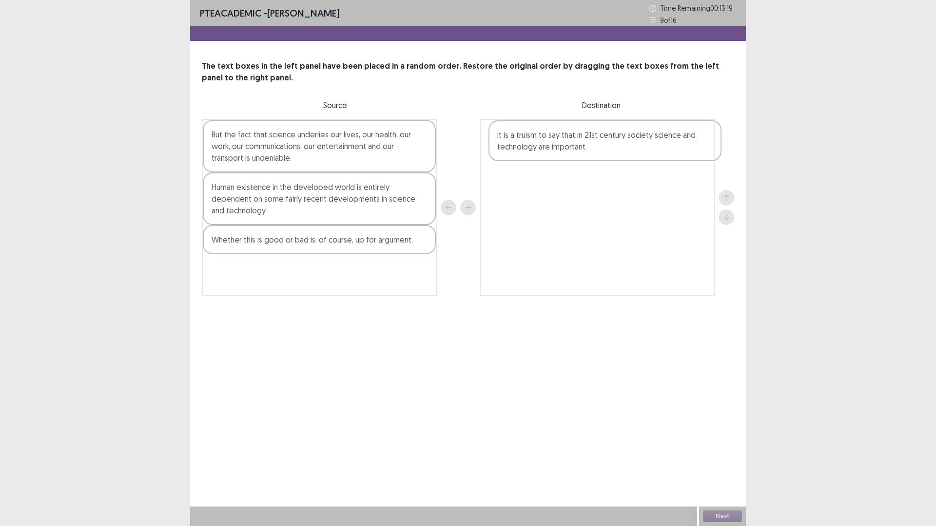
drag, startPoint x: 277, startPoint y: 250, endPoint x: 565, endPoint y: 145, distance: 306.4
click at [565, 145] on div "But the fact that science underlies our lives, our health, our work, our commun…" at bounding box center [468, 207] width 532 height 177
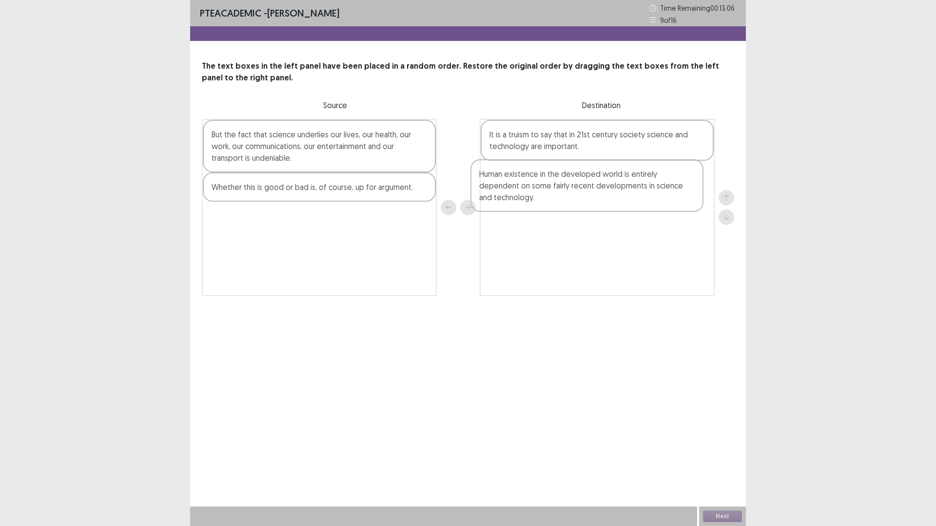
drag, startPoint x: 266, startPoint y: 209, endPoint x: 543, endPoint y: 195, distance: 277.6
click at [543, 195] on div "But the fact that science underlies our lives, our health, our work, our commun…" at bounding box center [468, 207] width 532 height 177
drag, startPoint x: 314, startPoint y: 193, endPoint x: 577, endPoint y: 232, distance: 266.5
click at [589, 238] on div "But the fact that science underlies our lives, our health, our work, our commun…" at bounding box center [468, 207] width 532 height 177
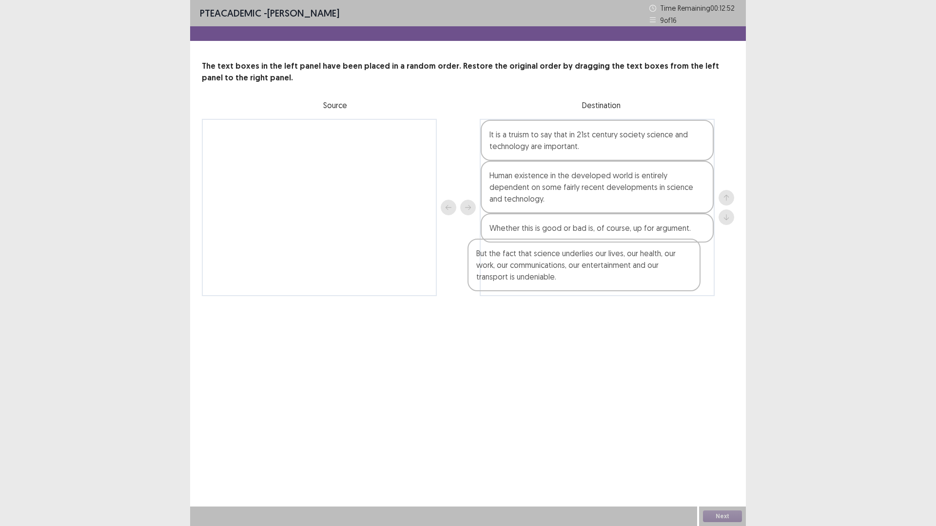
drag, startPoint x: 291, startPoint y: 160, endPoint x: 557, endPoint y: 282, distance: 292.8
click at [557, 282] on div "But the fact that science underlies our lives, our health, our work, our commun…" at bounding box center [468, 207] width 532 height 177
click at [721, 464] on button "Next" at bounding box center [722, 517] width 39 height 12
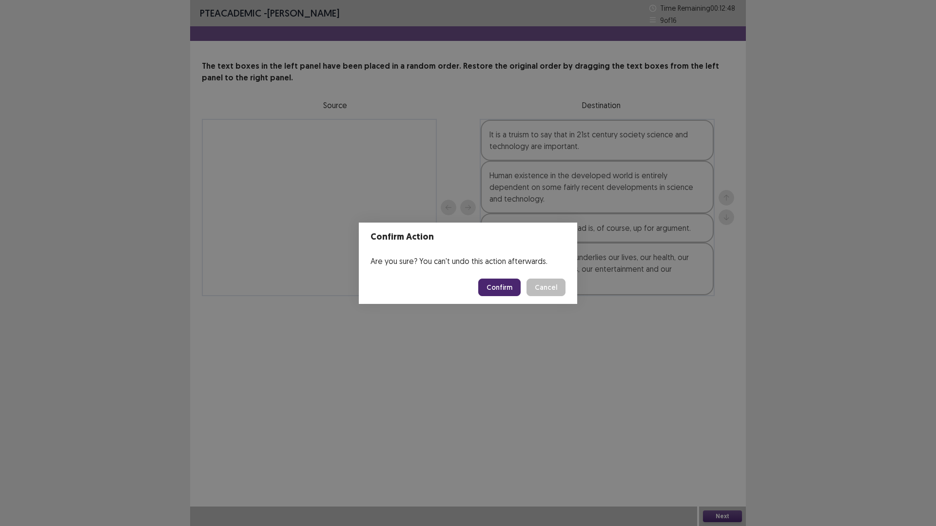
click at [500, 286] on button "Confirm" at bounding box center [499, 288] width 42 height 18
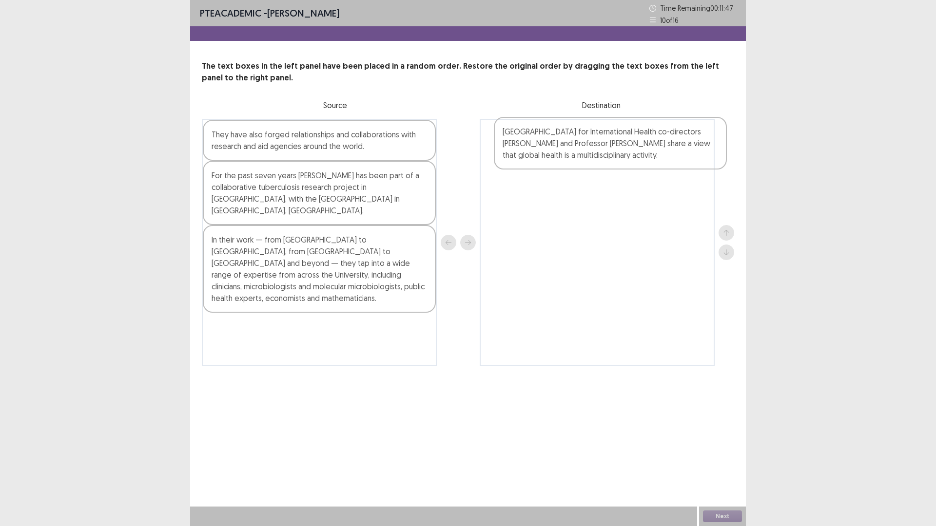
drag, startPoint x: 287, startPoint y: 153, endPoint x: 583, endPoint y: 149, distance: 295.8
click at [583, 149] on div "[GEOGRAPHIC_DATA] for International Health co-directors [PERSON_NAME] and Profe…" at bounding box center [468, 243] width 532 height 248
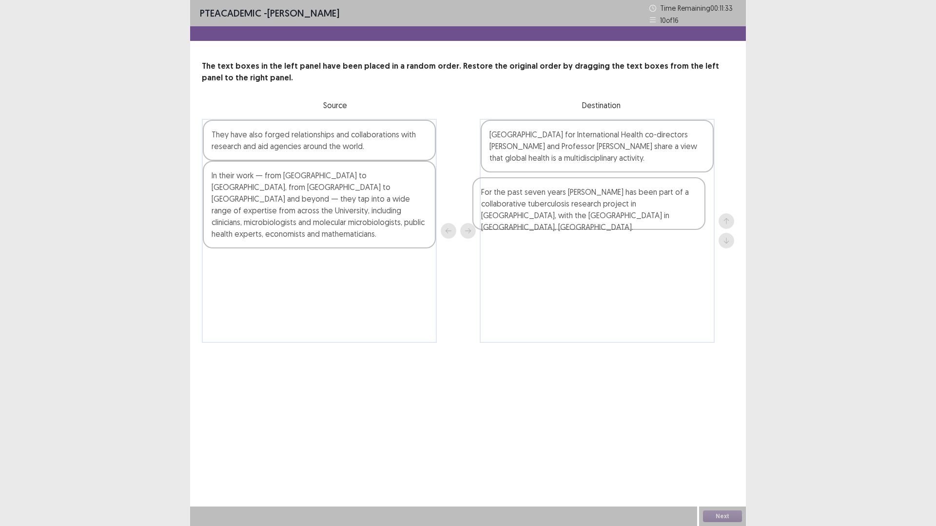
drag, startPoint x: 357, startPoint y: 199, endPoint x: 622, endPoint y: 214, distance: 265.5
click at [625, 214] on div "They have also forged relationships and collaborations with research and aid ag…" at bounding box center [468, 231] width 532 height 224
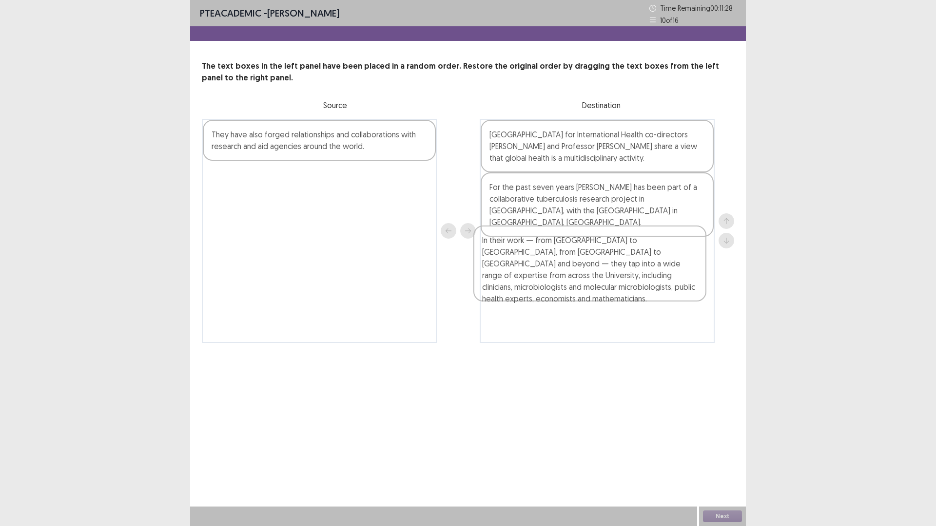
drag, startPoint x: 333, startPoint y: 213, endPoint x: 606, endPoint y: 279, distance: 280.7
click at [606, 279] on div "They have also forged relationships and collaborations with research and aid ag…" at bounding box center [468, 231] width 532 height 224
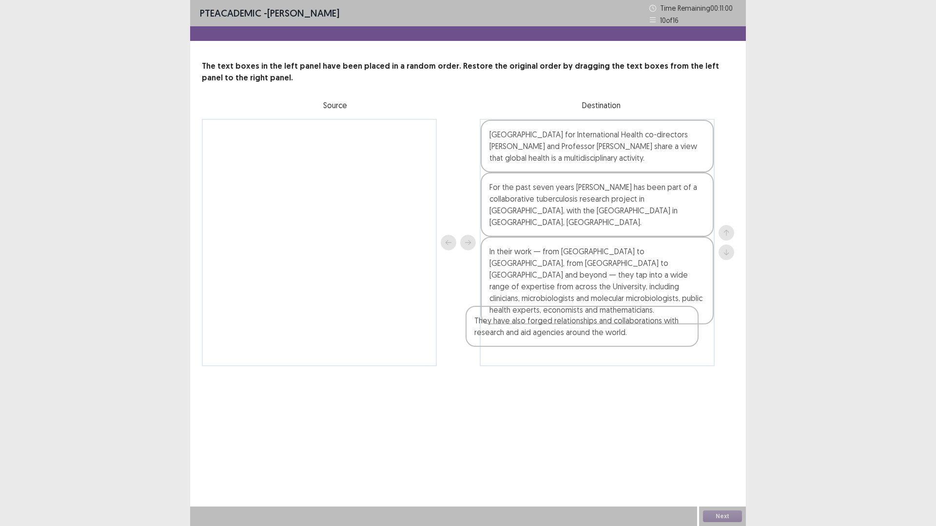
drag, startPoint x: 285, startPoint y: 145, endPoint x: 546, endPoint y: 327, distance: 317.8
click at [544, 329] on div "They have also forged relationships and collaborations with research and aid ag…" at bounding box center [468, 243] width 532 height 248
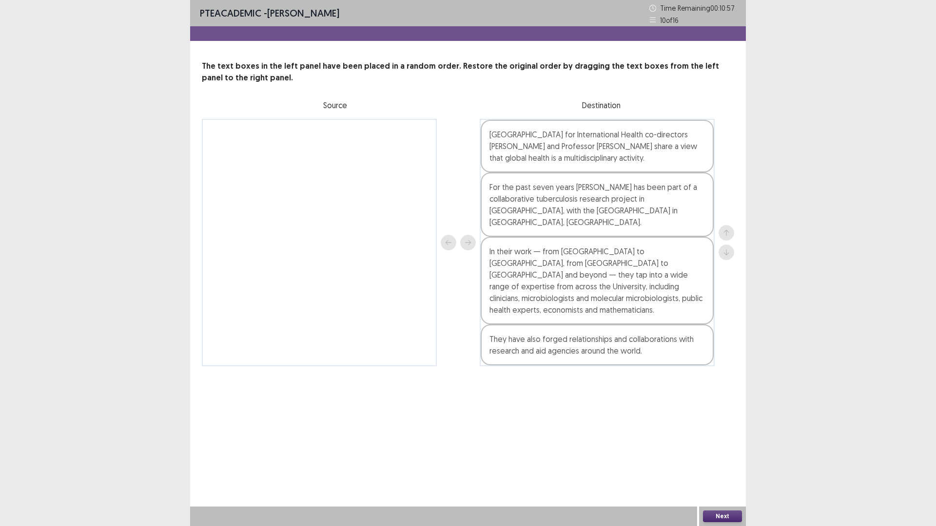
click at [732, 464] on button "Next" at bounding box center [722, 517] width 39 height 12
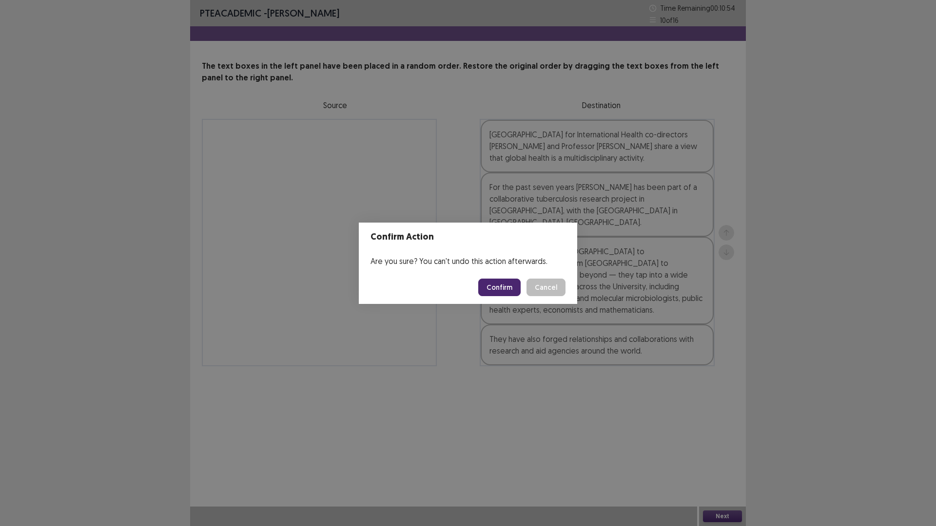
click at [495, 281] on button "Confirm" at bounding box center [499, 288] width 42 height 18
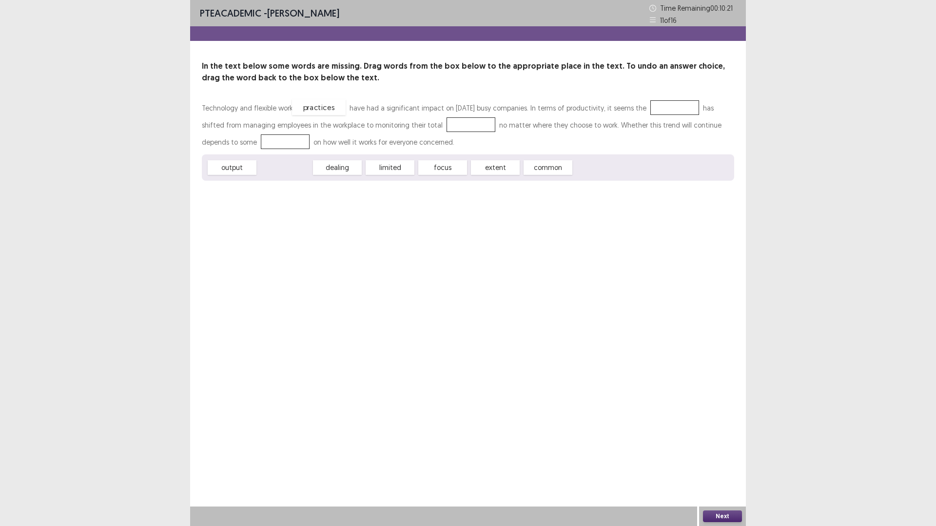
drag, startPoint x: 288, startPoint y: 169, endPoint x: 323, endPoint y: 108, distance: 69.4
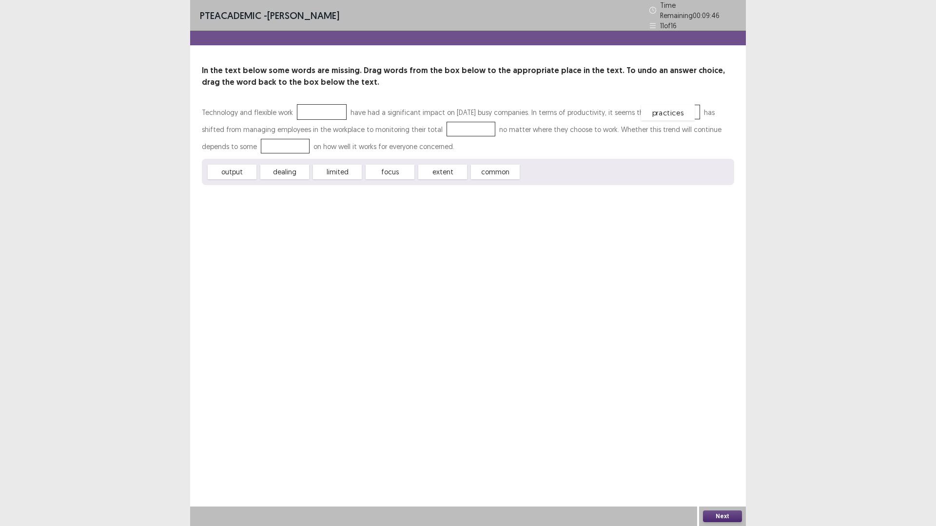
drag, startPoint x: 311, startPoint y: 108, endPoint x: 657, endPoint y: 109, distance: 346.0
drag, startPoint x: 229, startPoint y: 168, endPoint x: 432, endPoint y: 128, distance: 207.0
drag, startPoint x: 382, startPoint y: 163, endPoint x: 248, endPoint y: 137, distance: 136.9
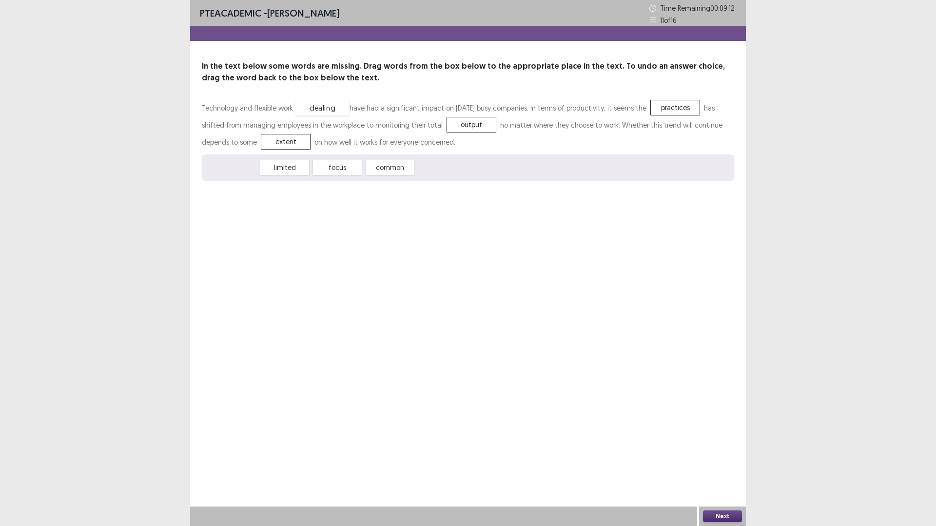
drag, startPoint x: 230, startPoint y: 166, endPoint x: 318, endPoint y: 107, distance: 106.4
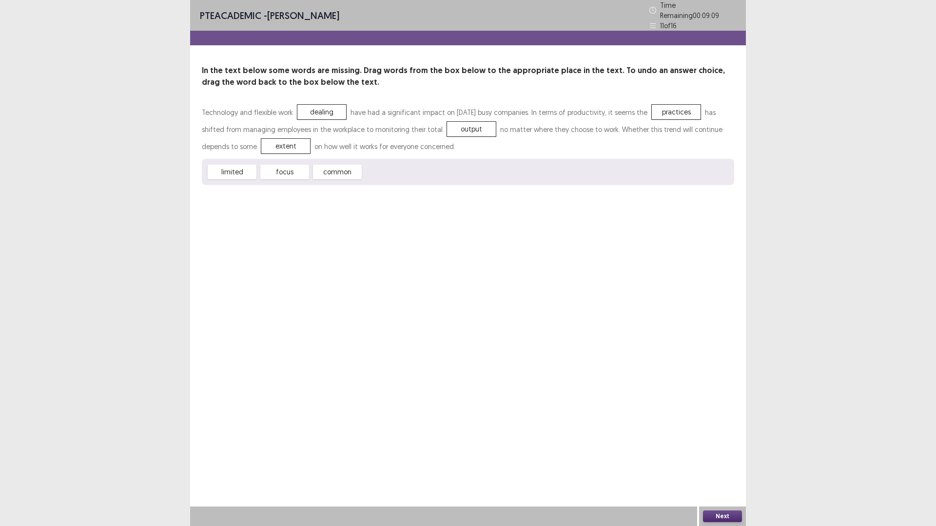
click at [714, 464] on button "Next" at bounding box center [722, 517] width 39 height 12
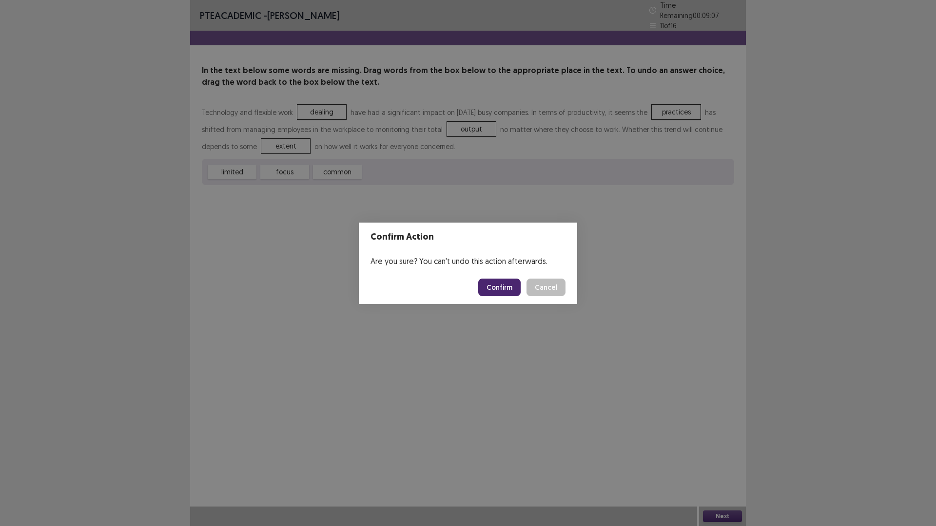
click at [487, 285] on button "Confirm" at bounding box center [499, 288] width 42 height 18
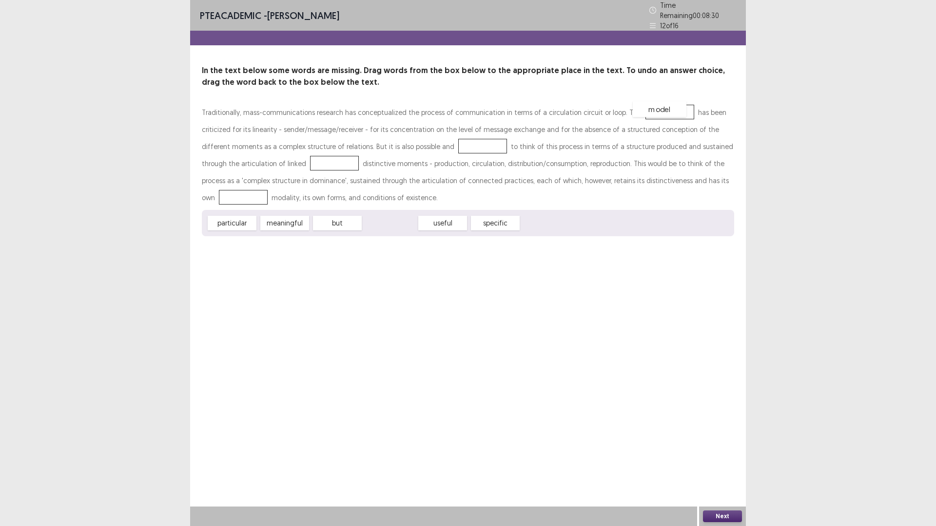
drag, startPoint x: 393, startPoint y: 217, endPoint x: 661, endPoint y: 105, distance: 290.5
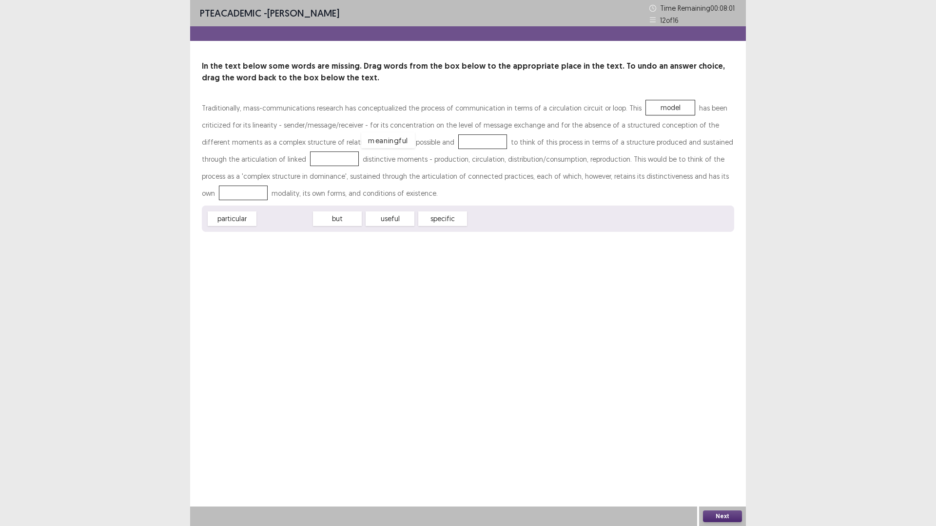
drag, startPoint x: 284, startPoint y: 216, endPoint x: 387, endPoint y: 139, distance: 129.1
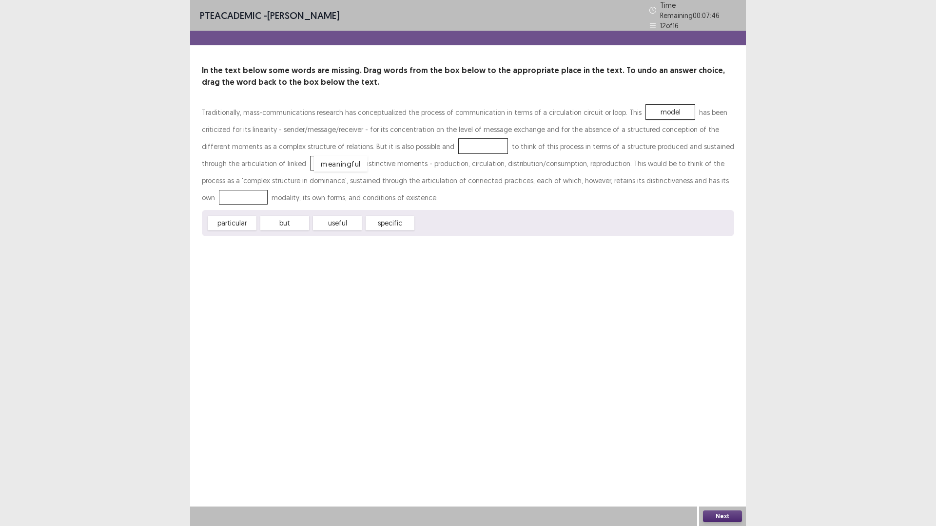
drag, startPoint x: 392, startPoint y: 137, endPoint x: 248, endPoint y: 155, distance: 145.3
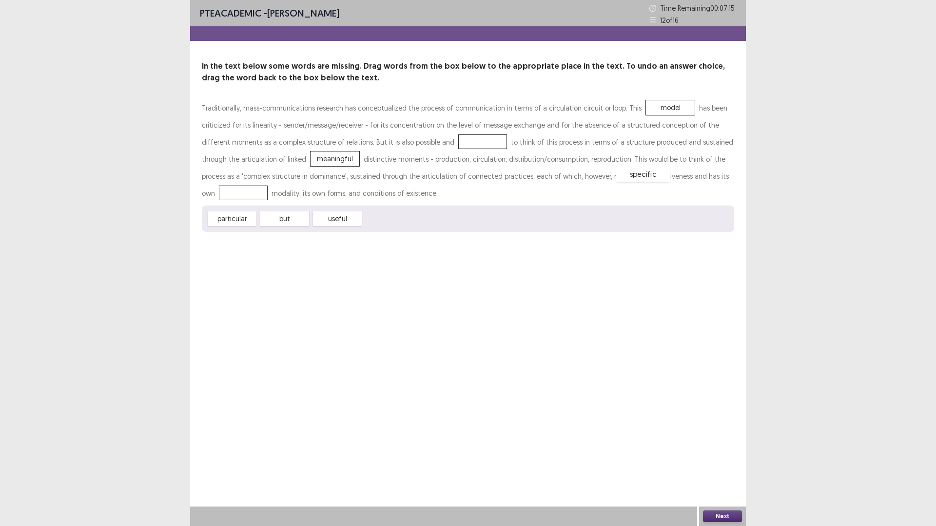
drag, startPoint x: 401, startPoint y: 219, endPoint x: 654, endPoint y: 174, distance: 256.8
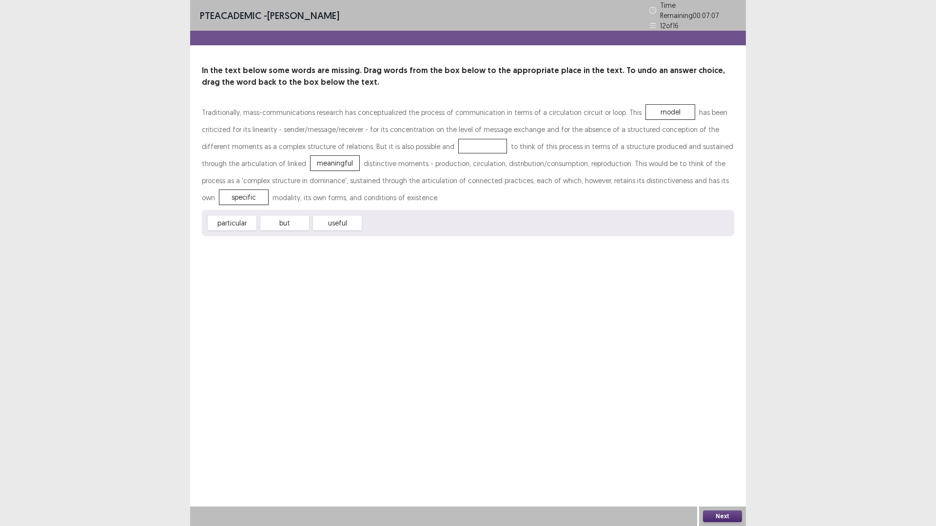
drag, startPoint x: 342, startPoint y: 216, endPoint x: 349, endPoint y: 220, distance: 7.9
click at [376, 186] on div "Traditionally, mass-communications research has conceptualized the process of c…" at bounding box center [468, 170] width 532 height 133
drag, startPoint x: 325, startPoint y: 214, endPoint x: 387, endPoint y: 137, distance: 99.4
click at [710, 464] on button "Next" at bounding box center [722, 517] width 39 height 12
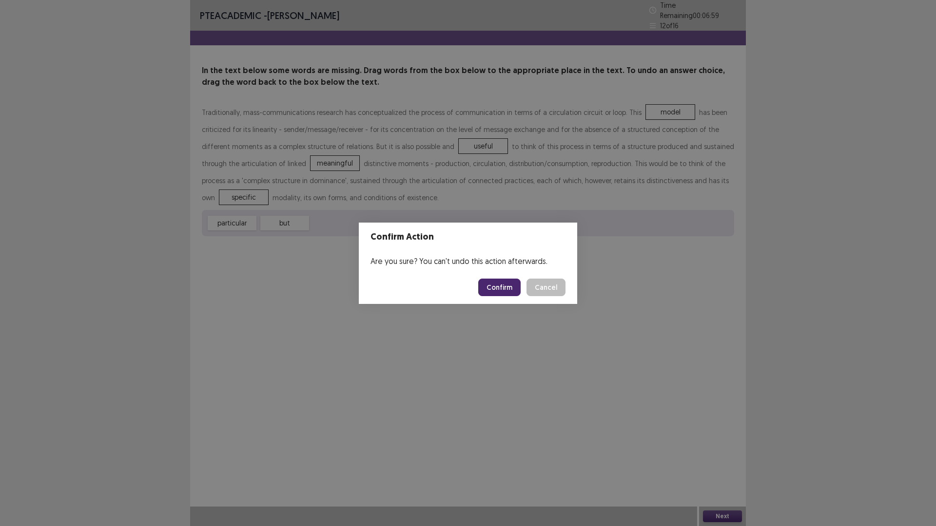
click at [507, 286] on button "Confirm" at bounding box center [499, 288] width 42 height 18
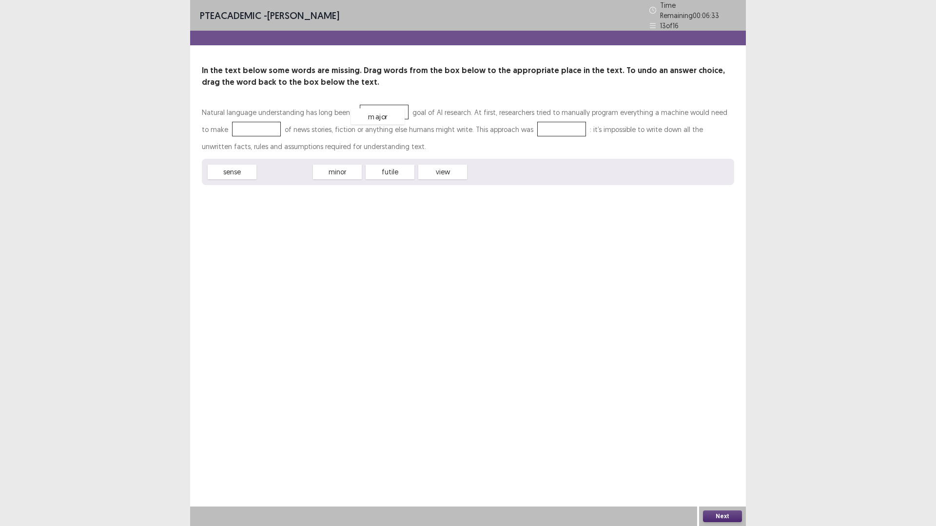
drag, startPoint x: 292, startPoint y: 166, endPoint x: 385, endPoint y: 111, distance: 108.4
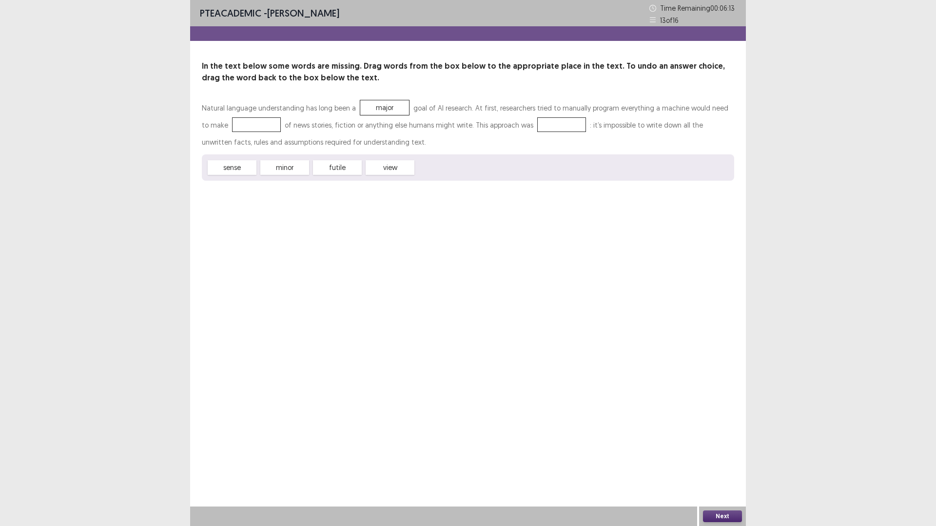
drag, startPoint x: 385, startPoint y: 168, endPoint x: 316, endPoint y: 156, distance: 70.7
click at [297, 156] on div "sense minor futile view" at bounding box center [468, 167] width 532 height 26
drag, startPoint x: 381, startPoint y: 165, endPoint x: 231, endPoint y: 118, distance: 157.3
drag, startPoint x: 336, startPoint y: 166, endPoint x: 520, endPoint y: 123, distance: 189.7
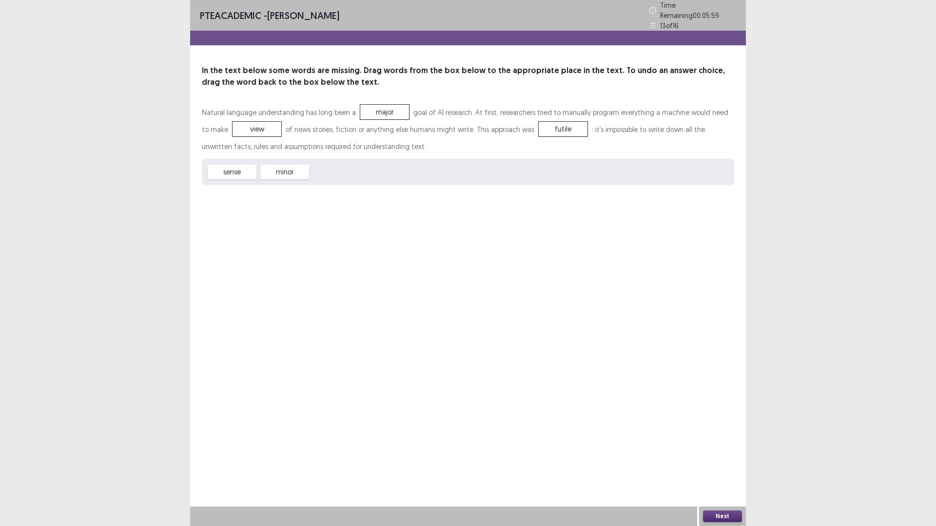
click at [719, 464] on button "Next" at bounding box center [722, 517] width 39 height 12
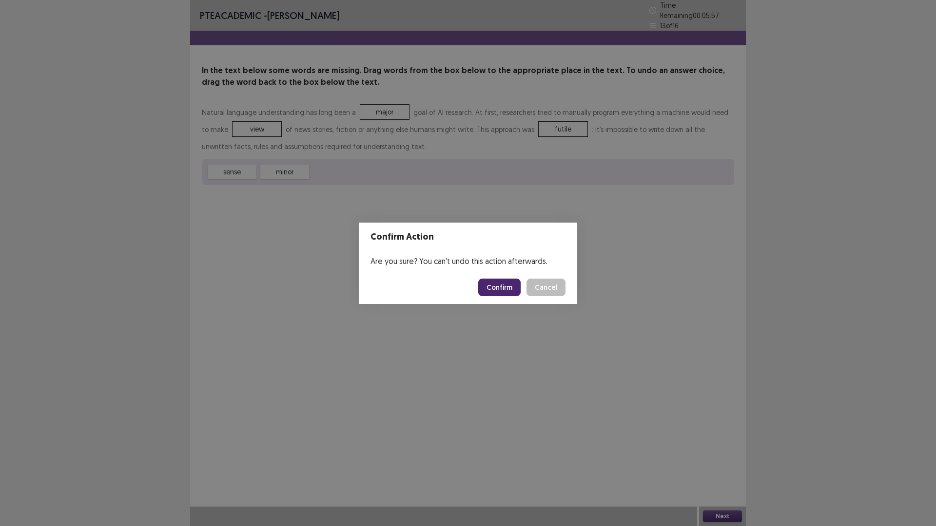
click at [505, 290] on button "Confirm" at bounding box center [499, 288] width 42 height 18
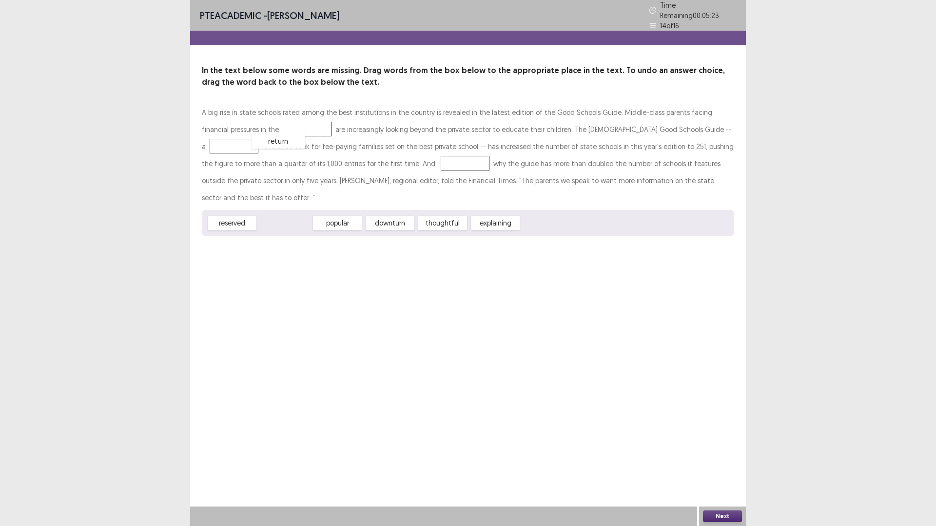
drag, startPoint x: 290, startPoint y: 202, endPoint x: 293, endPoint y: 136, distance: 65.9
drag, startPoint x: 396, startPoint y: 202, endPoint x: 701, endPoint y: 122, distance: 314.7
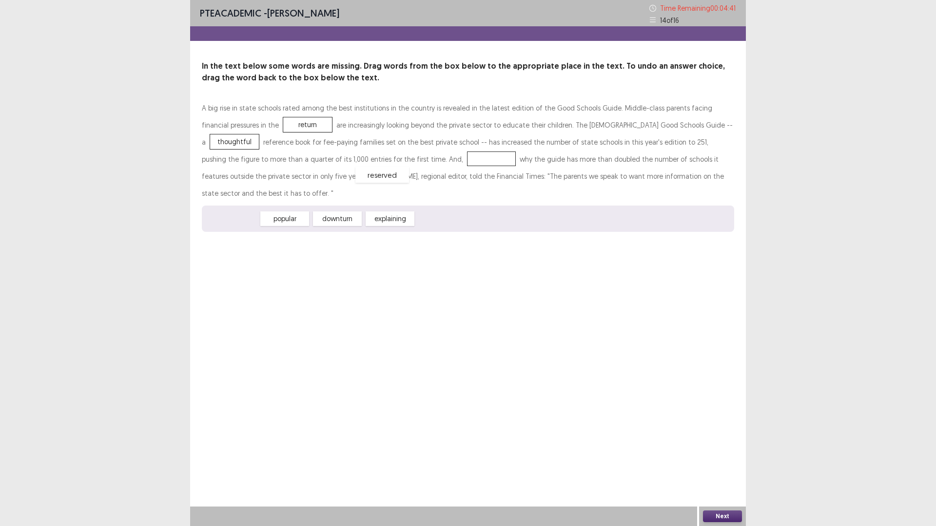
drag, startPoint x: 234, startPoint y: 204, endPoint x: 384, endPoint y: 160, distance: 156.4
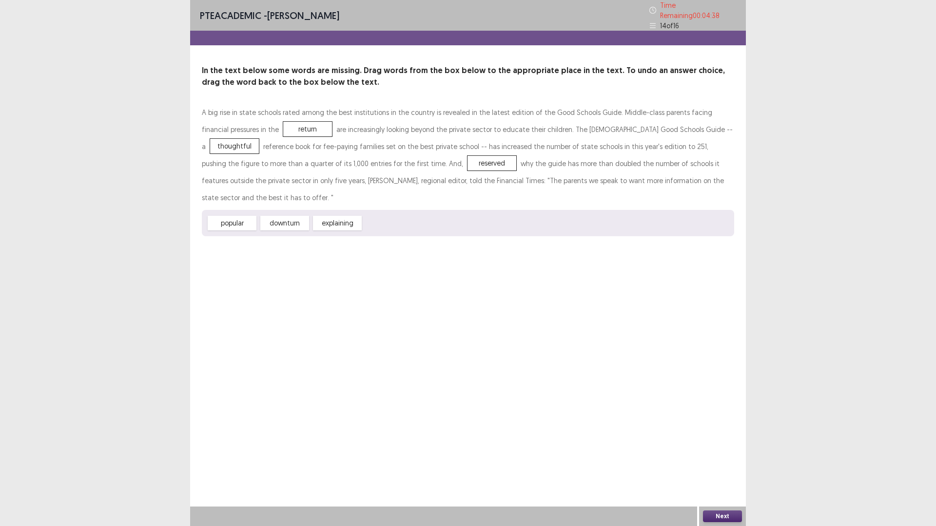
click at [727, 464] on button "Next" at bounding box center [722, 517] width 39 height 12
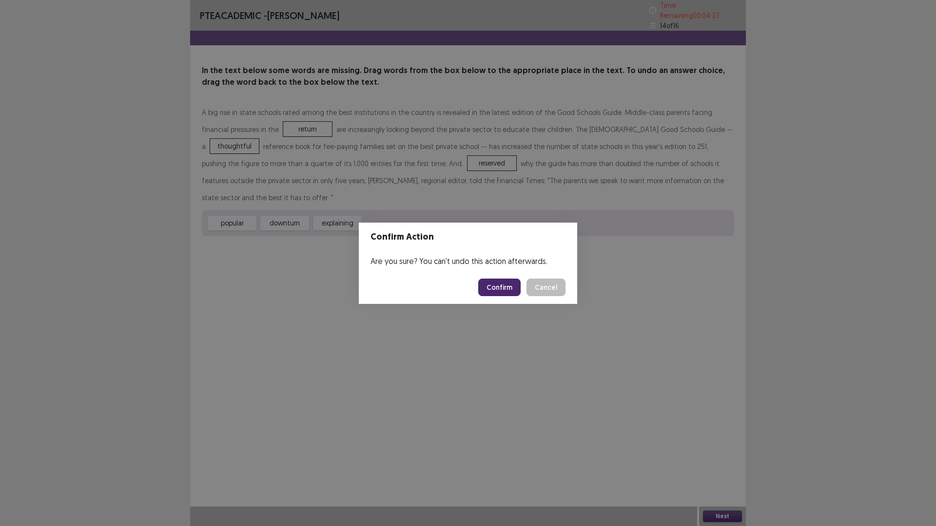
click at [492, 287] on button "Confirm" at bounding box center [499, 288] width 42 height 18
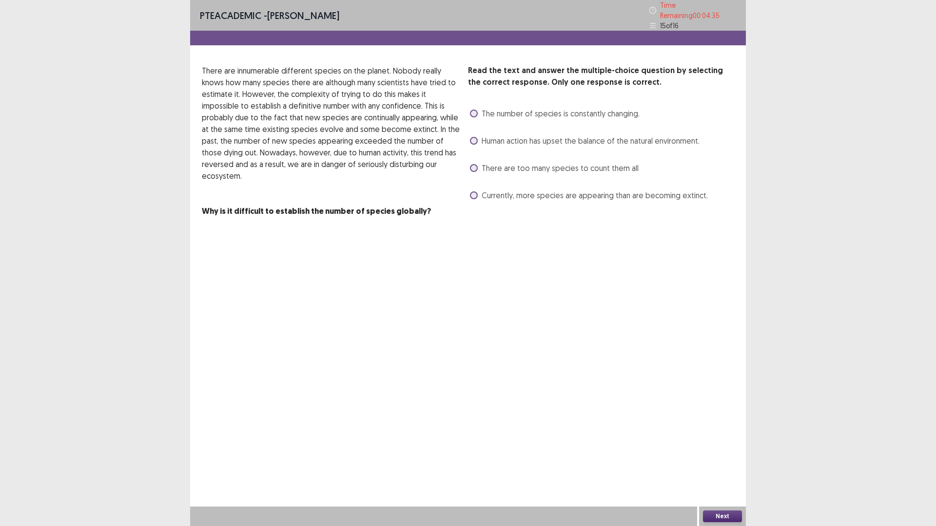
click at [472, 137] on span at bounding box center [474, 141] width 8 height 8
click at [725, 464] on button "Next" at bounding box center [722, 517] width 39 height 12
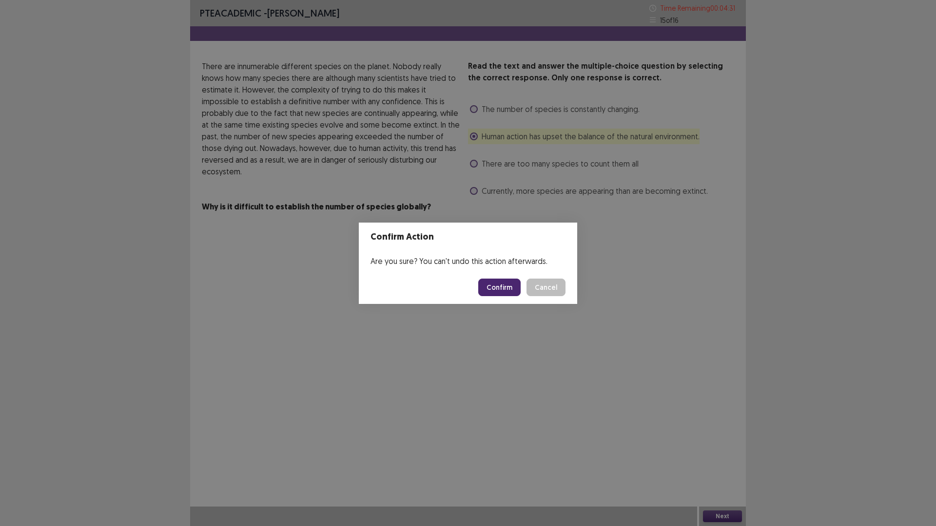
click at [503, 289] on button "Confirm" at bounding box center [499, 288] width 42 height 18
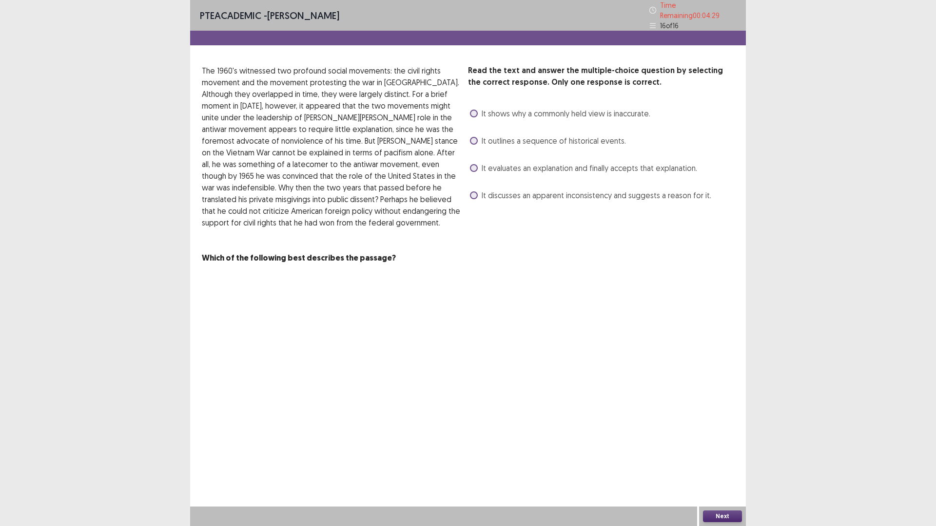
drag, startPoint x: 472, startPoint y: 161, endPoint x: 475, endPoint y: 166, distance: 6.1
click at [475, 164] on span at bounding box center [474, 168] width 8 height 8
click at [723, 464] on button "Next" at bounding box center [722, 517] width 39 height 12
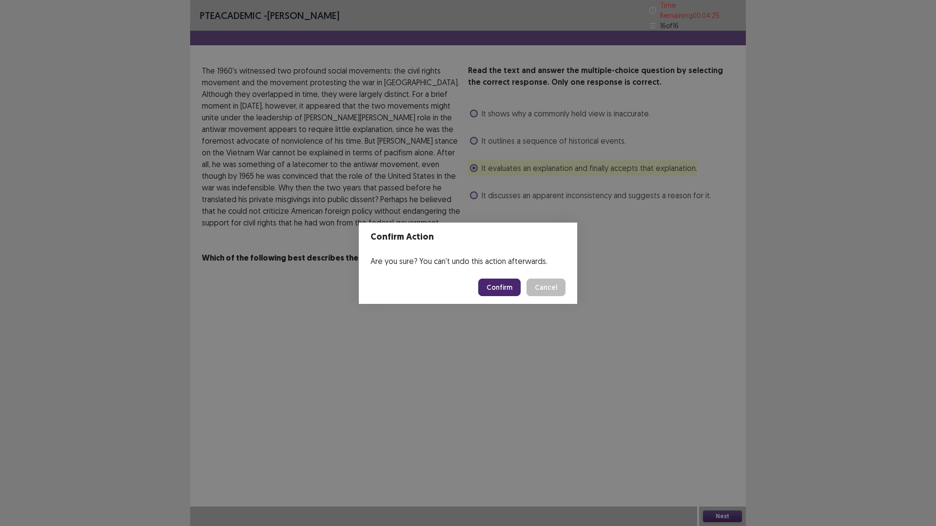
click at [509, 290] on button "Confirm" at bounding box center [499, 288] width 42 height 18
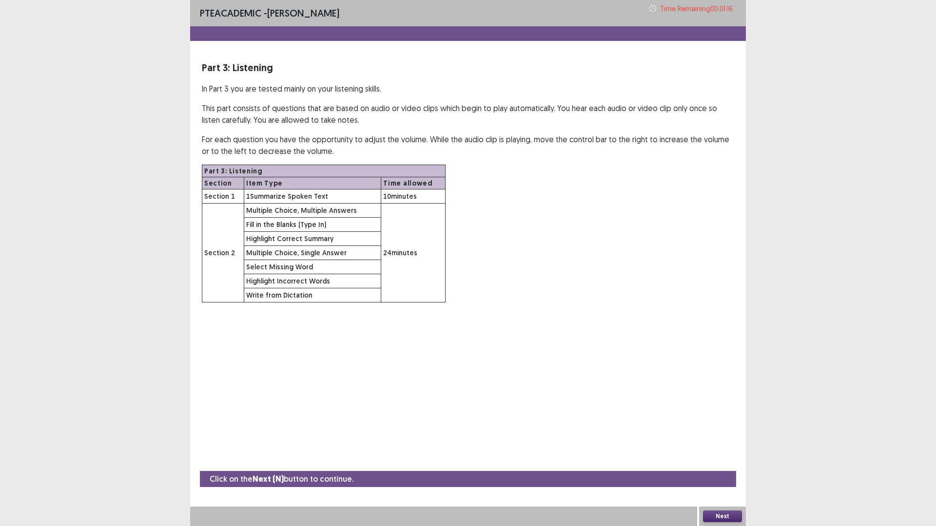
click at [723, 464] on button "Next" at bounding box center [722, 517] width 39 height 12
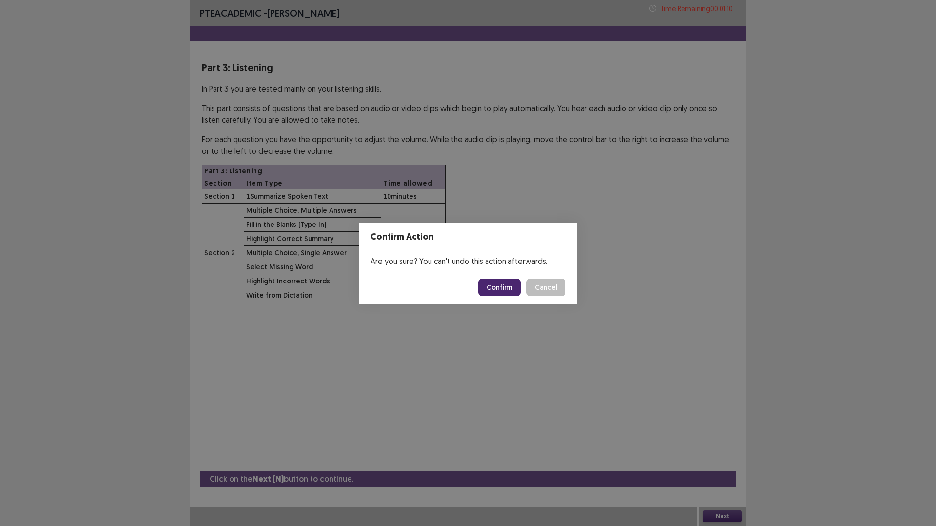
click at [500, 288] on button "Confirm" at bounding box center [499, 288] width 42 height 18
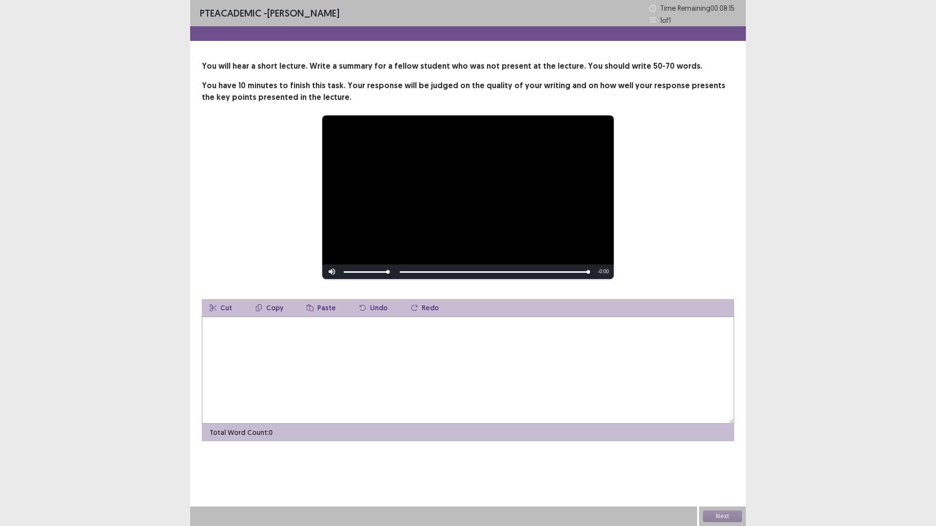
click at [387, 384] on textarea at bounding box center [468, 370] width 532 height 107
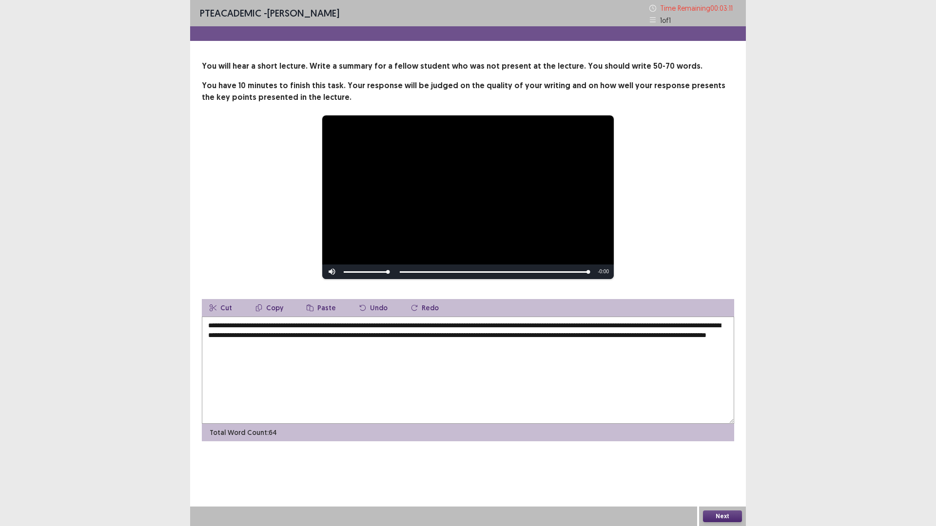
drag, startPoint x: 217, startPoint y: 344, endPoint x: 248, endPoint y: 352, distance: 32.1
click at [224, 348] on textarea "**********" at bounding box center [468, 370] width 532 height 107
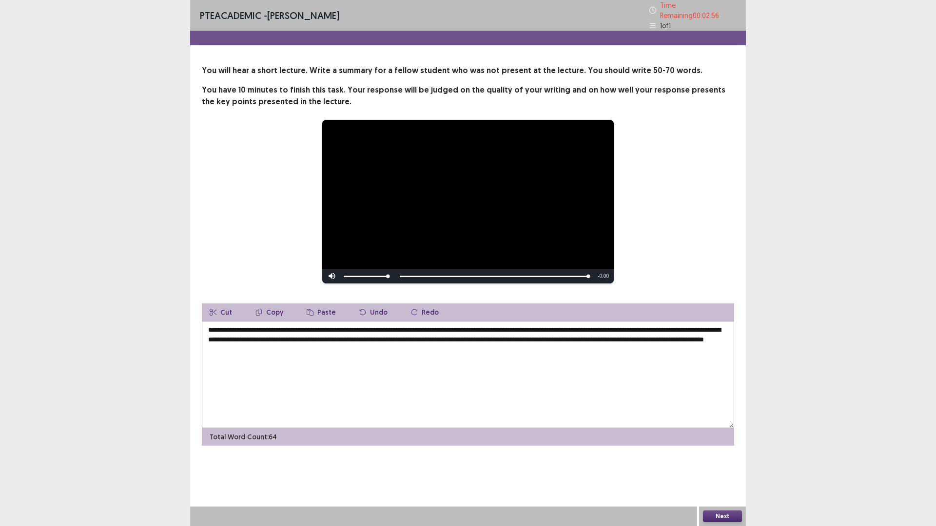
type textarea "**********"
click at [726, 464] on button "Next" at bounding box center [722, 517] width 39 height 12
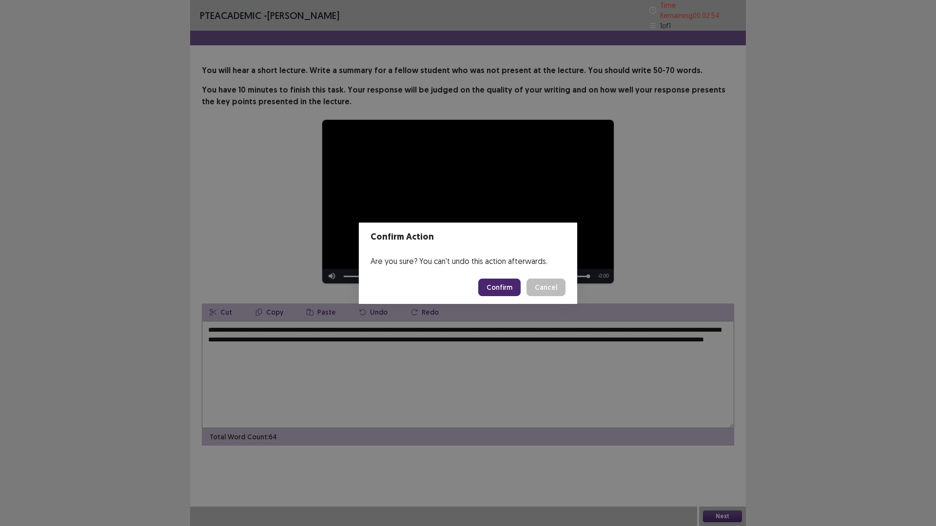
click at [495, 287] on button "Confirm" at bounding box center [499, 288] width 42 height 18
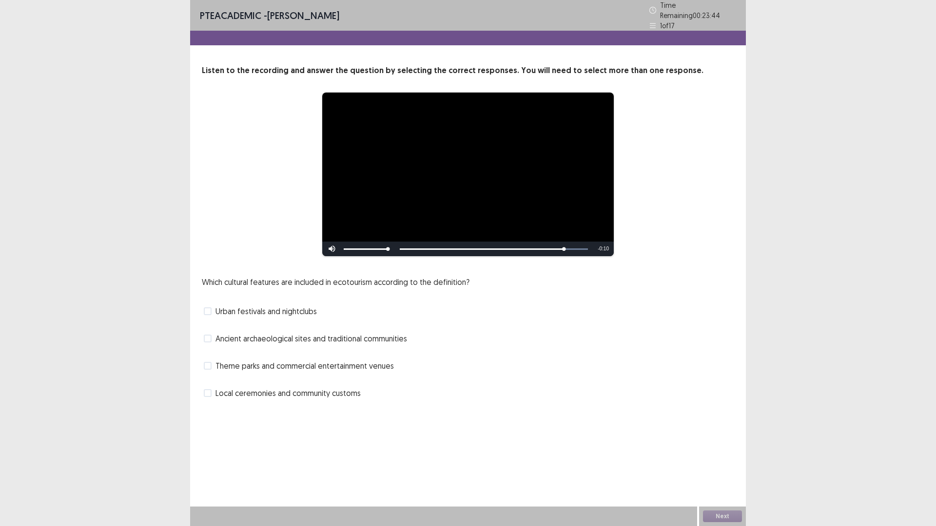
click at [208, 335] on span at bounding box center [208, 339] width 8 height 8
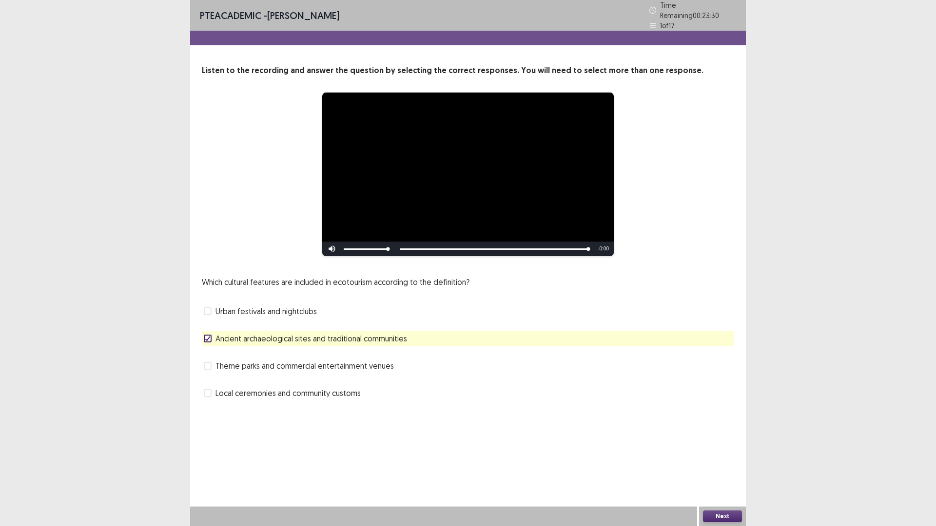
click at [716, 464] on button "Next" at bounding box center [722, 517] width 39 height 12
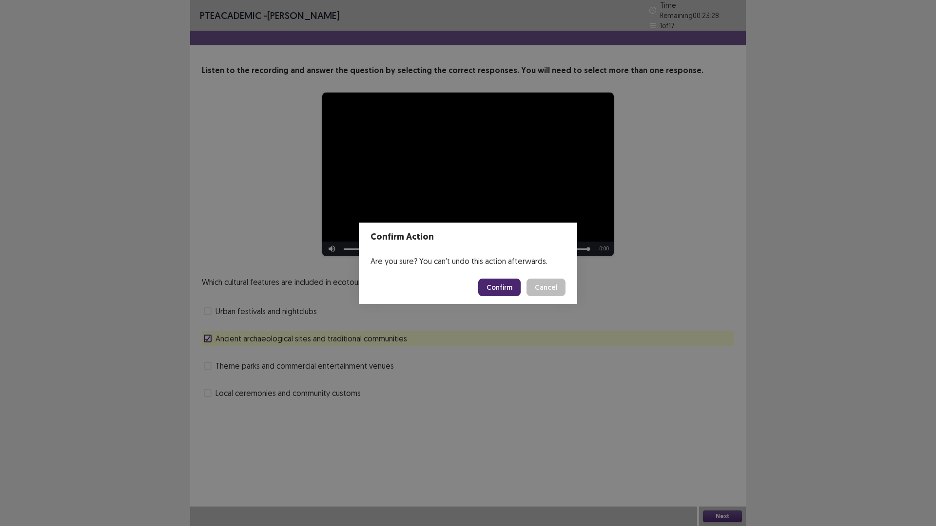
click at [495, 290] on button "Confirm" at bounding box center [499, 288] width 42 height 18
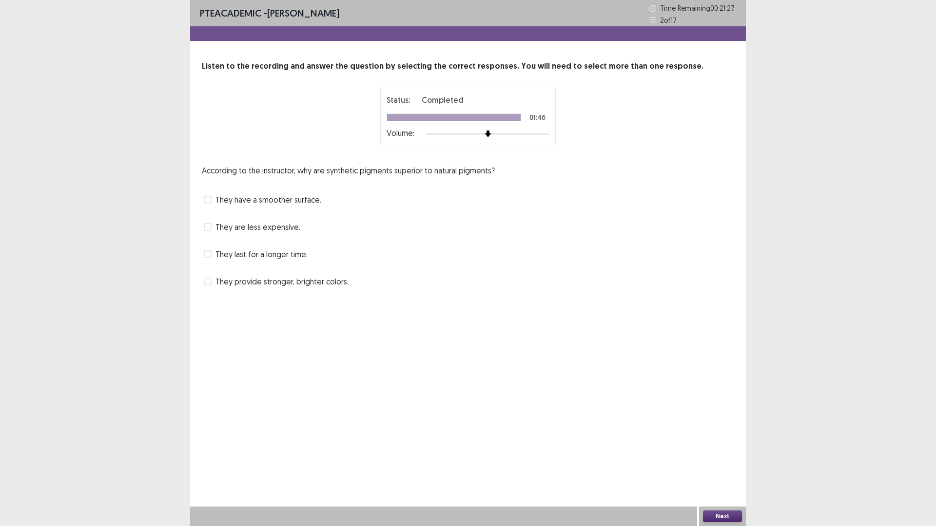
click at [204, 287] on div "They provide stronger, brighter colors." at bounding box center [468, 282] width 532 height 16
click at [205, 285] on span at bounding box center [208, 282] width 8 height 8
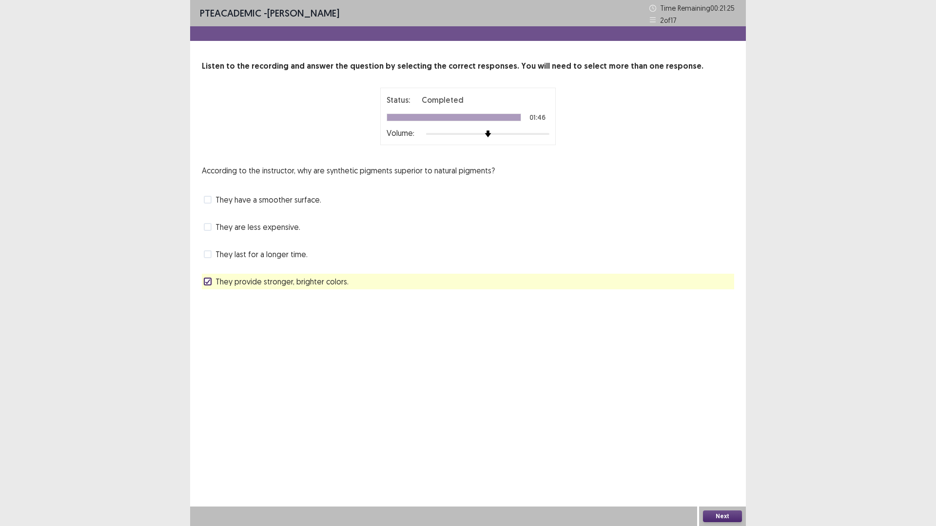
click at [713, 464] on button "Next" at bounding box center [722, 517] width 39 height 12
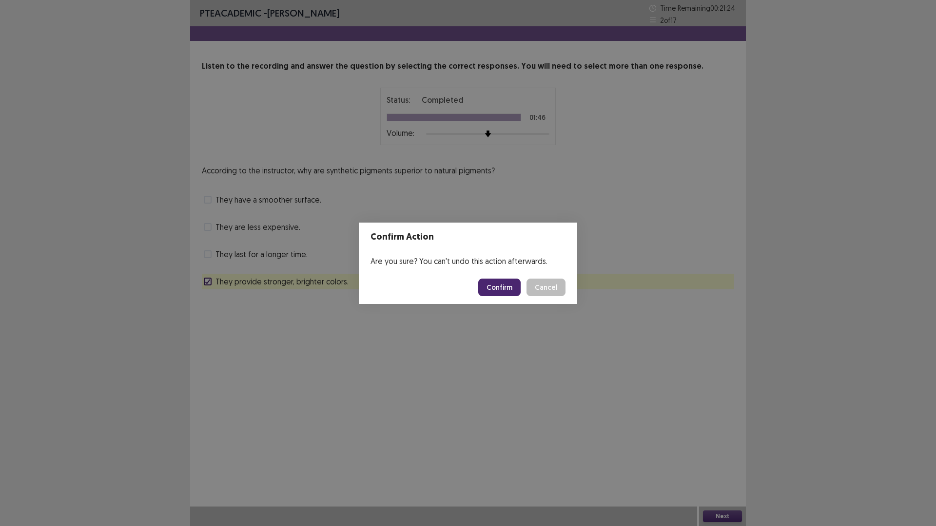
click at [497, 292] on button "Confirm" at bounding box center [499, 288] width 42 height 18
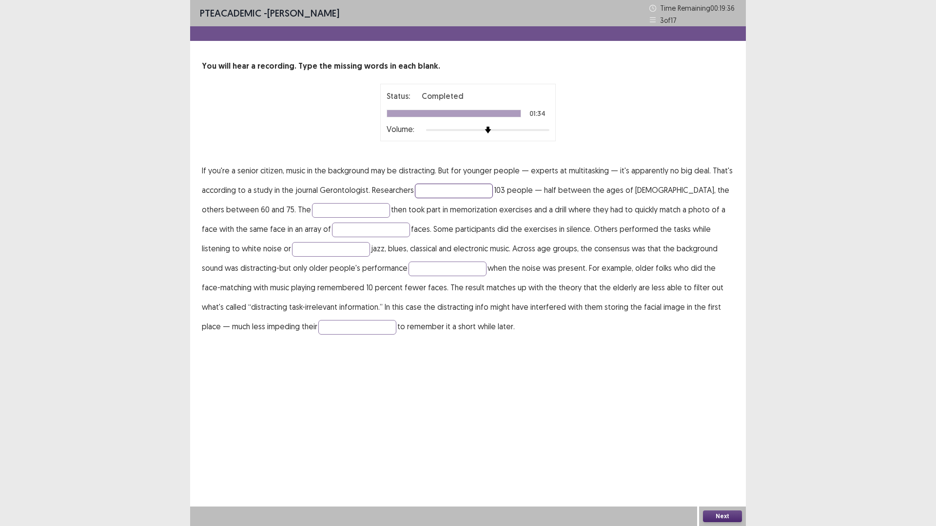
click at [439, 190] on input "text" at bounding box center [454, 191] width 78 height 15
type input "*********"
click at [314, 210] on input "text" at bounding box center [351, 210] width 78 height 15
type input "******"
click at [292, 252] on input "text" at bounding box center [331, 249] width 78 height 15
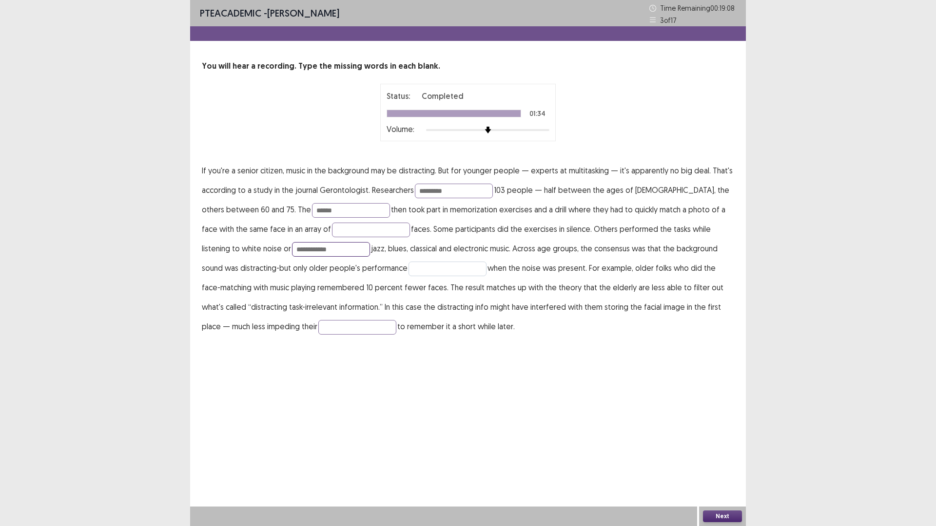
type input "**********"
click at [408, 271] on input "text" at bounding box center [447, 269] width 78 height 15
type input "*******"
click at [318, 331] on input "text" at bounding box center [357, 327] width 78 height 15
type input "*******"
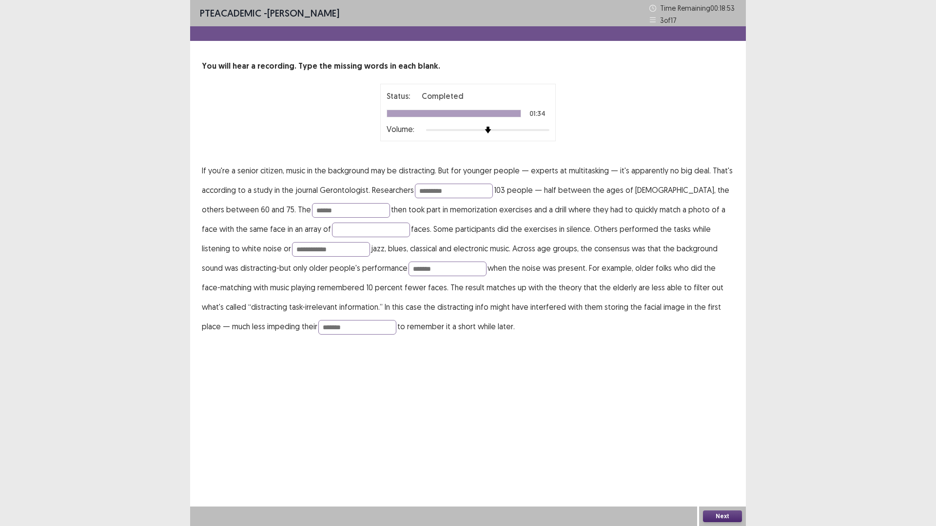
click at [723, 514] on button "Next" at bounding box center [722, 517] width 39 height 12
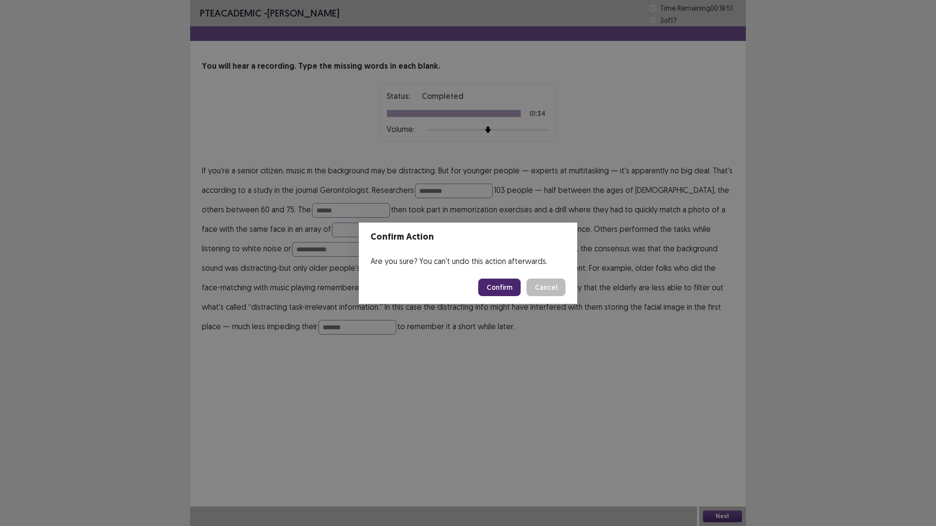
click at [497, 285] on button "Confirm" at bounding box center [499, 288] width 42 height 18
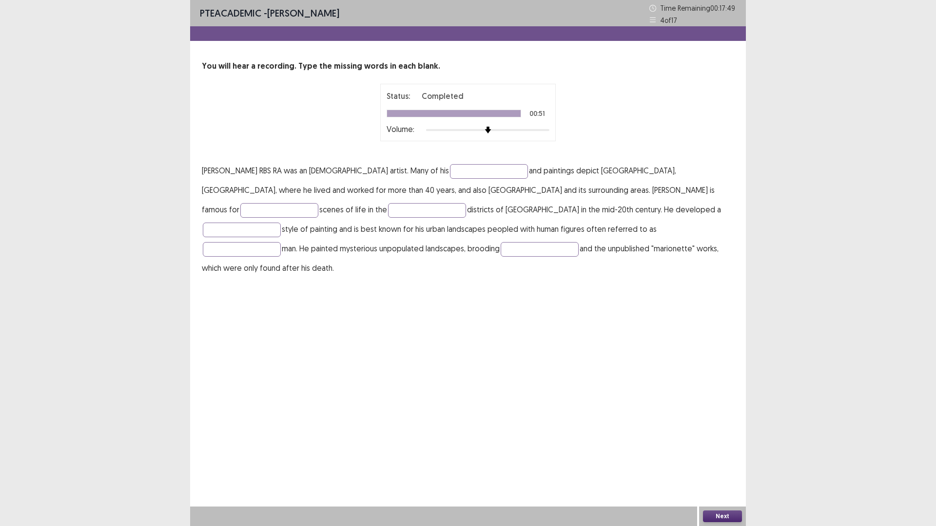
click at [472, 184] on p "Laurence Stephen Lowry RBS RA was an English artist. Many of his and paintings …" at bounding box center [468, 219] width 532 height 117
click at [469, 170] on input "text" at bounding box center [489, 171] width 78 height 15
type input "****"
click at [318, 203] on input "text" at bounding box center [279, 210] width 78 height 15
type input "**********"
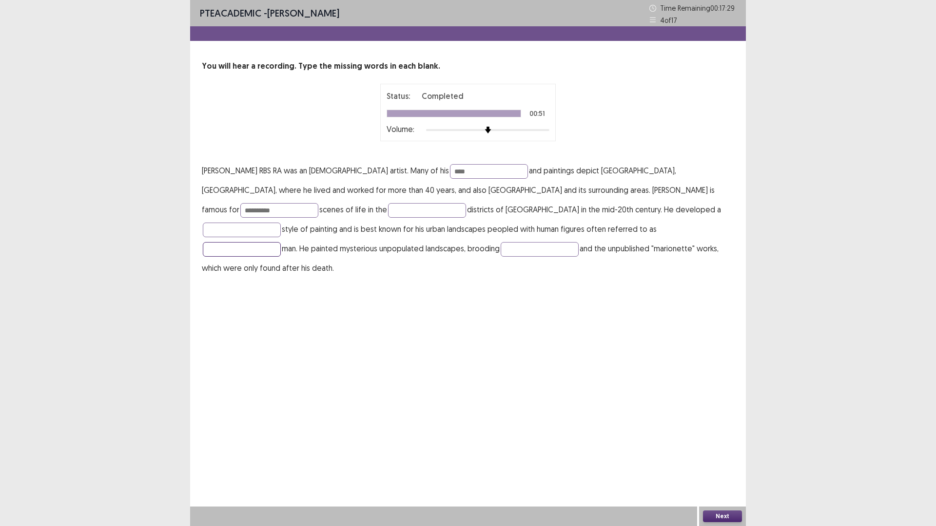
click at [281, 242] on input "text" at bounding box center [242, 249] width 78 height 15
type input "****"
click at [724, 514] on button "Next" at bounding box center [722, 517] width 39 height 12
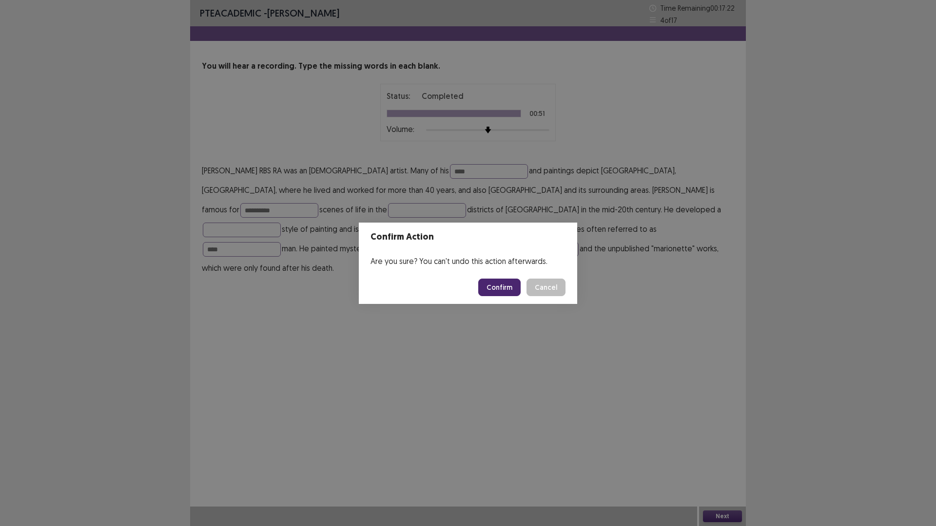
click at [505, 283] on button "Confirm" at bounding box center [499, 288] width 42 height 18
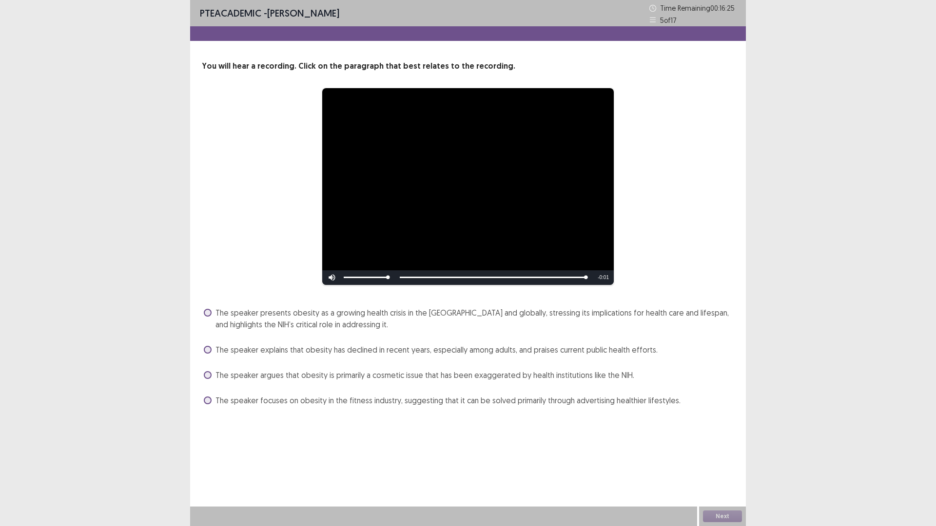
click at [207, 311] on span at bounding box center [208, 313] width 8 height 8
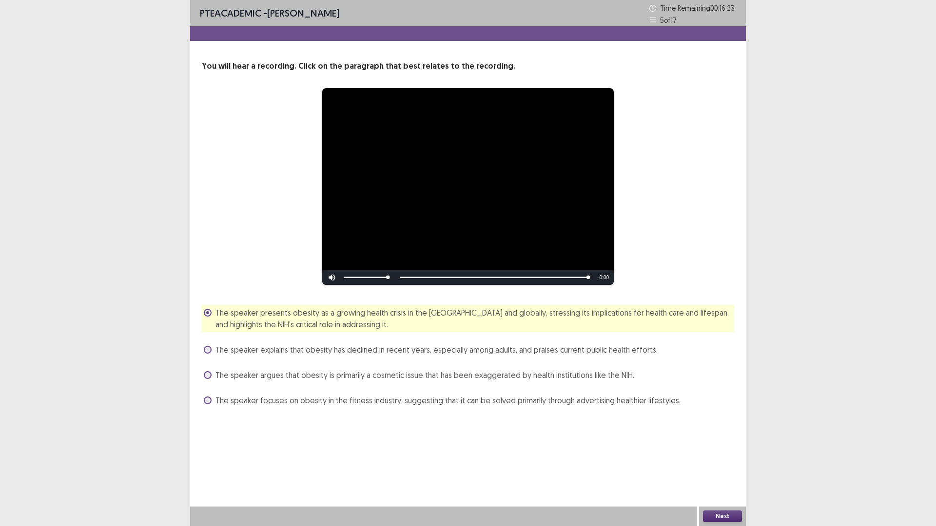
click at [729, 517] on button "Next" at bounding box center [722, 517] width 39 height 12
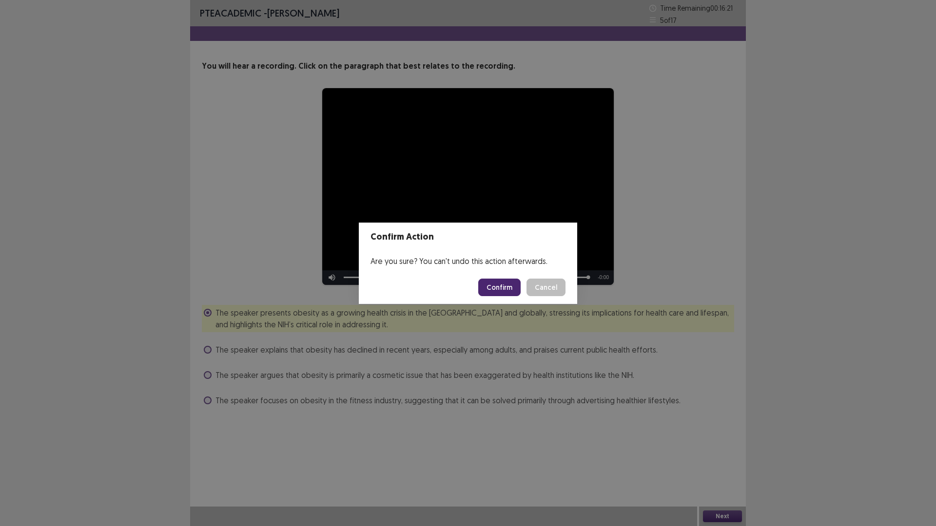
click at [497, 290] on button "Confirm" at bounding box center [499, 288] width 42 height 18
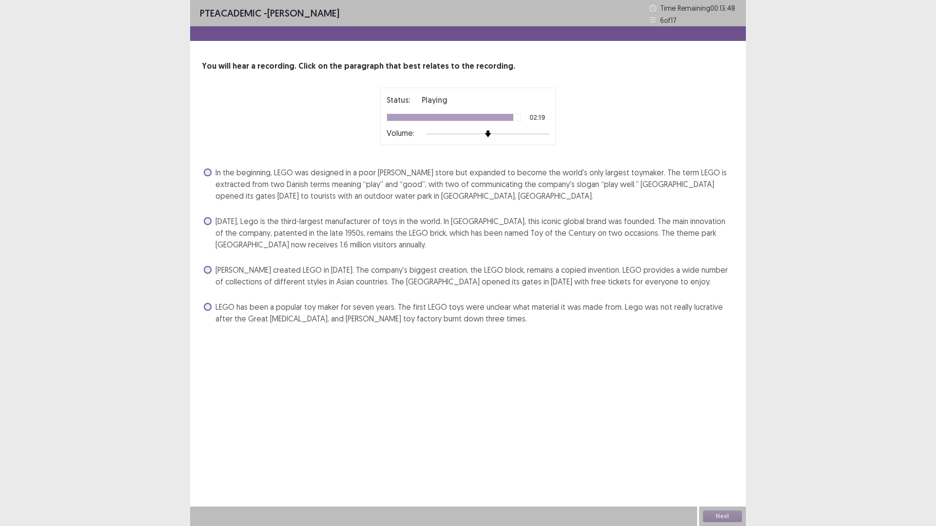
click at [211, 171] on span at bounding box center [208, 173] width 8 height 8
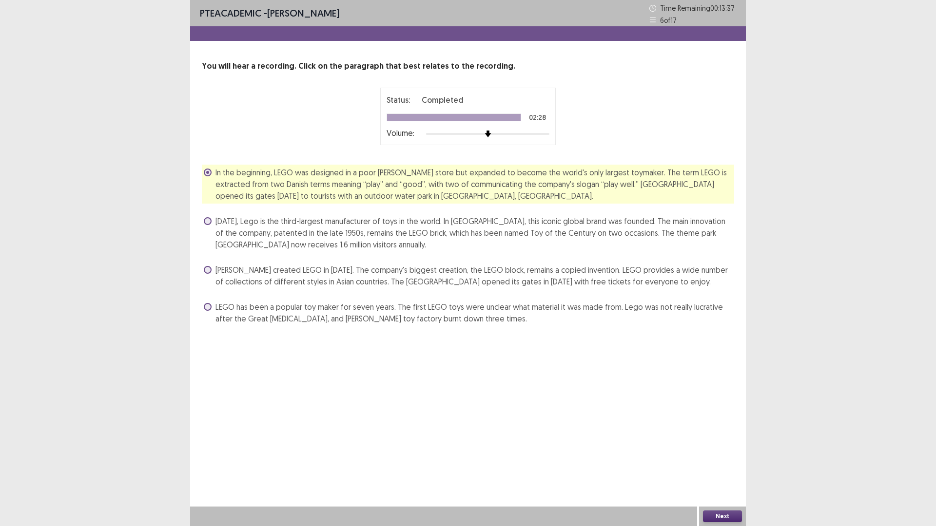
click at [717, 514] on button "Next" at bounding box center [722, 517] width 39 height 12
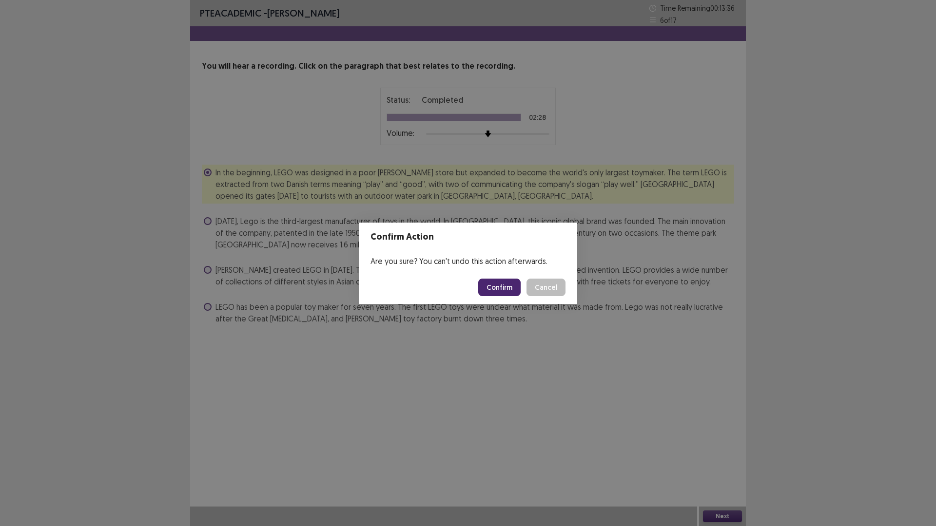
click at [501, 287] on button "Confirm" at bounding box center [499, 288] width 42 height 18
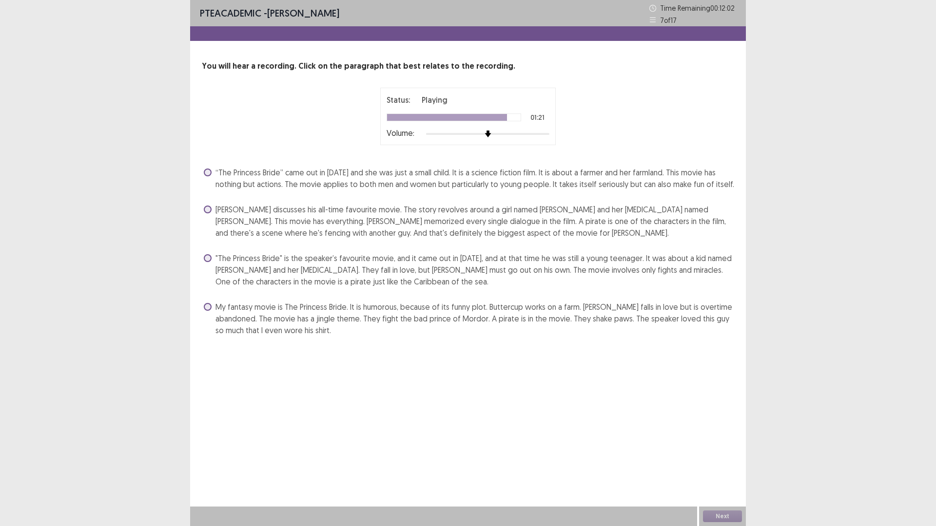
click at [206, 207] on span at bounding box center [208, 210] width 8 height 8
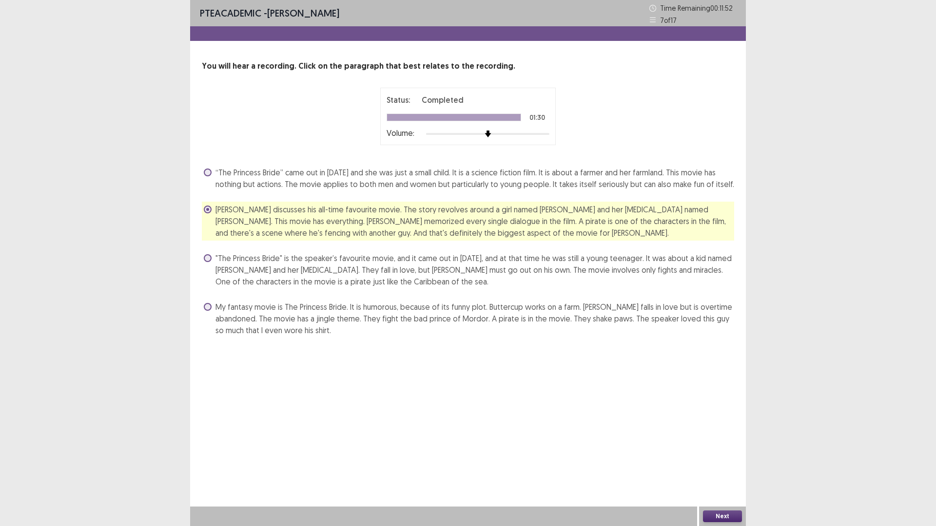
click at [720, 513] on button "Next" at bounding box center [722, 517] width 39 height 12
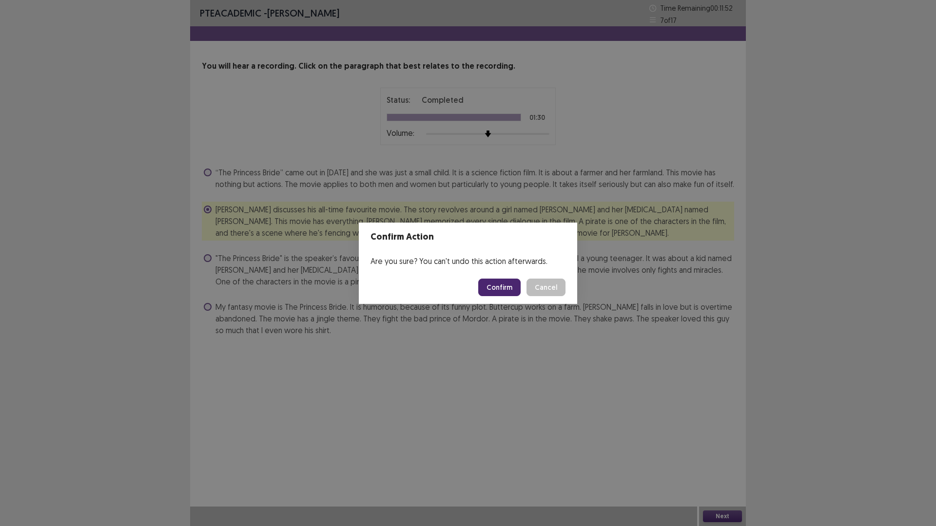
click at [503, 281] on button "Confirm" at bounding box center [499, 288] width 42 height 18
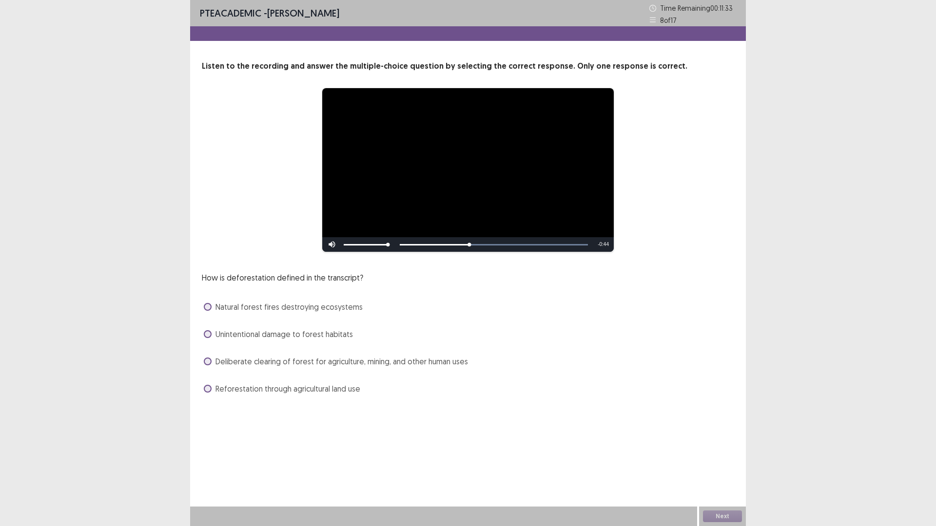
click at [205, 361] on span at bounding box center [208, 362] width 8 height 8
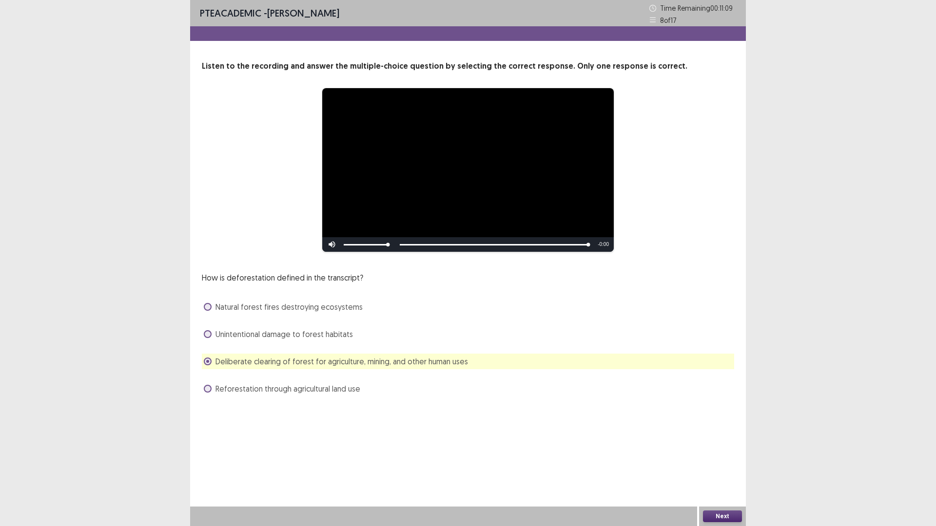
click at [724, 514] on button "Next" at bounding box center [722, 517] width 39 height 12
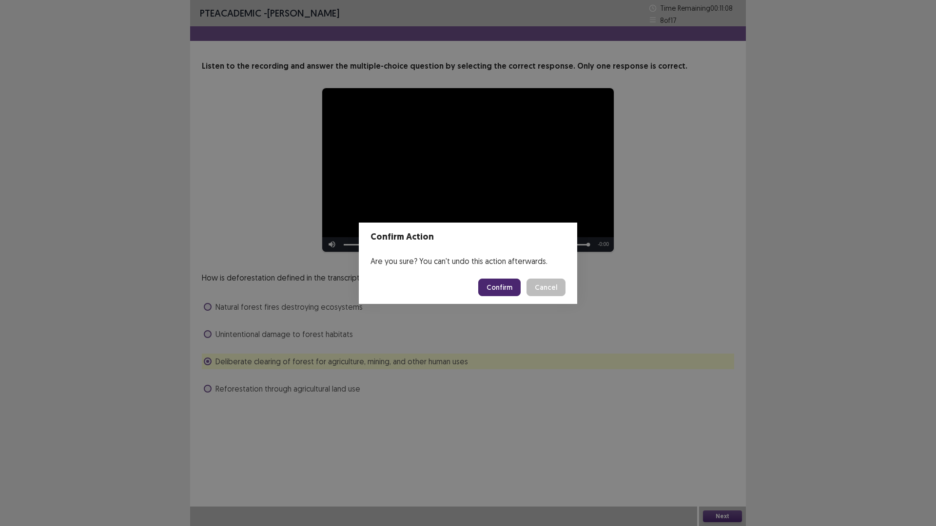
click at [504, 289] on button "Confirm" at bounding box center [499, 288] width 42 height 18
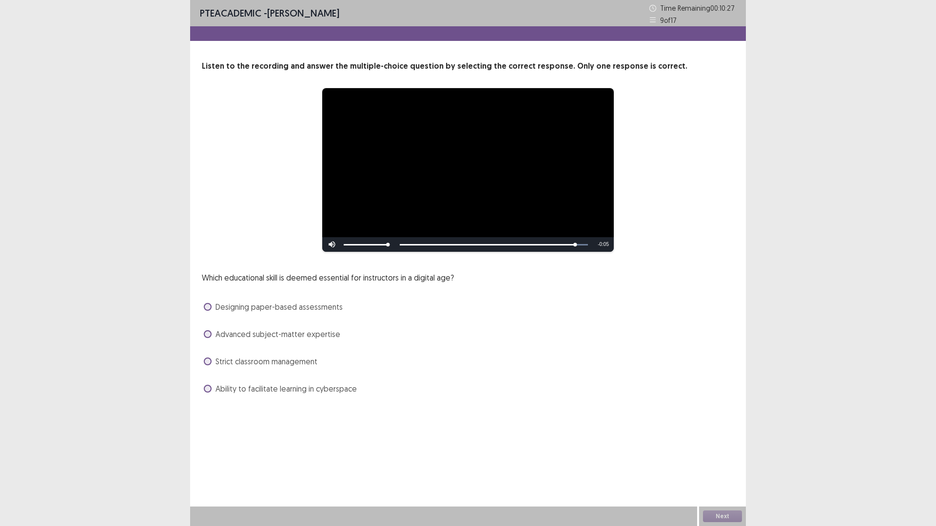
click at [207, 388] on span at bounding box center [208, 389] width 8 height 8
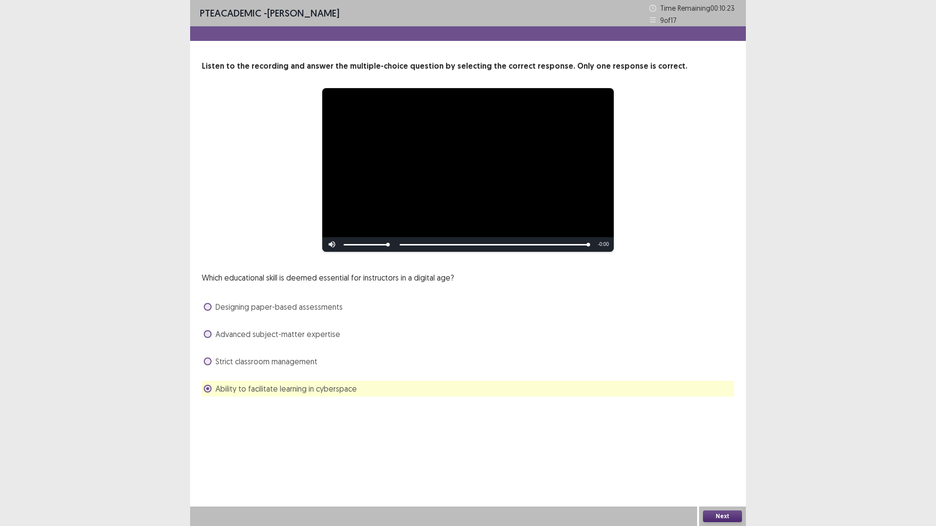
click at [724, 515] on button "Next" at bounding box center [722, 517] width 39 height 12
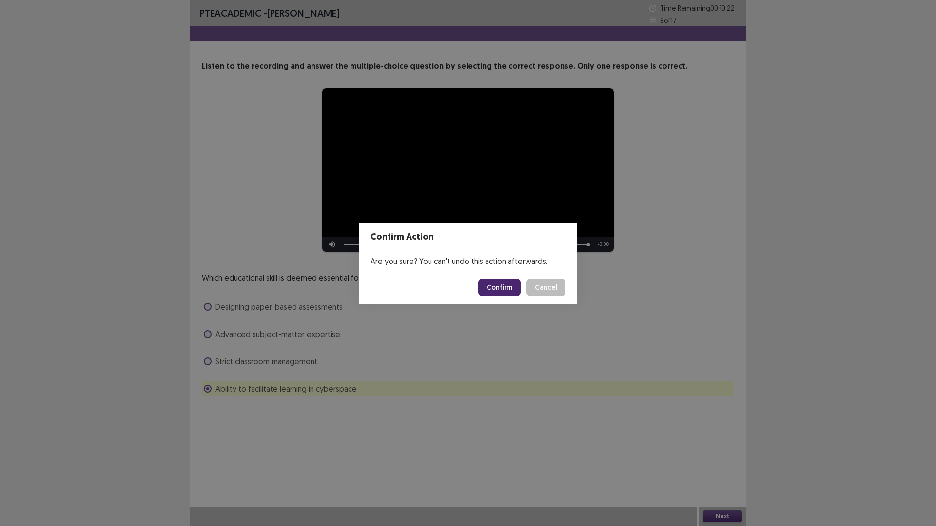
click at [508, 285] on button "Confirm" at bounding box center [499, 288] width 42 height 18
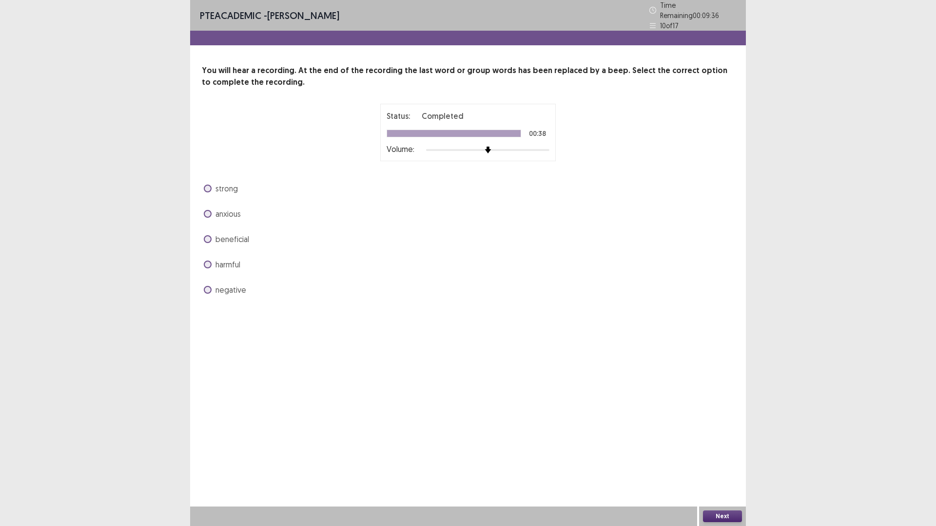
click at [209, 235] on span at bounding box center [208, 239] width 8 height 8
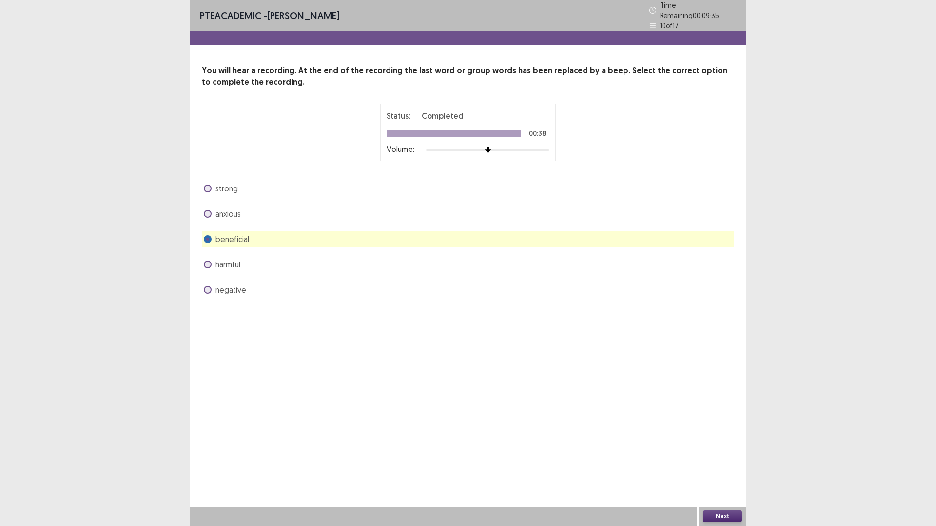
click at [724, 513] on button "Next" at bounding box center [722, 517] width 39 height 12
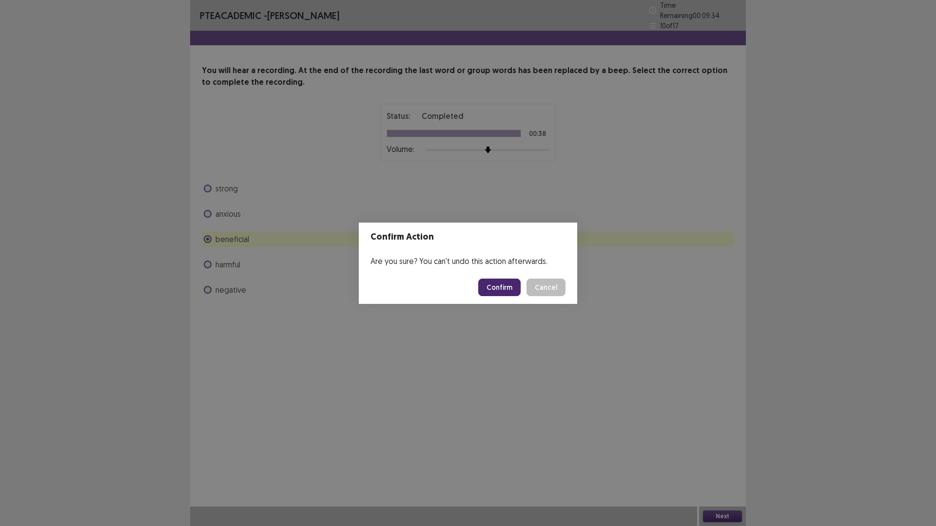
click at [503, 289] on button "Confirm" at bounding box center [499, 288] width 42 height 18
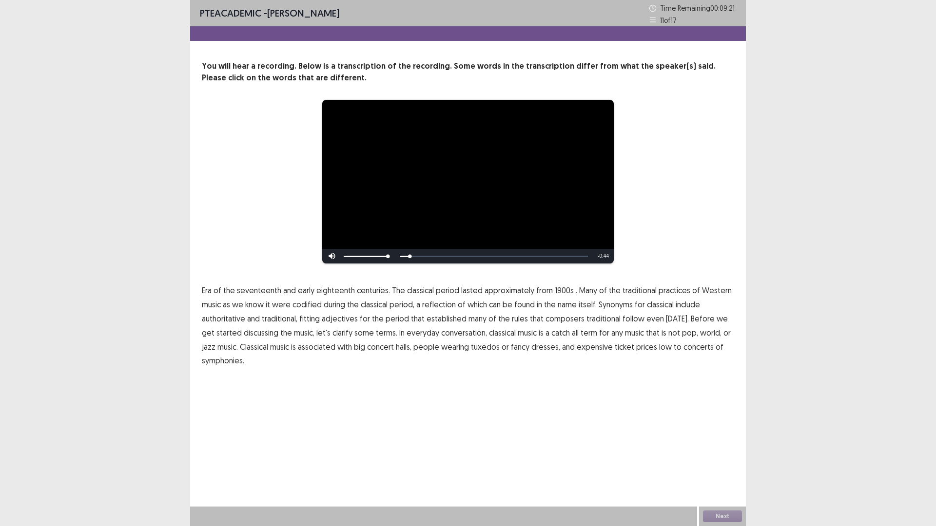
click at [207, 290] on span "Era" at bounding box center [207, 291] width 10 height 12
click at [556, 292] on span "1900s" at bounding box center [564, 291] width 19 height 12
click at [597, 315] on span "traditional" at bounding box center [603, 319] width 34 height 12
click at [441, 336] on span "conversation," at bounding box center [464, 333] width 46 height 12
click at [443, 337] on span "conversation," at bounding box center [464, 333] width 46 height 12
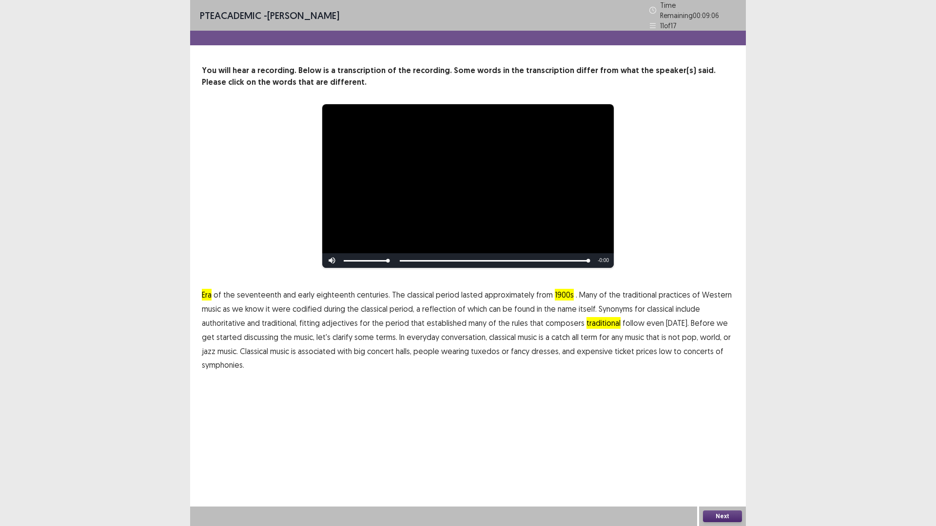
click at [214, 363] on span "symphonies." at bounding box center [223, 365] width 42 height 12
click at [725, 518] on button "Next" at bounding box center [722, 517] width 39 height 12
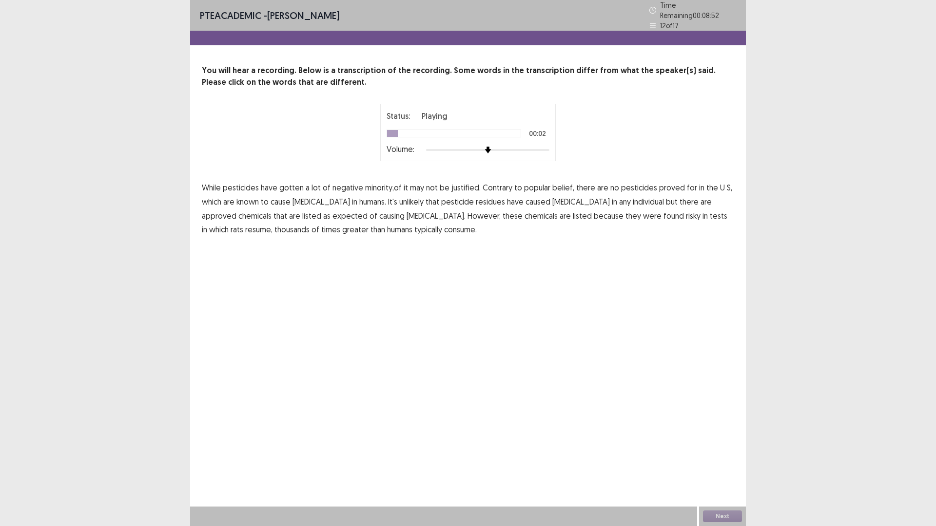
click at [373, 184] on span "minority,of" at bounding box center [383, 188] width 37 height 12
drag, startPoint x: 688, startPoint y: 181, endPoint x: 511, endPoint y: 196, distance: 177.0
click at [684, 181] on p "While pesticides have gotten a lot of negative minority,of it may not be justif…" at bounding box center [468, 209] width 532 height 56
click at [713, 511] on button "Next" at bounding box center [722, 517] width 39 height 12
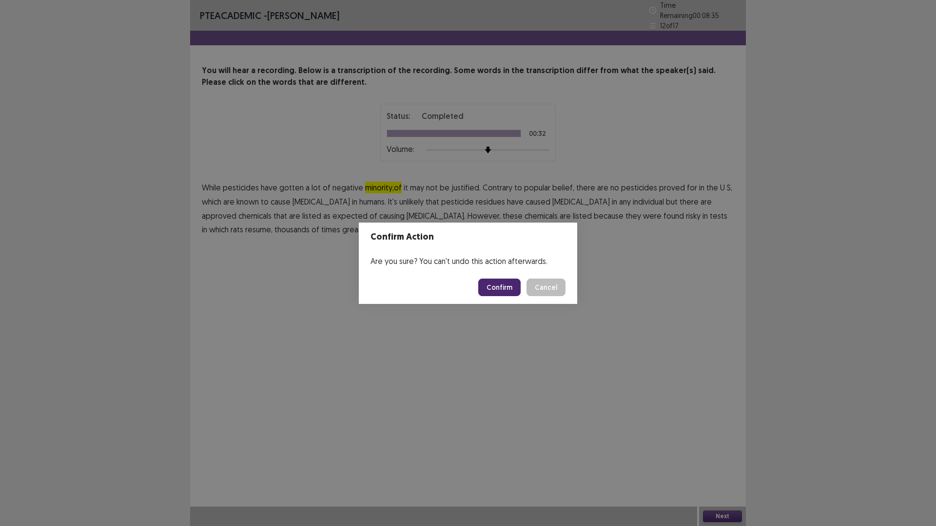
click at [495, 295] on button "Confirm" at bounding box center [499, 288] width 42 height 18
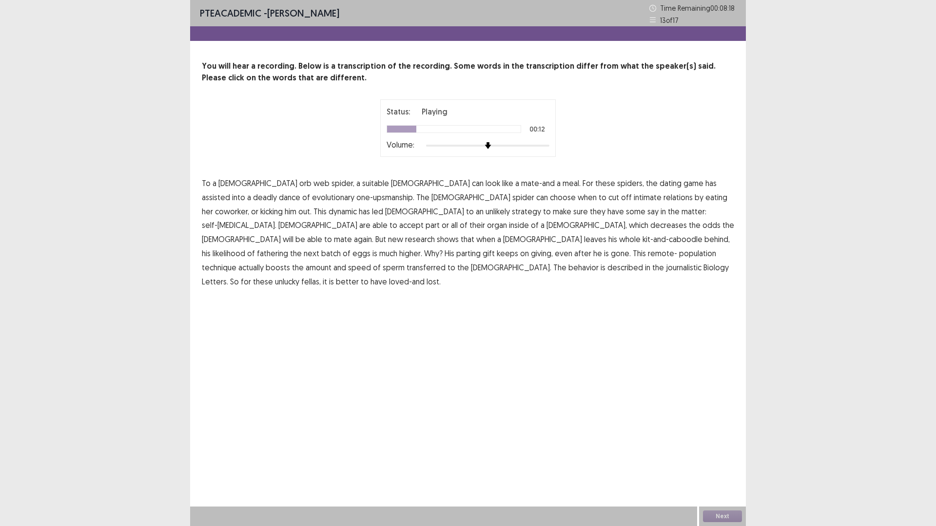
click at [577, 197] on span "when" at bounding box center [586, 197] width 19 height 12
click at [423, 219] on span "accept" at bounding box center [411, 225] width 24 height 12
click at [702, 224] on span "odds" at bounding box center [711, 225] width 18 height 12
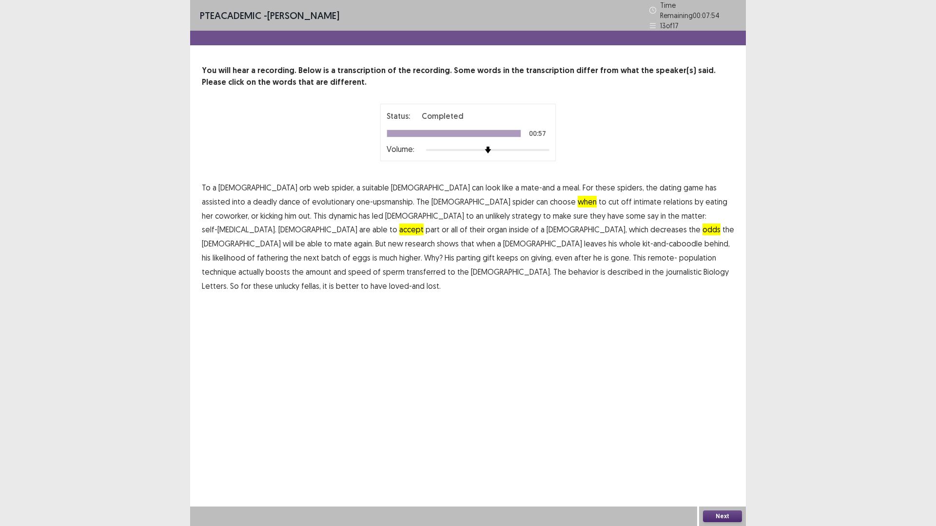
click at [721, 513] on button "Next" at bounding box center [722, 517] width 39 height 12
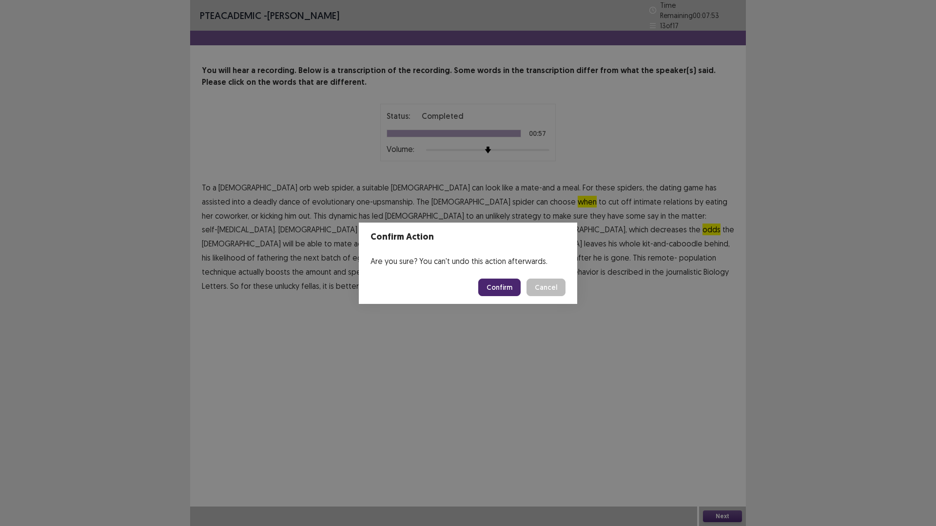
click at [490, 291] on button "Confirm" at bounding box center [499, 288] width 42 height 18
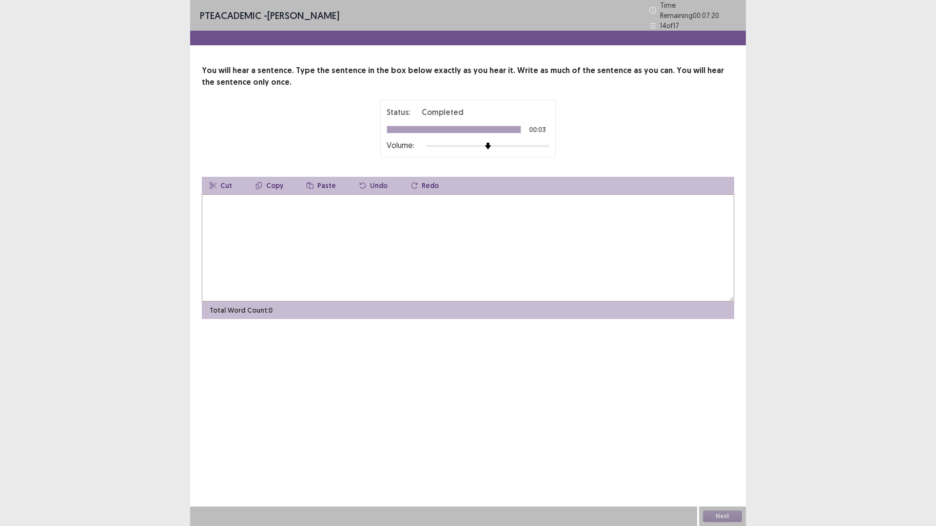
click at [360, 261] on textarea at bounding box center [468, 247] width 532 height 107
type textarea "**********"
click at [715, 517] on button "Next" at bounding box center [722, 517] width 39 height 12
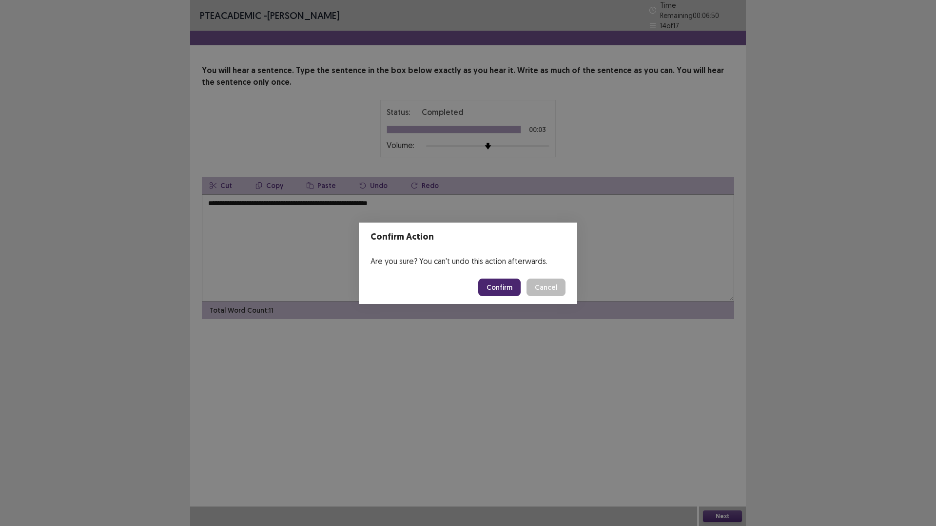
click at [508, 290] on button "Confirm" at bounding box center [499, 288] width 42 height 18
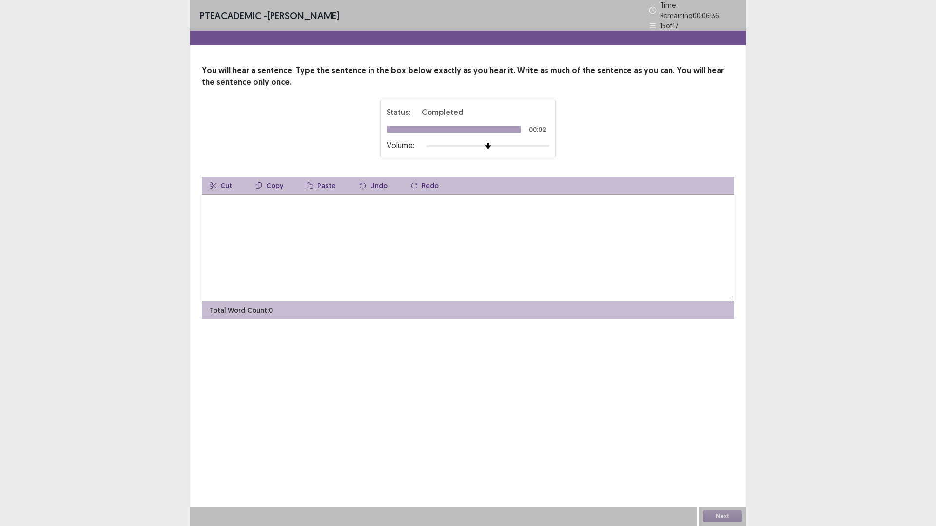
click at [369, 265] on textarea at bounding box center [468, 247] width 532 height 107
click at [212, 199] on textarea "**********" at bounding box center [468, 247] width 532 height 107
type textarea "**********"
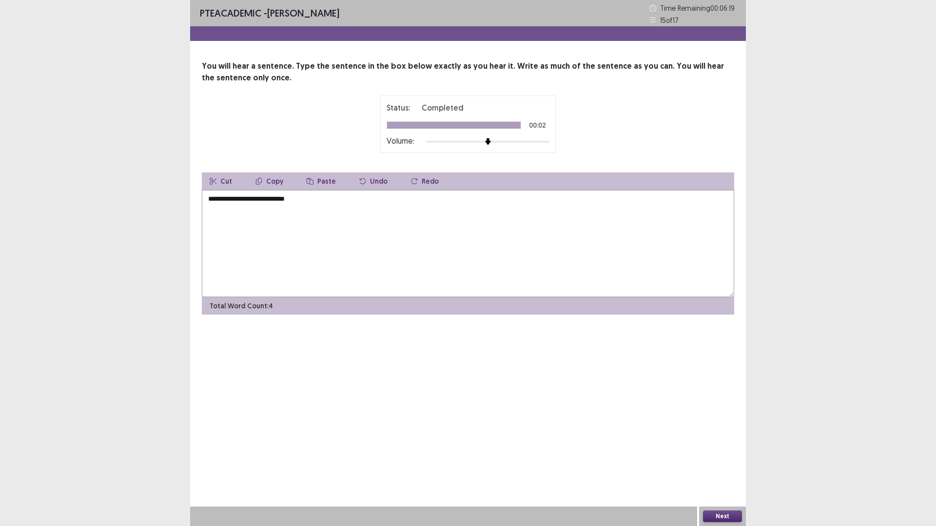
click at [724, 518] on button "Next" at bounding box center [722, 517] width 39 height 12
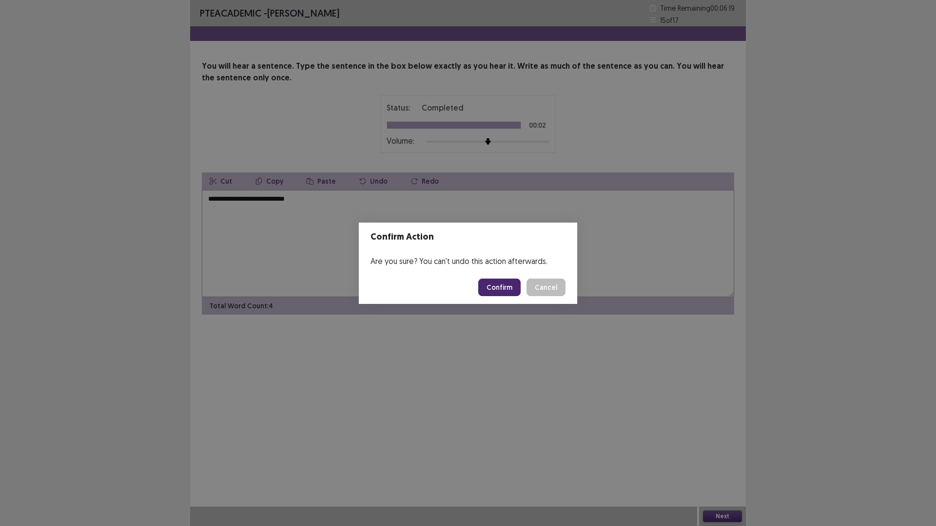
click at [507, 286] on button "Confirm" at bounding box center [499, 288] width 42 height 18
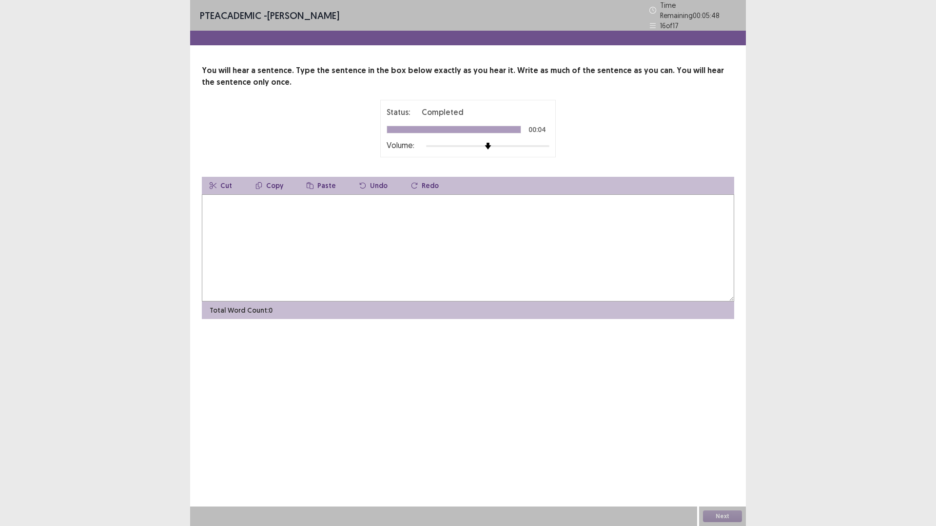
click at [365, 233] on textarea at bounding box center [468, 247] width 532 height 107
type textarea "**********"
click at [714, 517] on button "Next" at bounding box center [722, 517] width 39 height 12
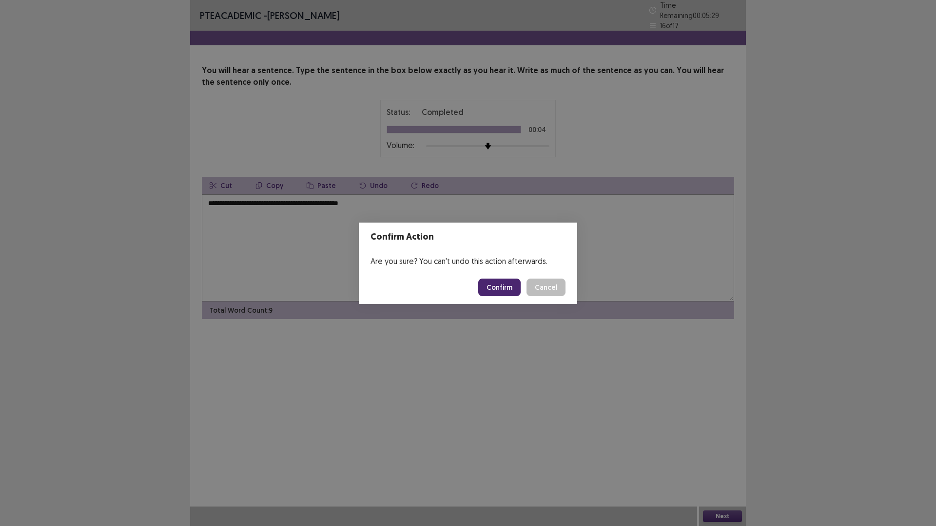
click at [511, 291] on button "Confirm" at bounding box center [499, 288] width 42 height 18
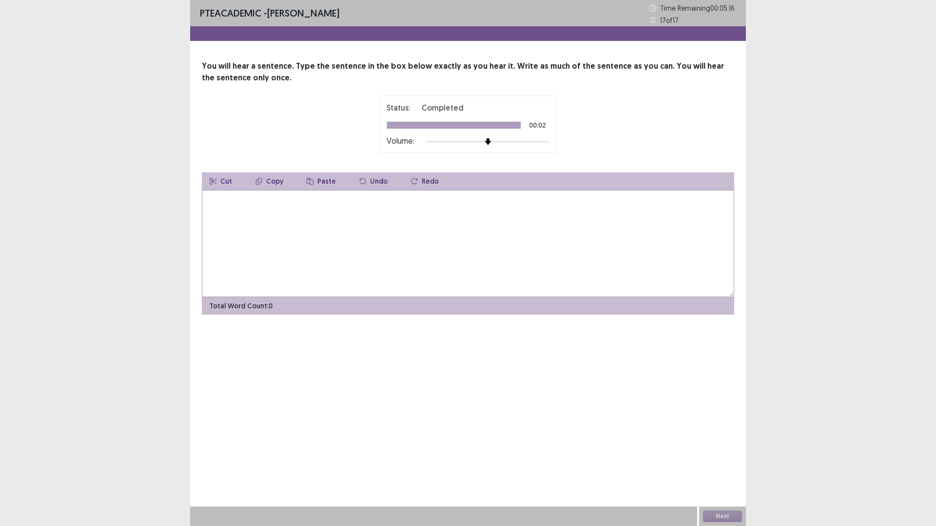
click at [389, 232] on textarea at bounding box center [468, 243] width 532 height 107
type textarea "*"
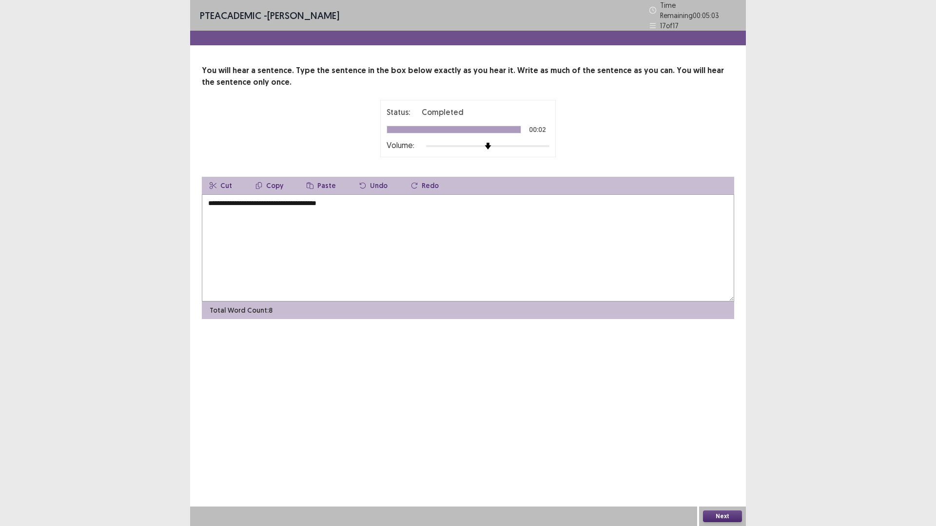
type textarea "**********"
click at [719, 514] on button "Next" at bounding box center [722, 517] width 39 height 12
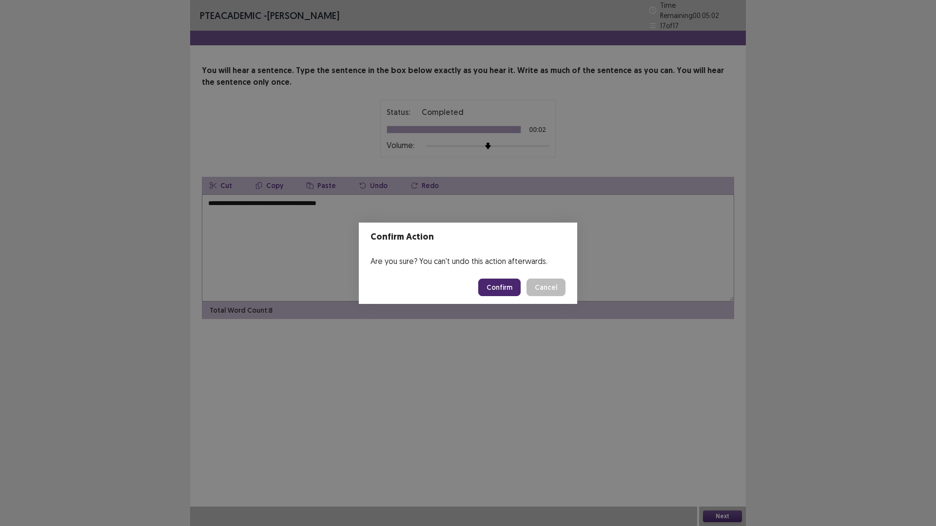
click at [490, 291] on button "Confirm" at bounding box center [499, 288] width 42 height 18
